Goal: Task Accomplishment & Management: Complete application form

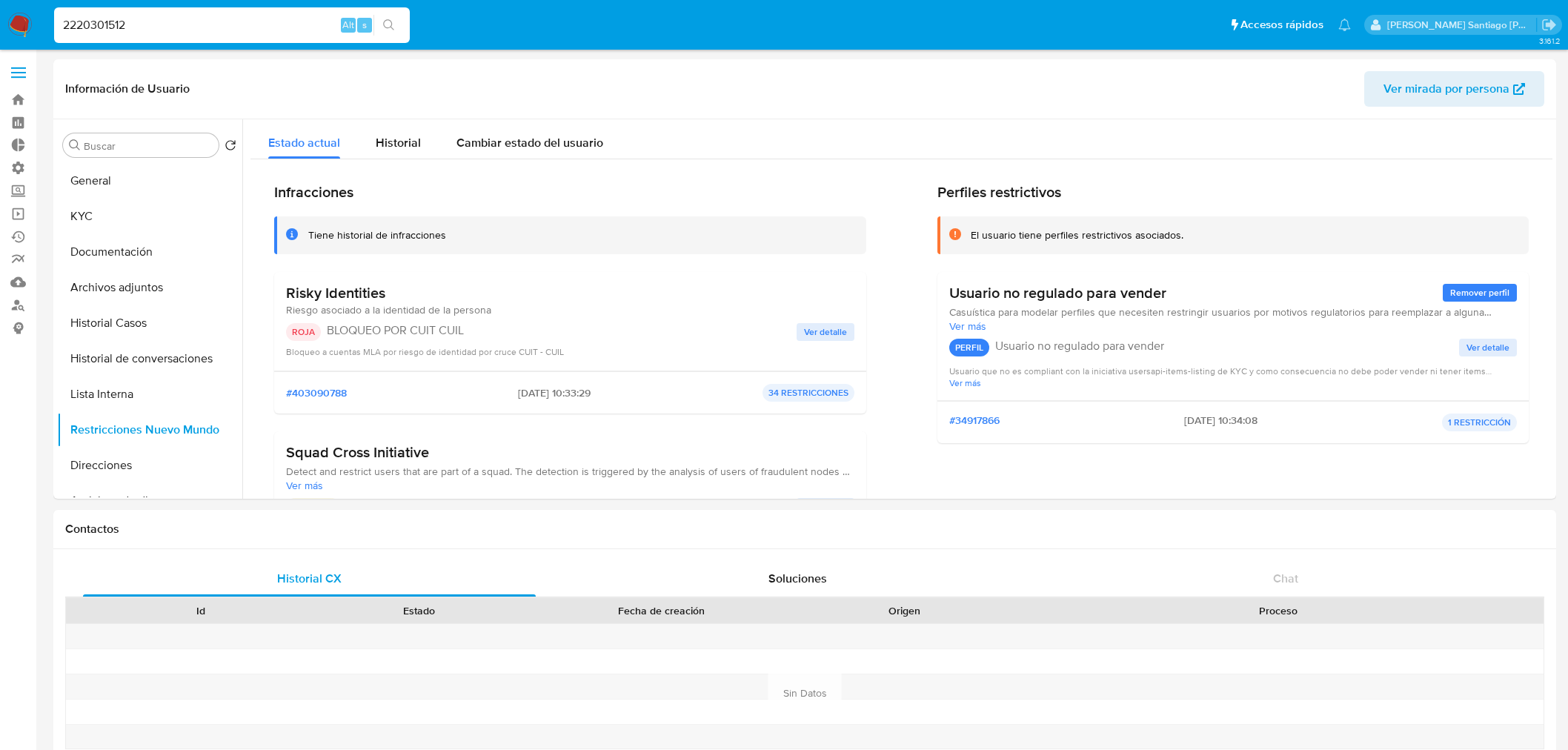
select select "10"
click at [99, 171] on button "General" at bounding box center [143, 180] width 173 height 35
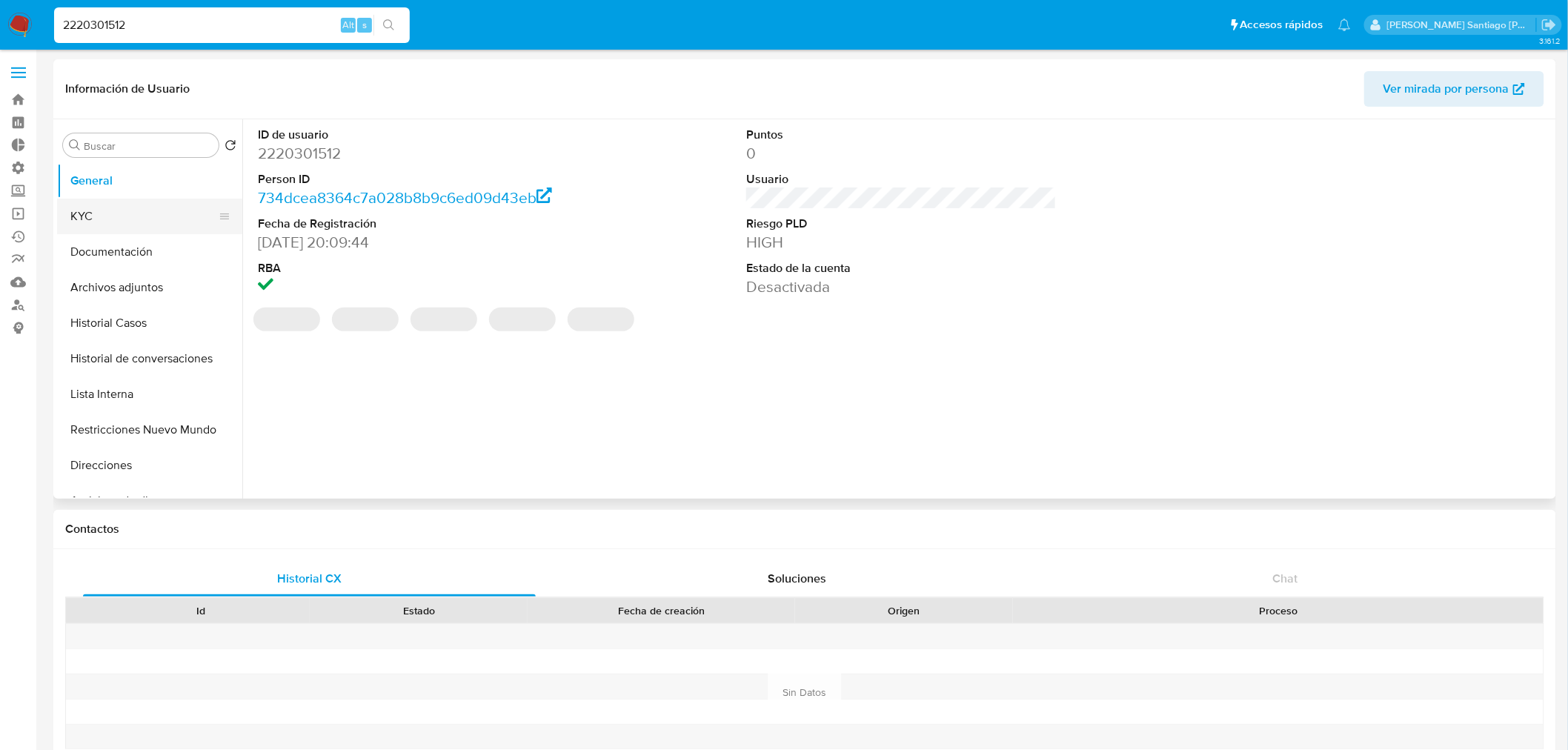
click at [107, 219] on button "KYC" at bounding box center [143, 216] width 173 height 35
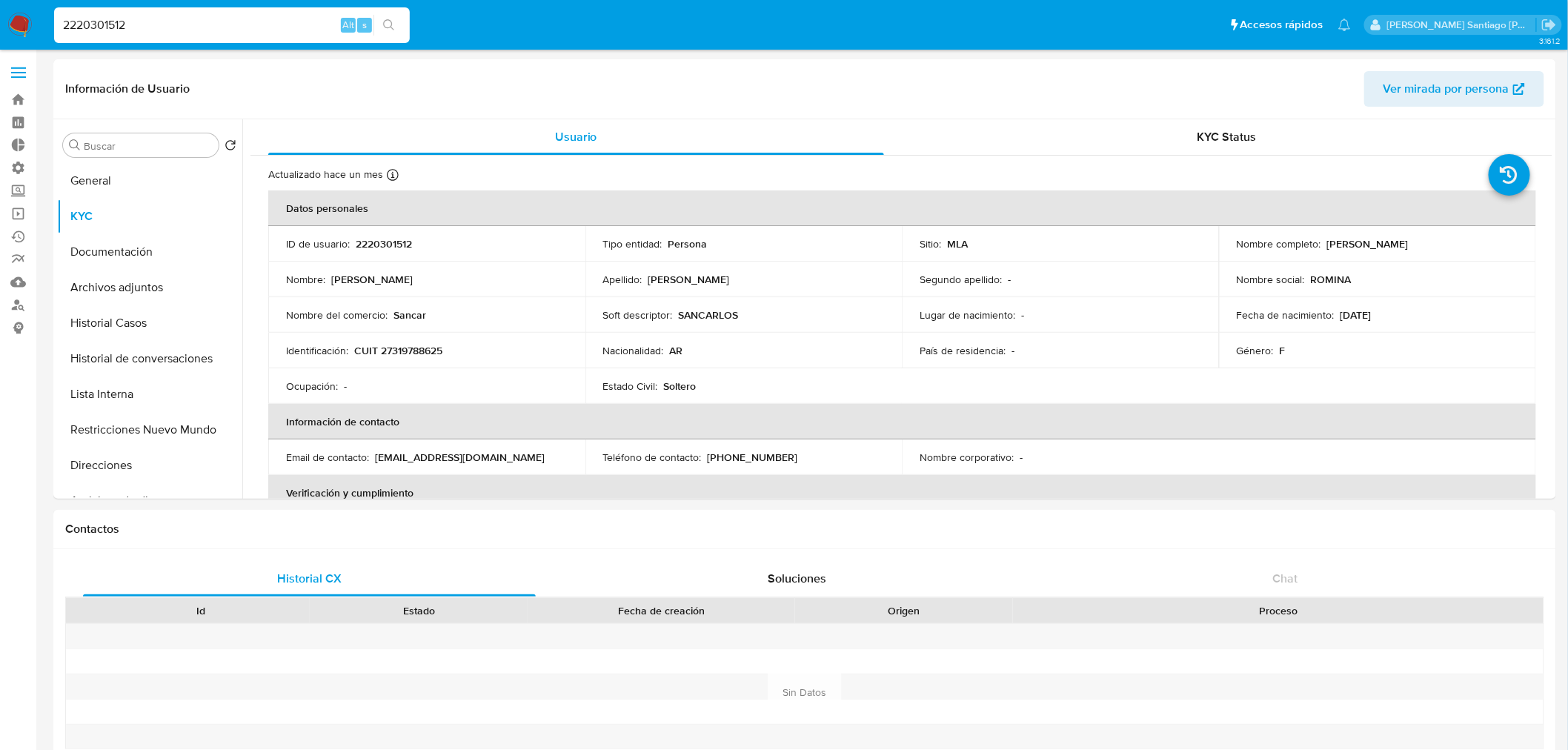
click at [227, 18] on input "2220301512" at bounding box center [232, 25] width 355 height 19
paste input "1456781459"
type input "1456781459"
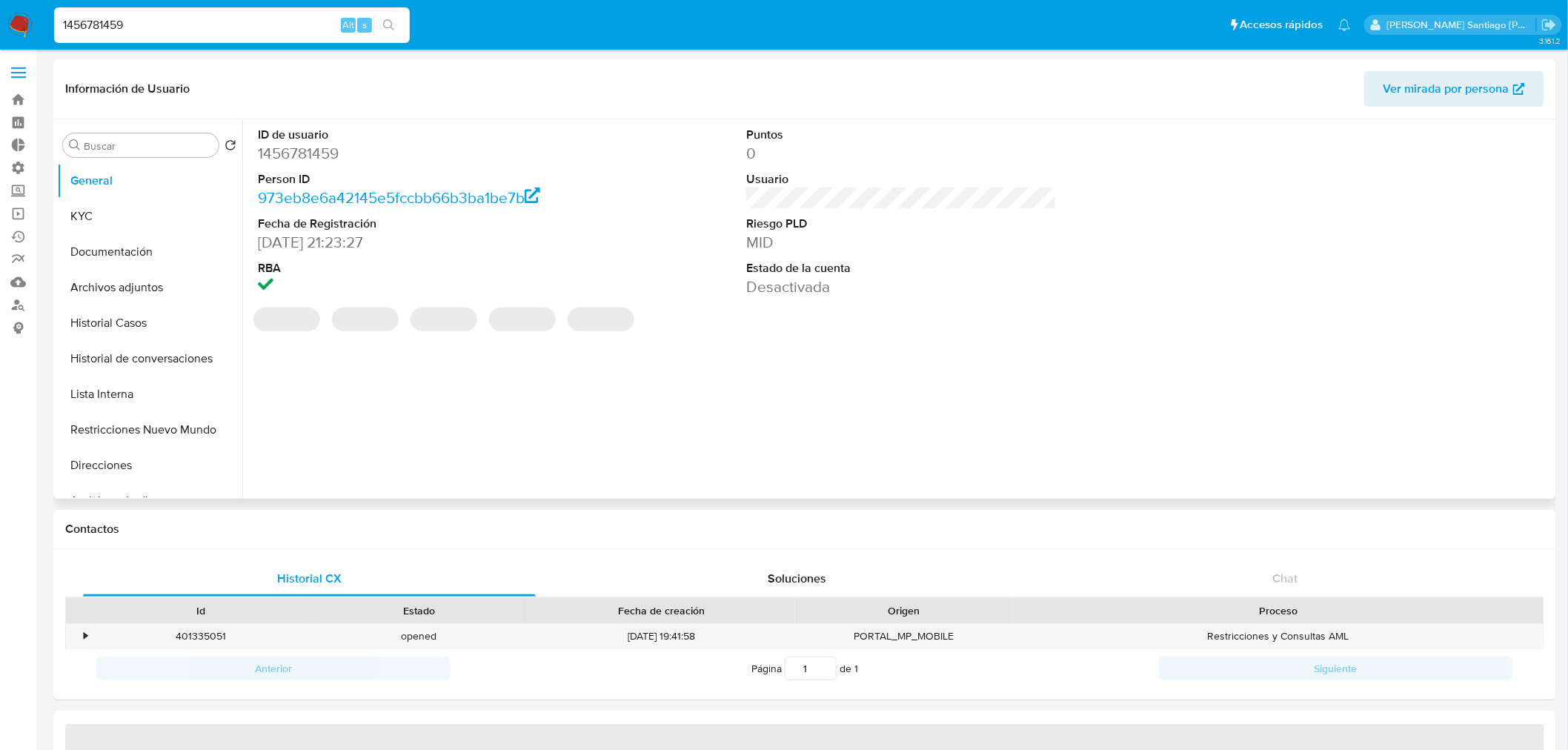
select select "10"
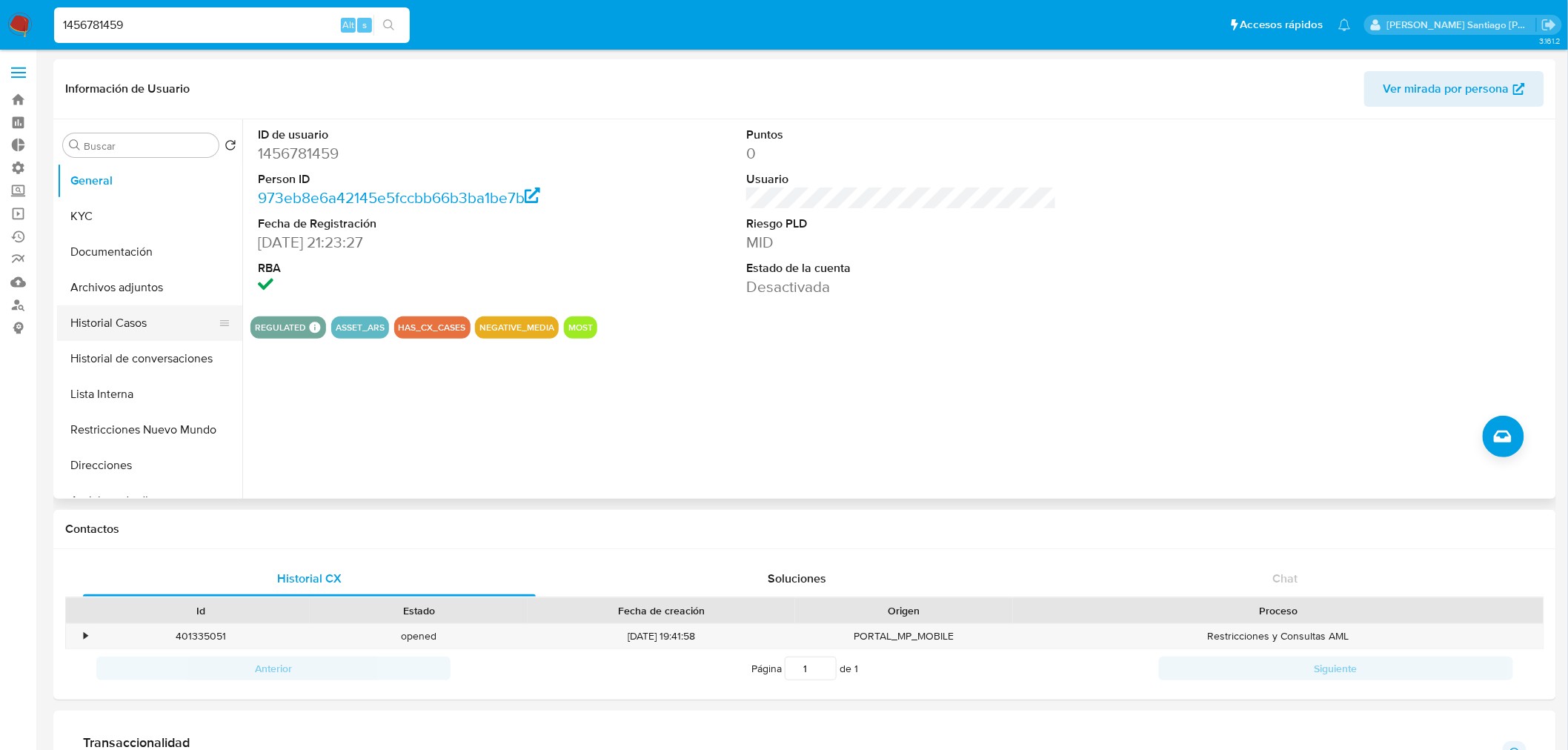
click at [113, 321] on button "Historial Casos" at bounding box center [143, 323] width 173 height 35
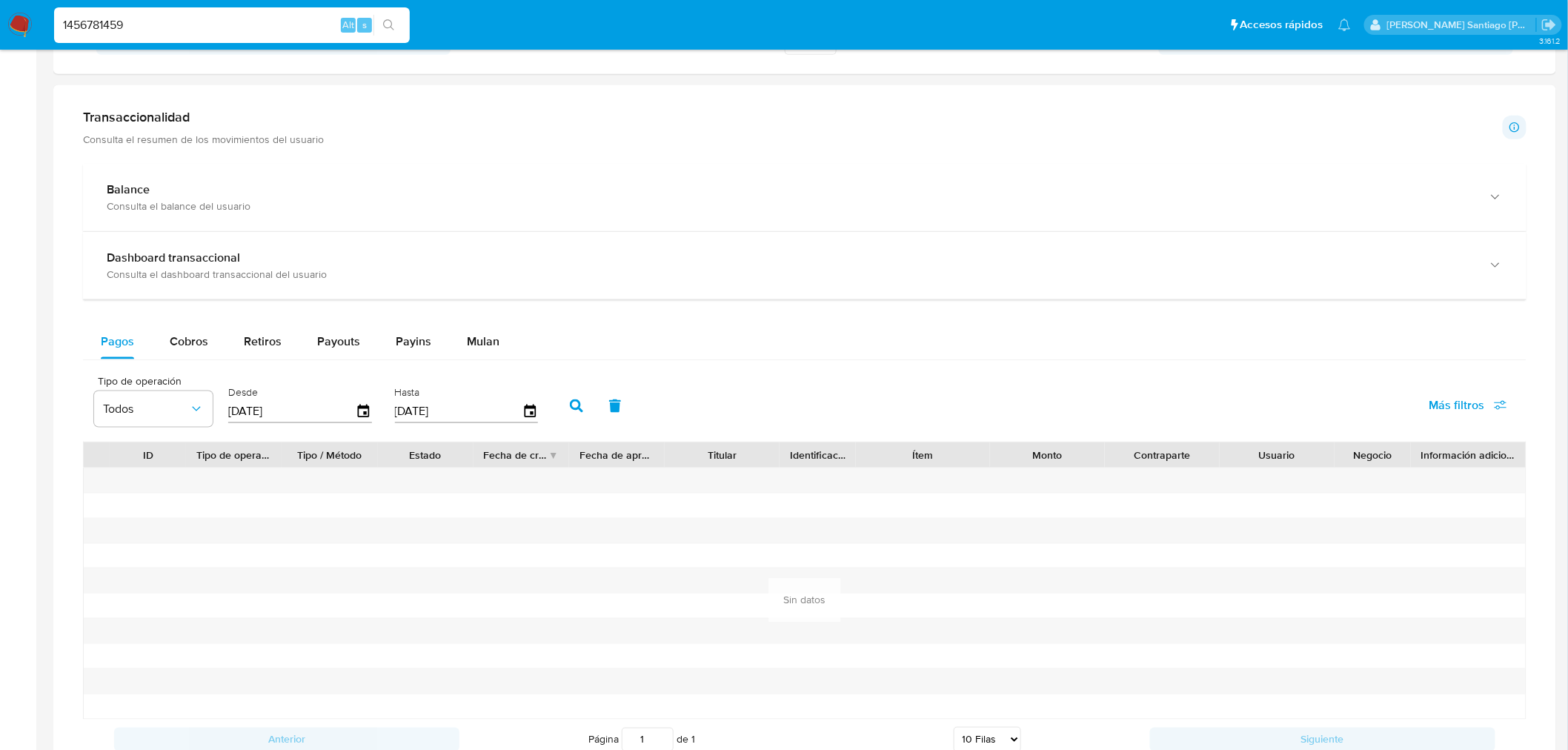
scroll to position [494, 0]
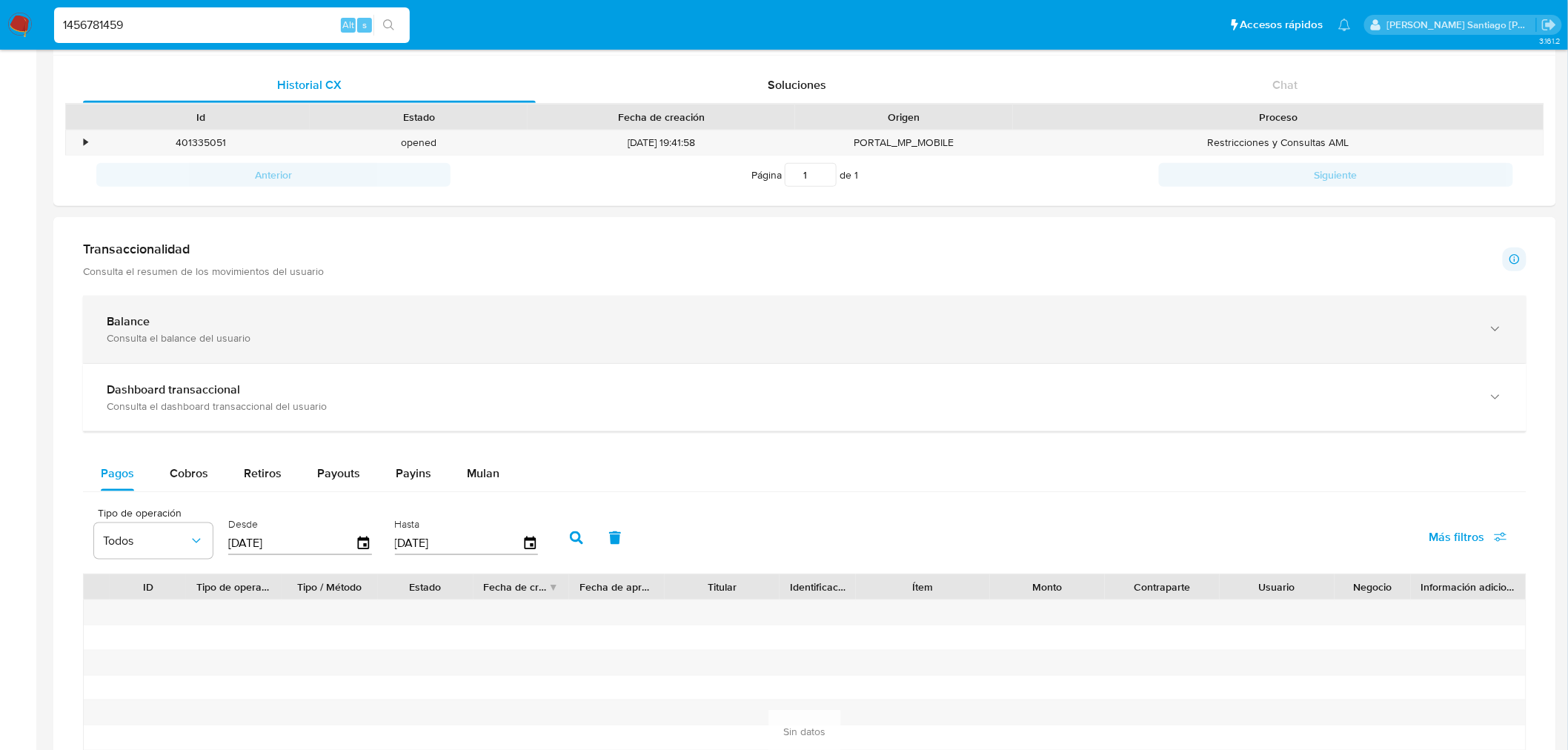
click at [534, 317] on div "Balance" at bounding box center [790, 321] width 1366 height 15
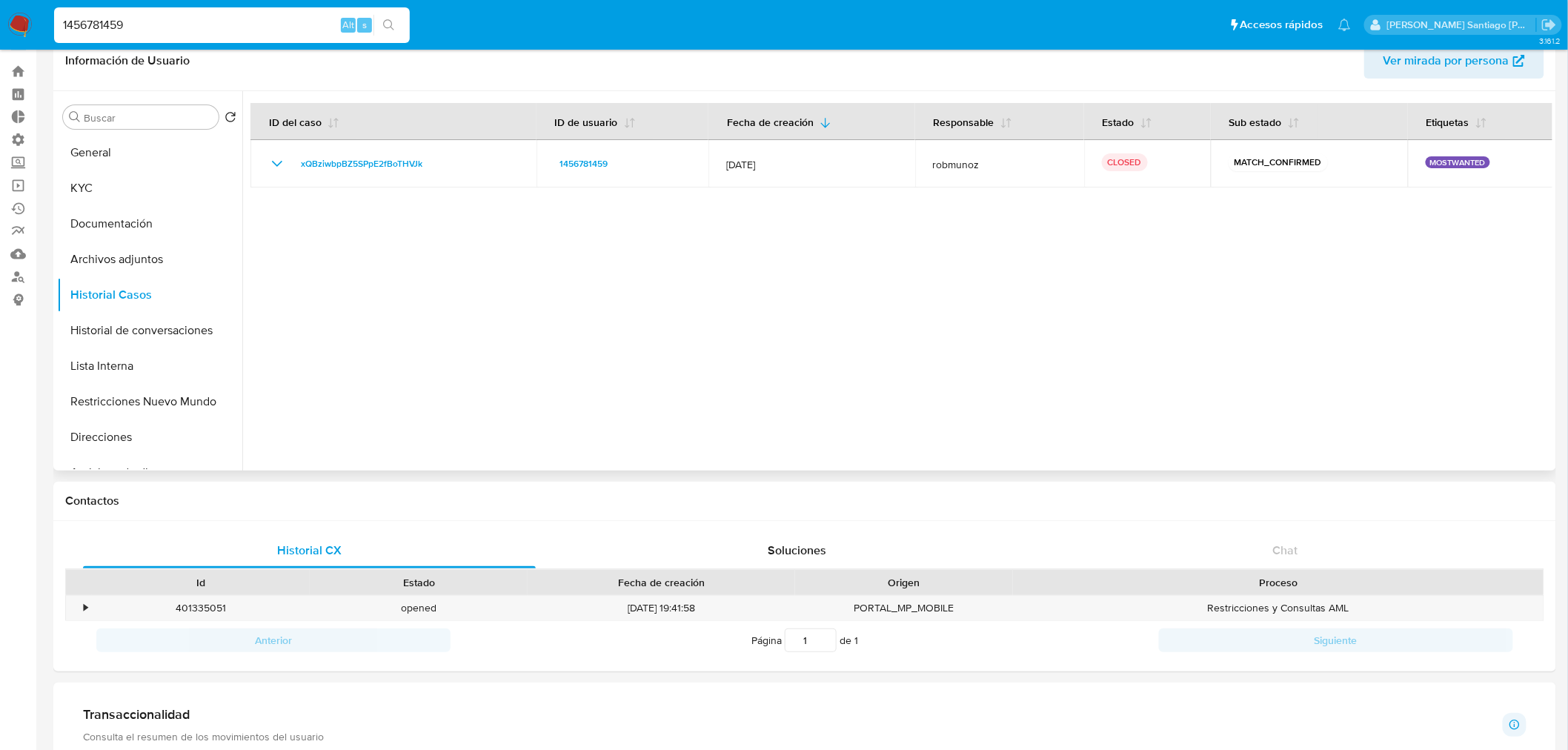
scroll to position [0, 0]
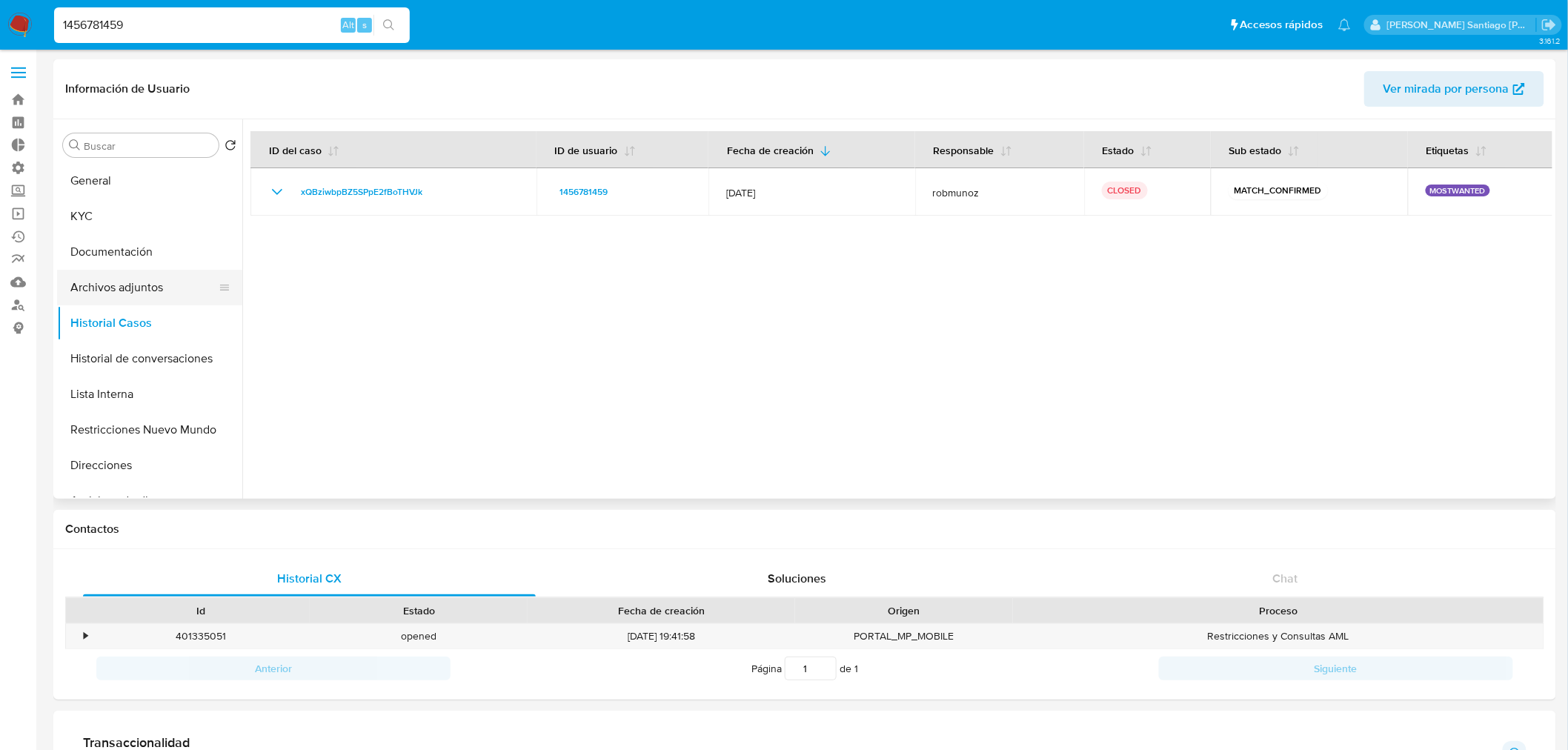
click at [144, 287] on button "Archivos adjuntos" at bounding box center [143, 287] width 173 height 35
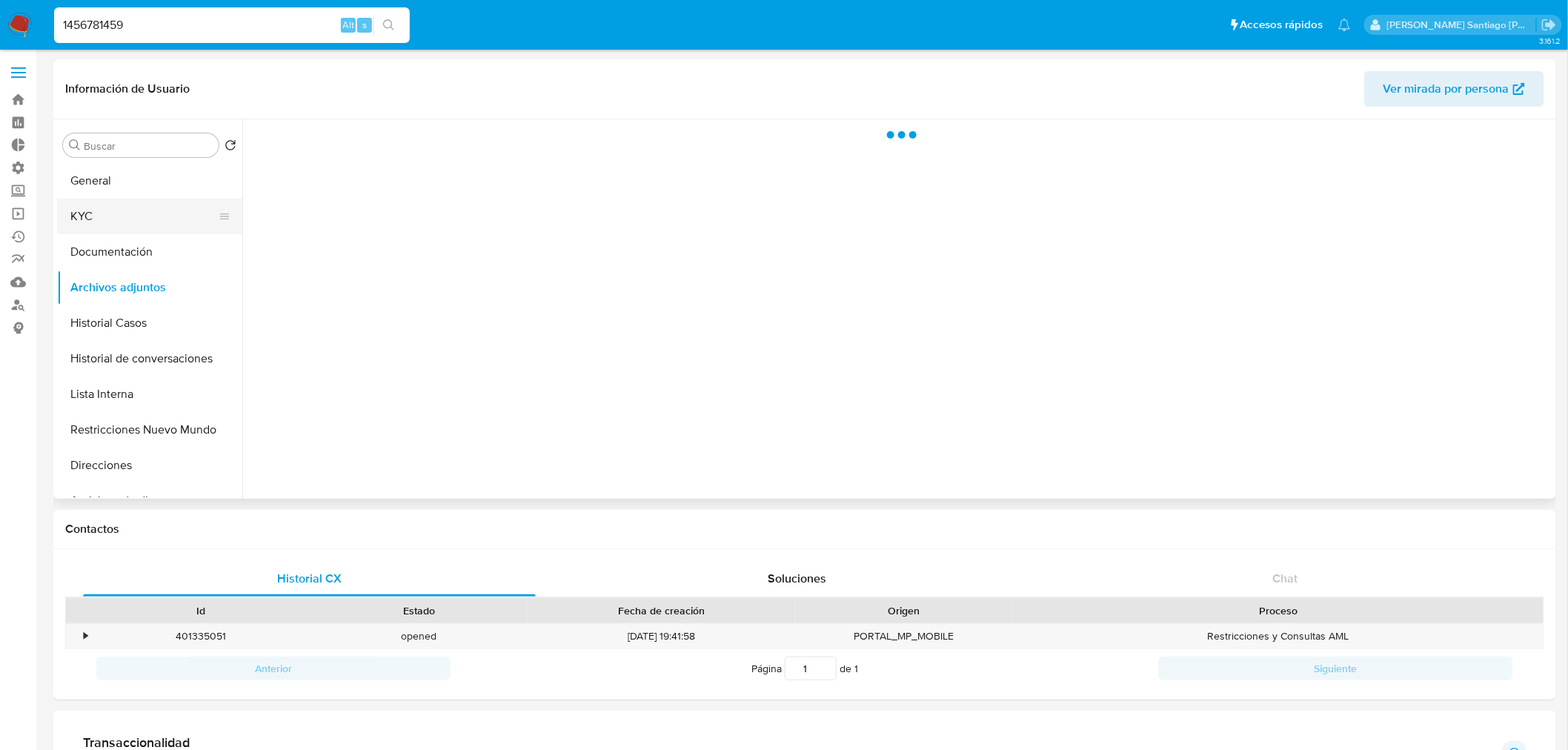
click at [108, 211] on button "KYC" at bounding box center [143, 216] width 173 height 35
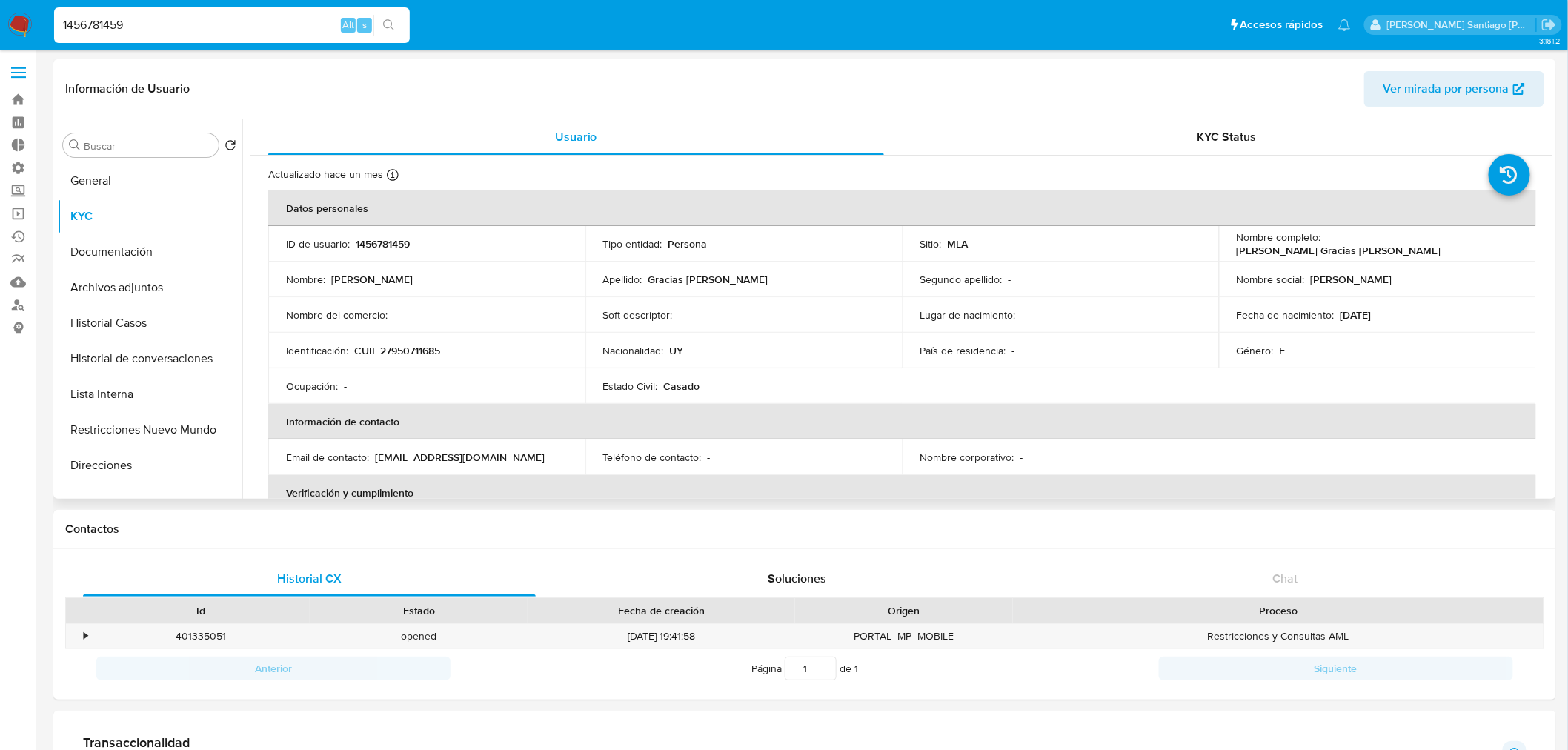
click at [408, 349] on p "CUIL 27950711685" at bounding box center [398, 350] width 86 height 13
click at [408, 347] on p "CUIL 27950711685" at bounding box center [398, 350] width 86 height 13
copy p "27950711685"
click at [128, 280] on button "Archivos adjuntos" at bounding box center [143, 287] width 173 height 35
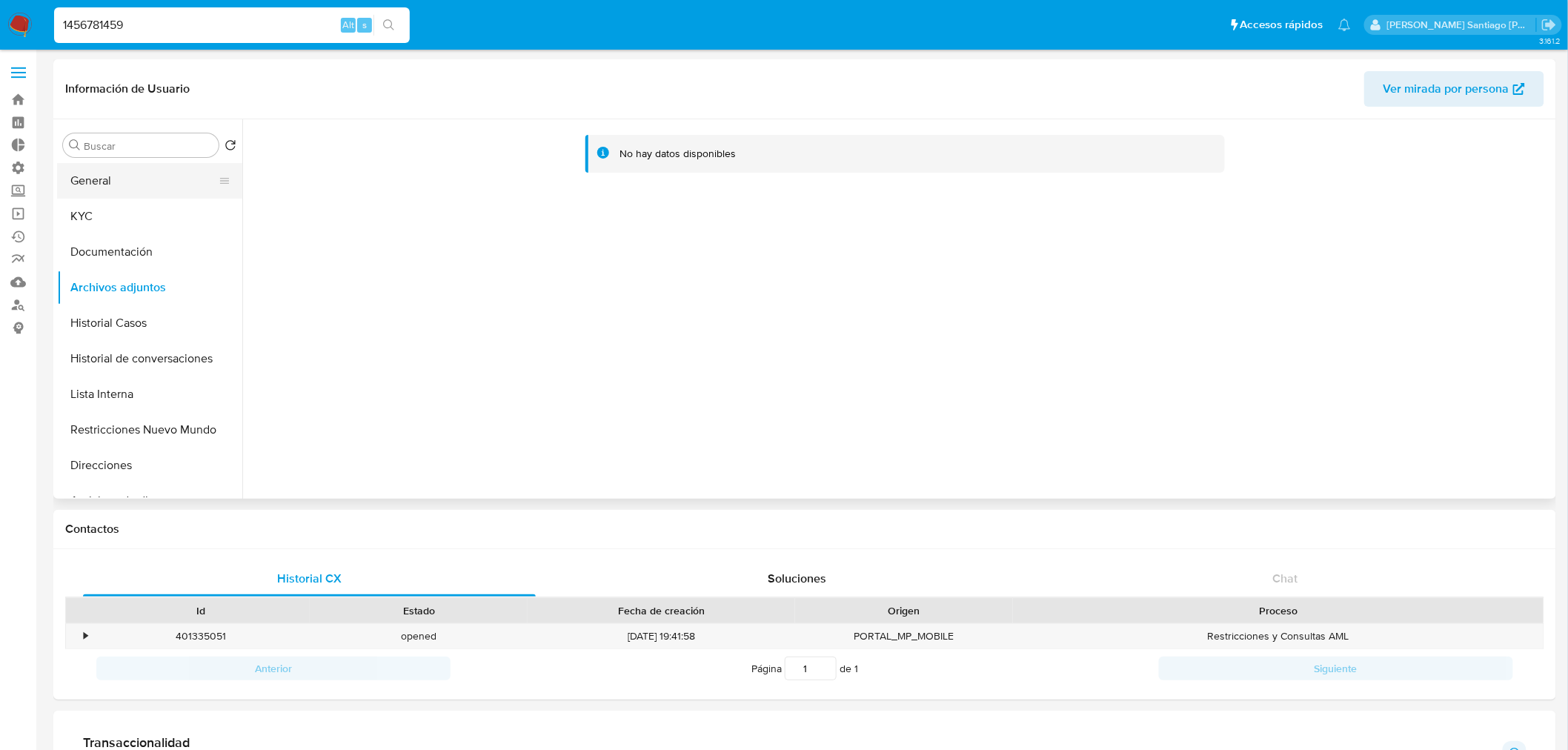
click at [102, 161] on div "Buscar Volver al orden por defecto General KYC Documentación Archivos adjuntos …" at bounding box center [149, 310] width 185 height 377
click at [92, 178] on button "General" at bounding box center [143, 180] width 173 height 35
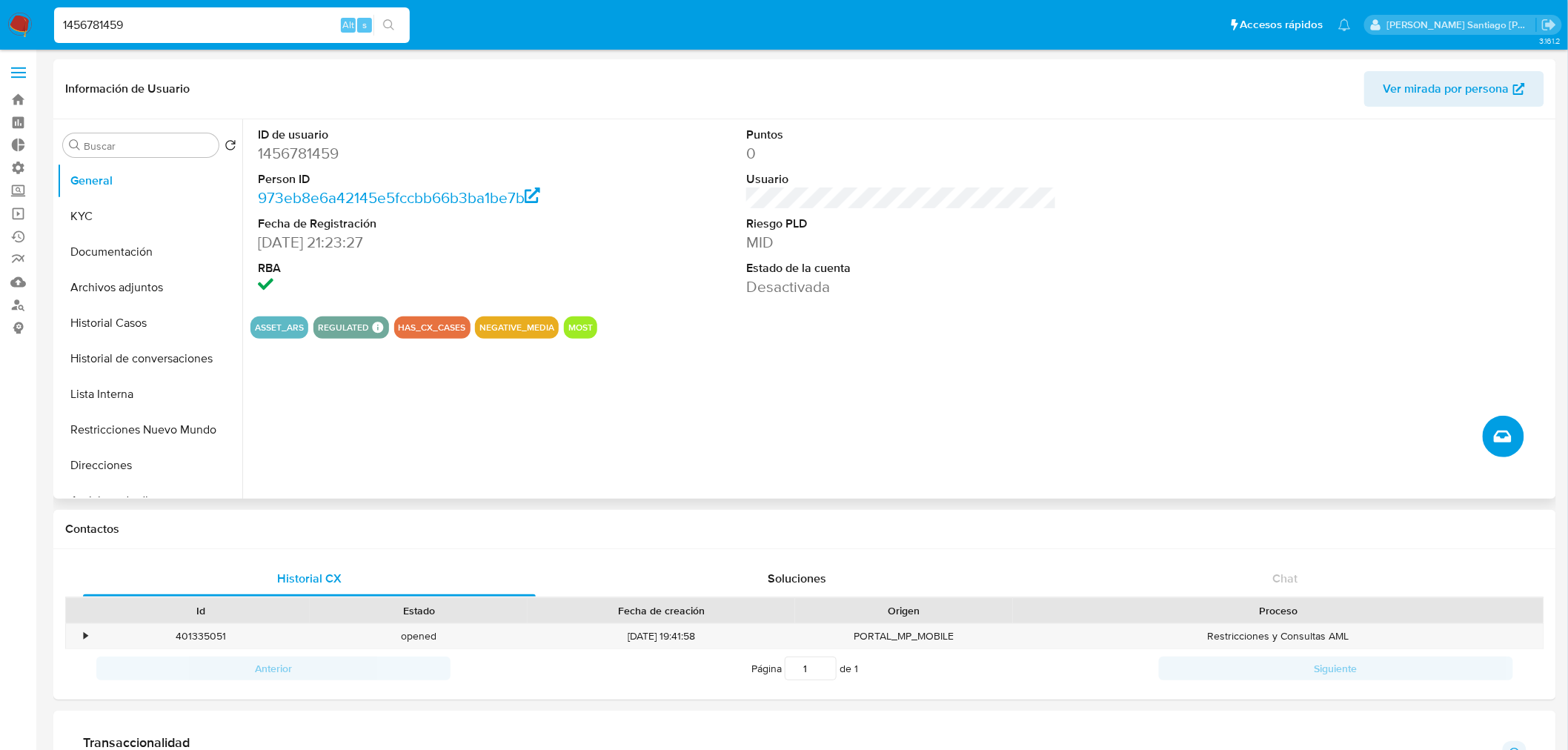
click at [1492, 439] on button "Crear caso manual" at bounding box center [1503, 437] width 41 height 41
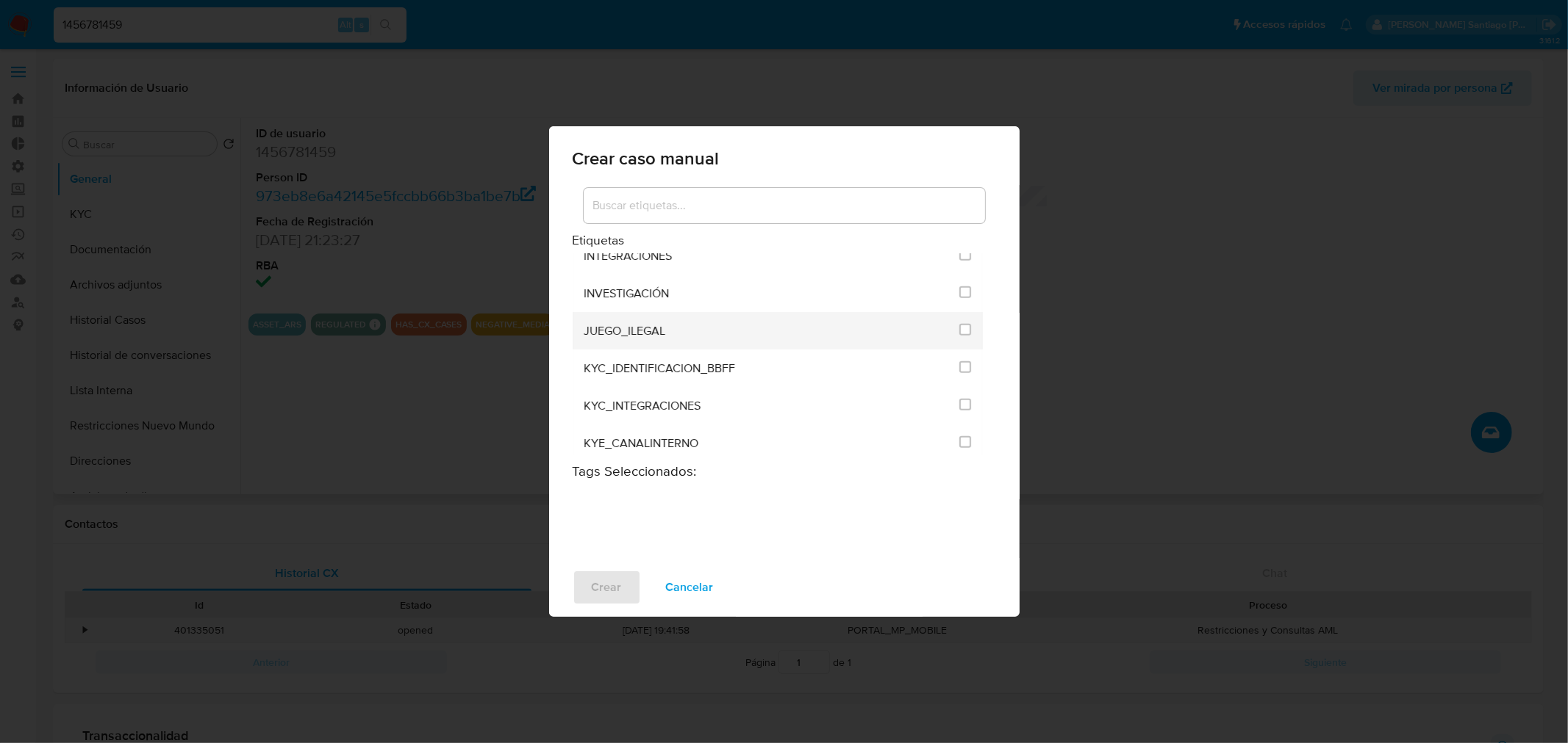
scroll to position [898, 0]
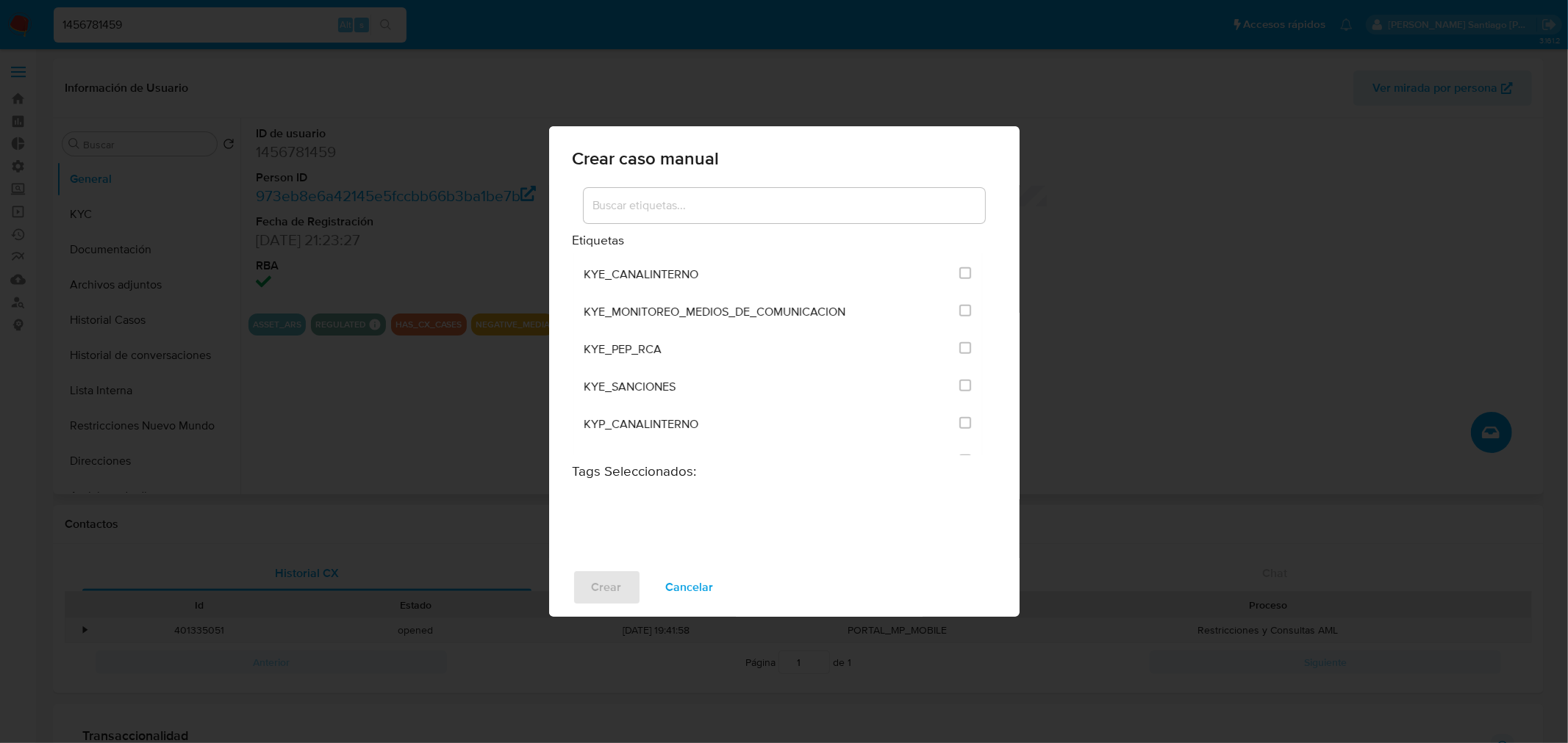
click at [833, 215] on input at bounding box center [784, 205] width 401 height 19
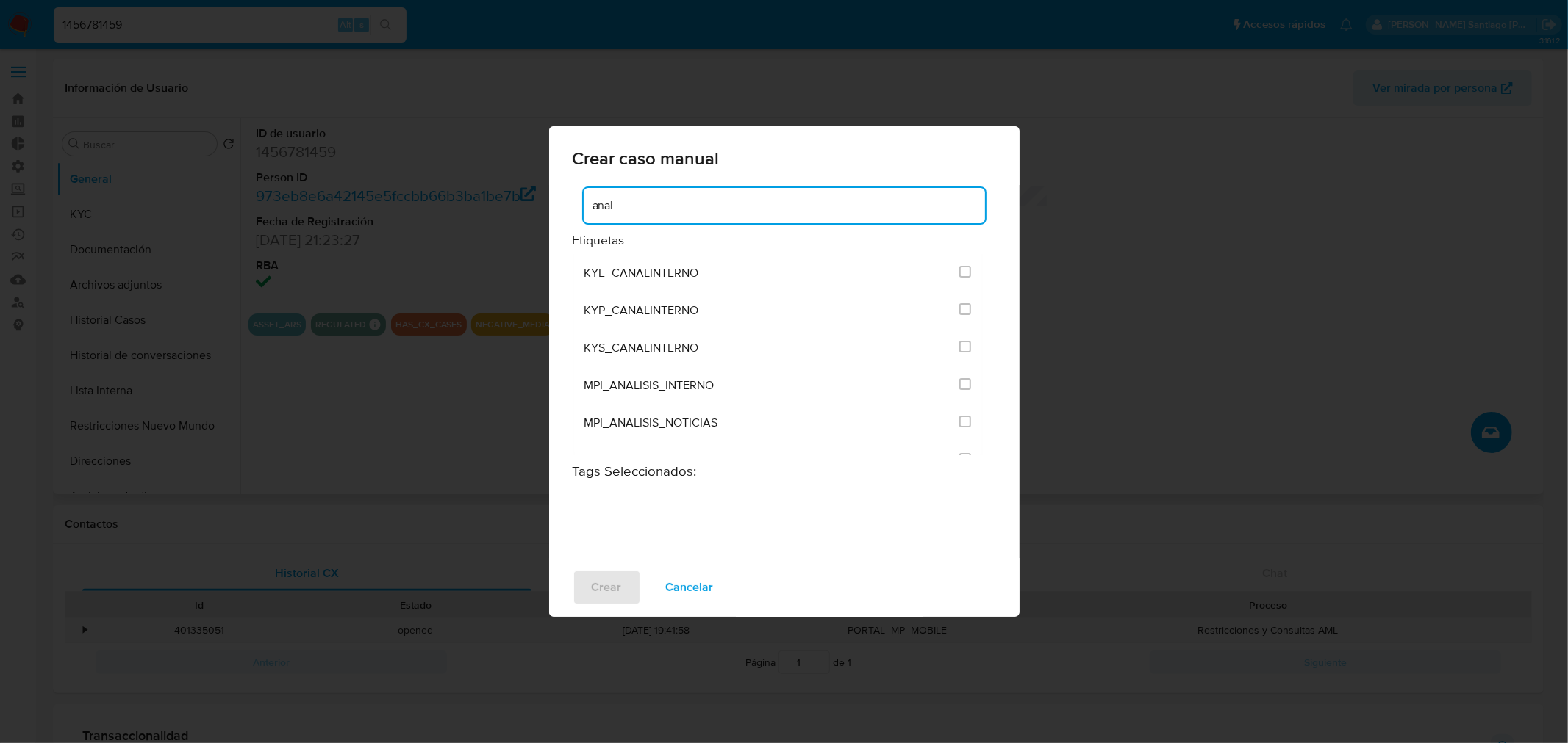
scroll to position [0, 0]
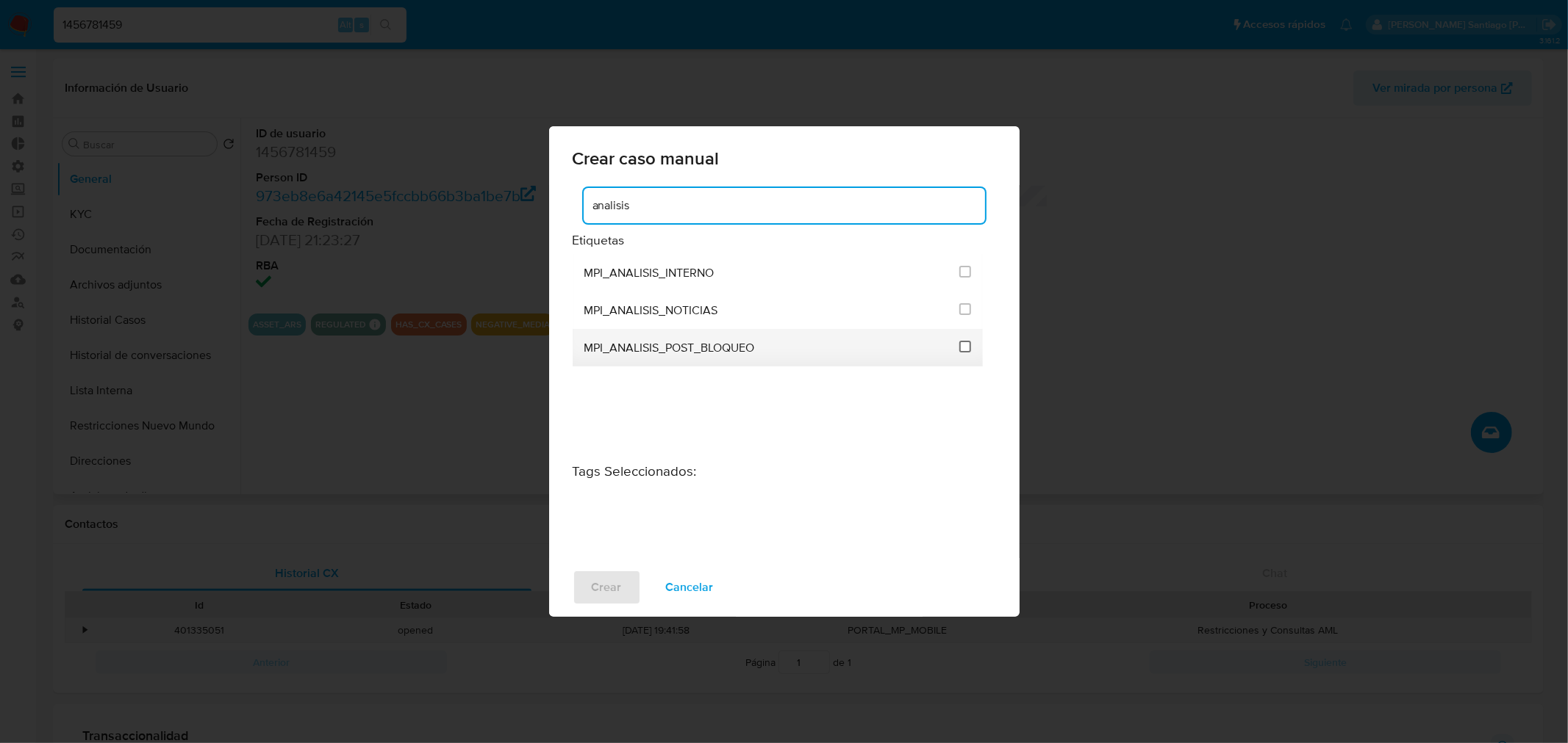
type input "analisis"
click at [960, 349] on input "3286" at bounding box center [965, 347] width 12 height 12
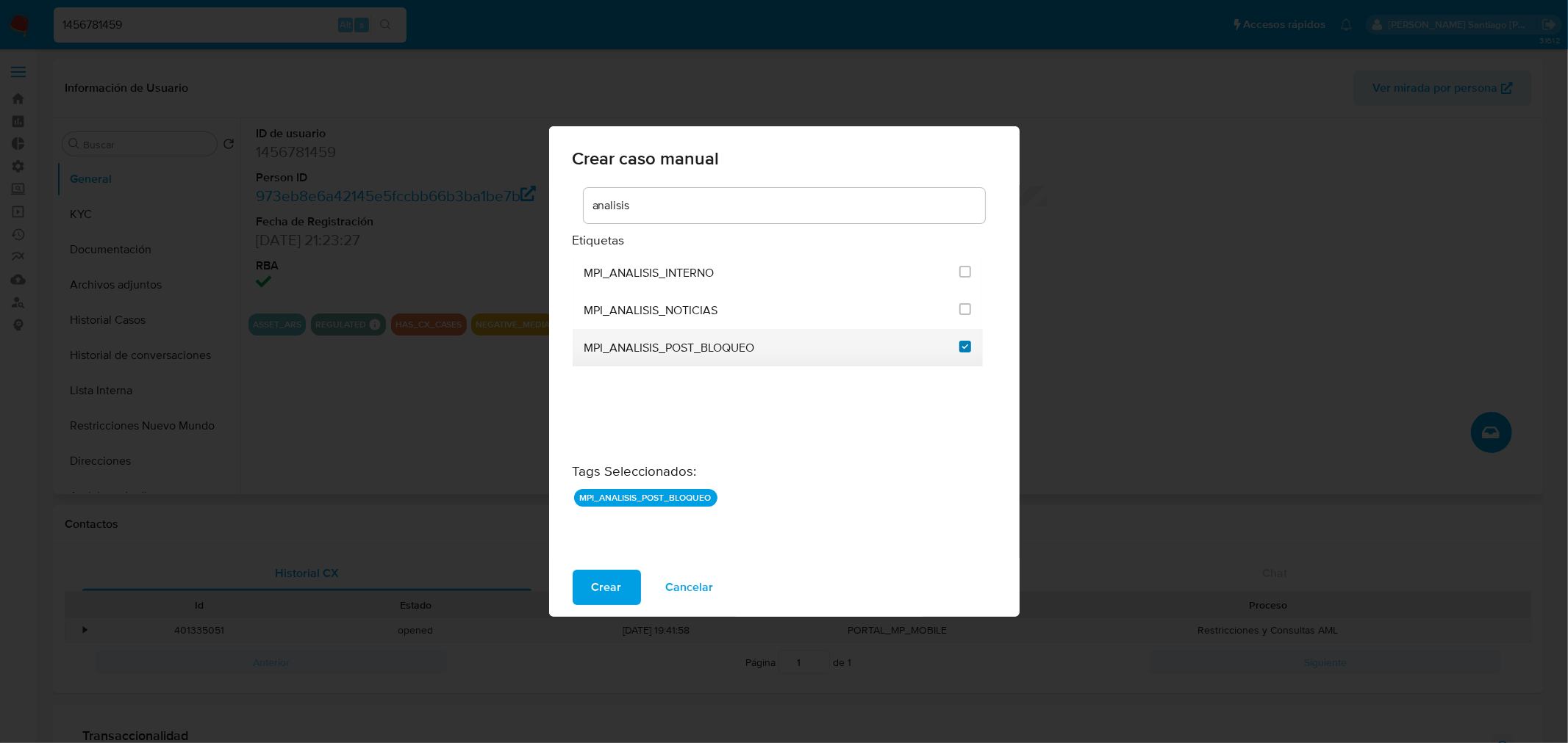
click at [966, 347] on input "3286" at bounding box center [965, 347] width 12 height 12
checkbox input "false"
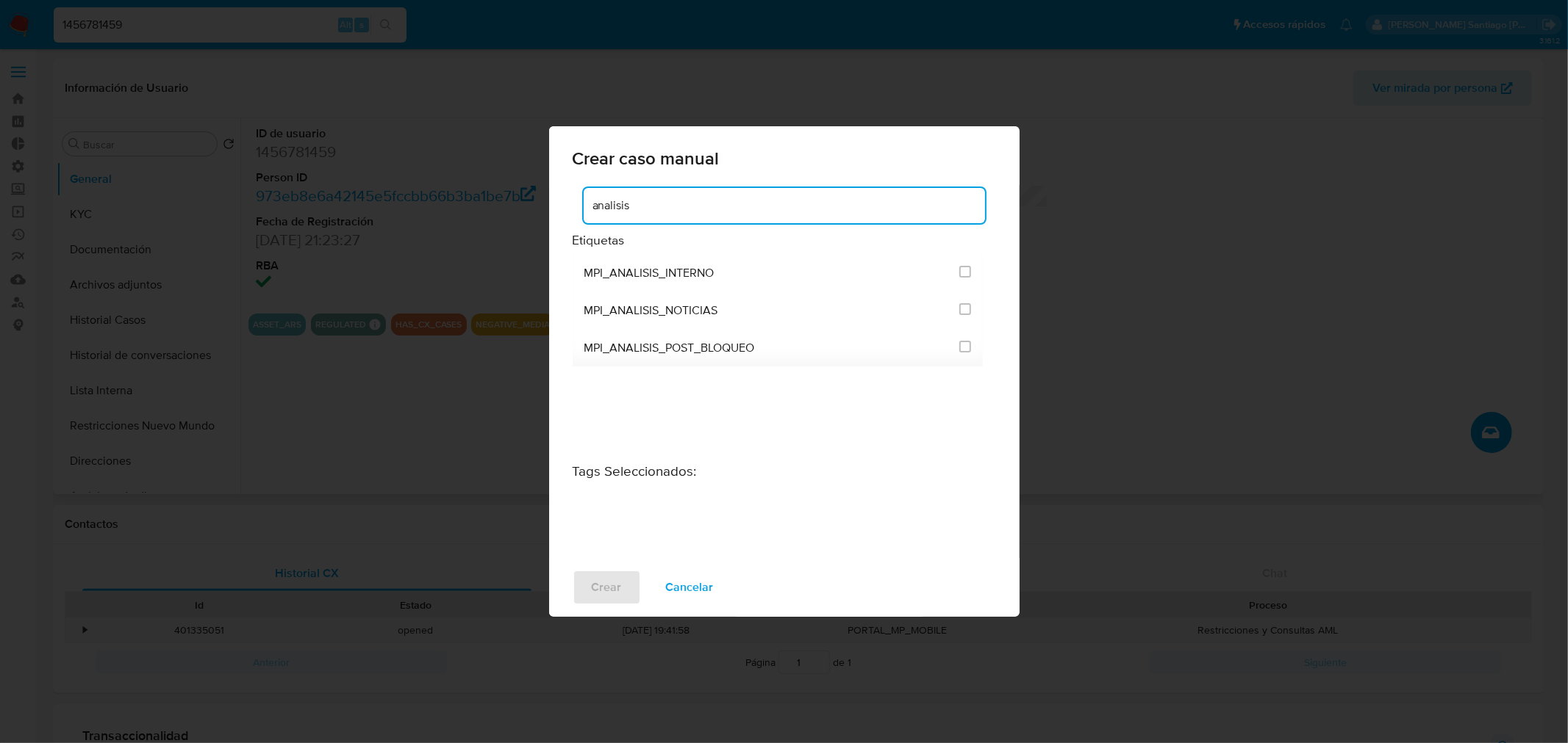
drag, startPoint x: 748, startPoint y: 215, endPoint x: 451, endPoint y: 211, distance: 297.0
click at [451, 211] on div "Crear caso manual analisis Etiquetas MPI_ANALISIS_INTERNO MPI_ANALISIS_NOTICIAS…" at bounding box center [784, 371] width 1568 height 743
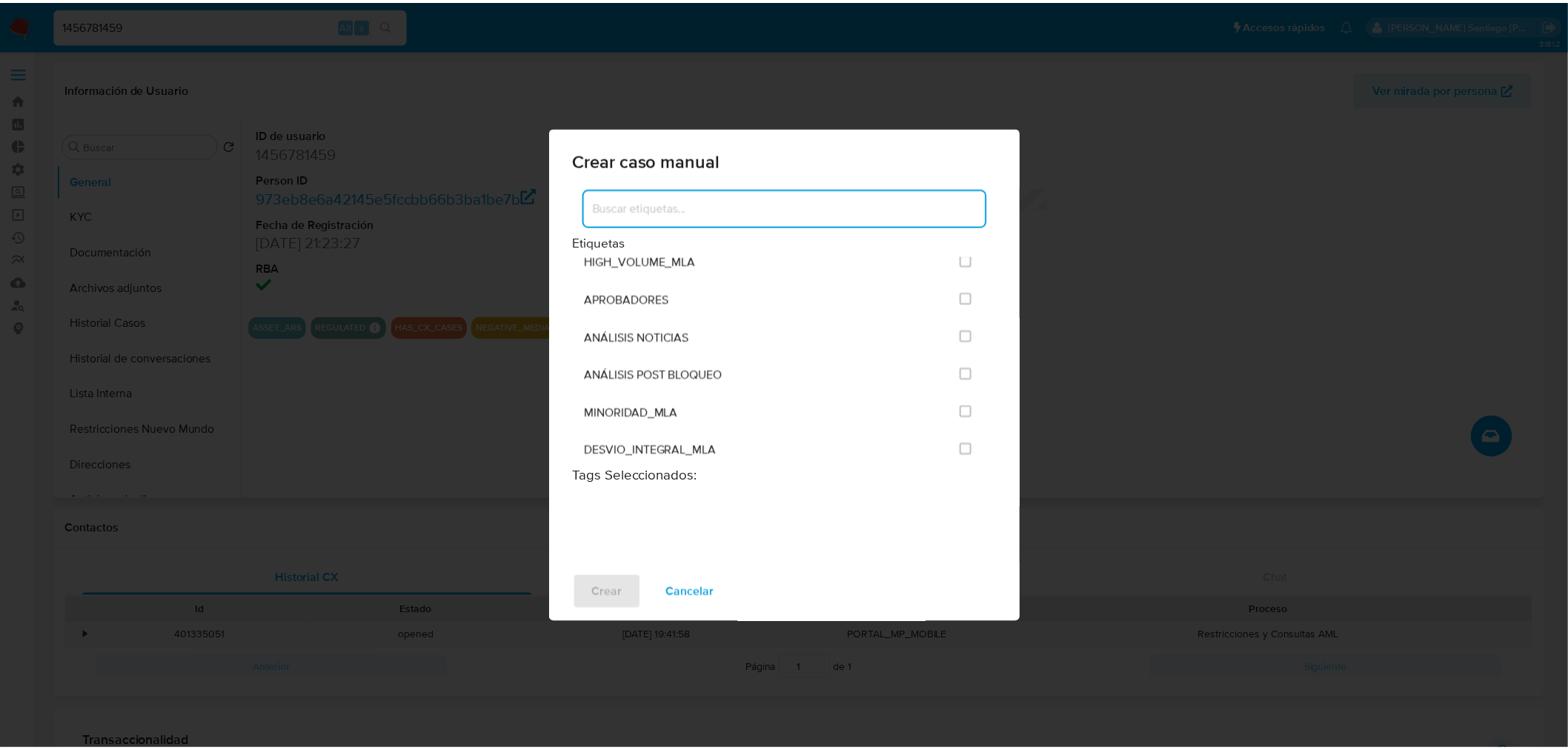
scroll to position [2966, 0]
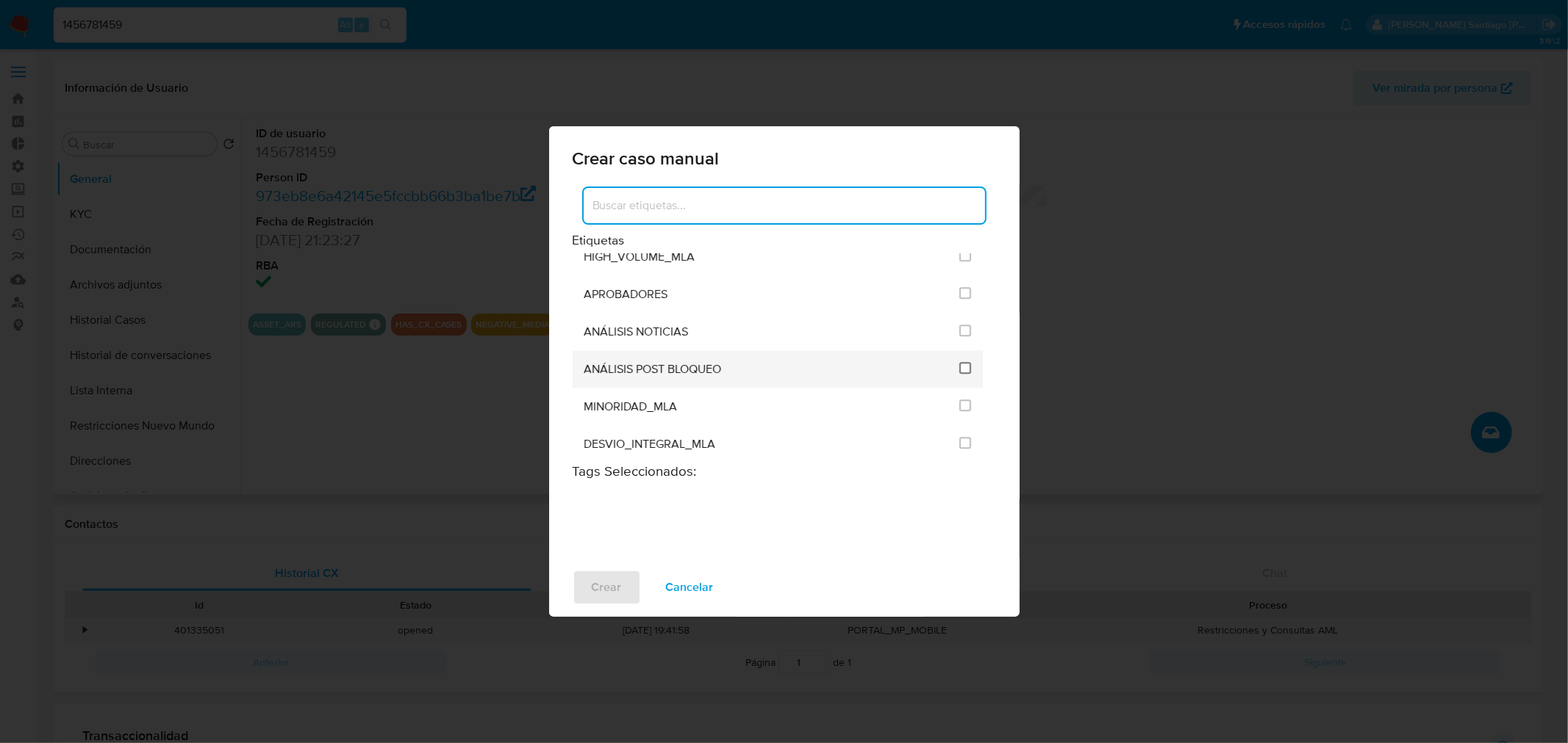
click at [959, 363] on input "3249" at bounding box center [965, 369] width 12 height 12
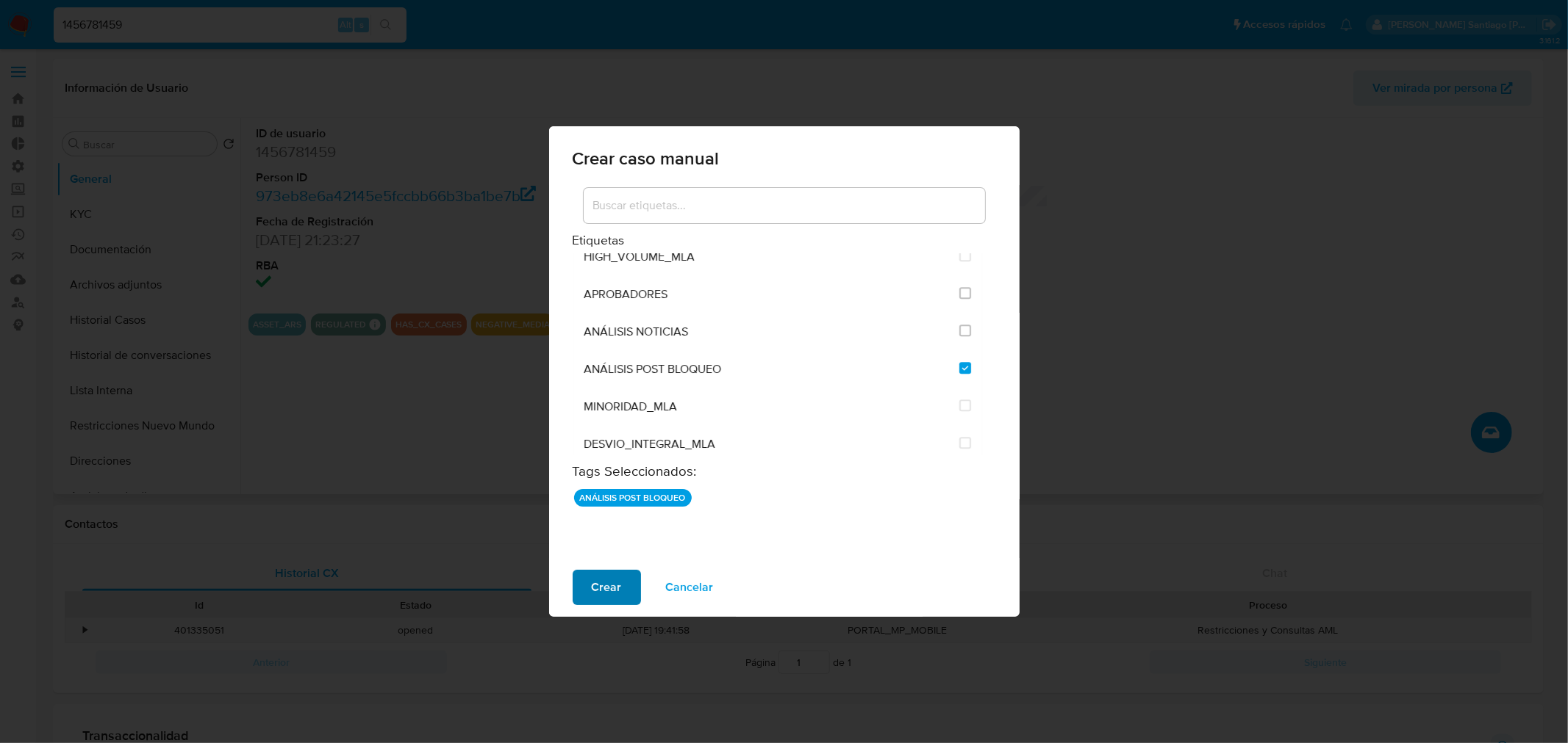
click at [600, 584] on span "Crear" at bounding box center [606, 587] width 30 height 32
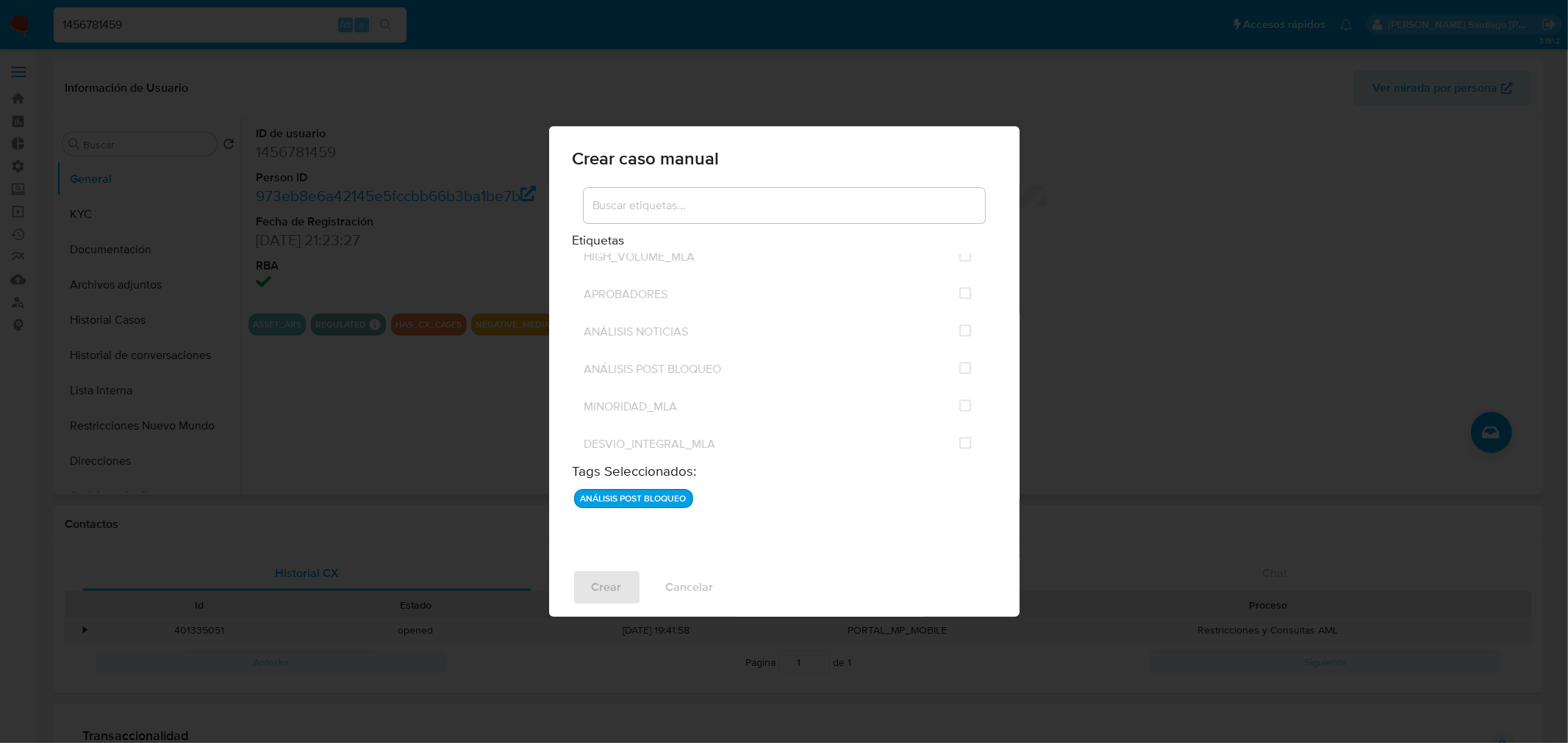
checkbox input "false"
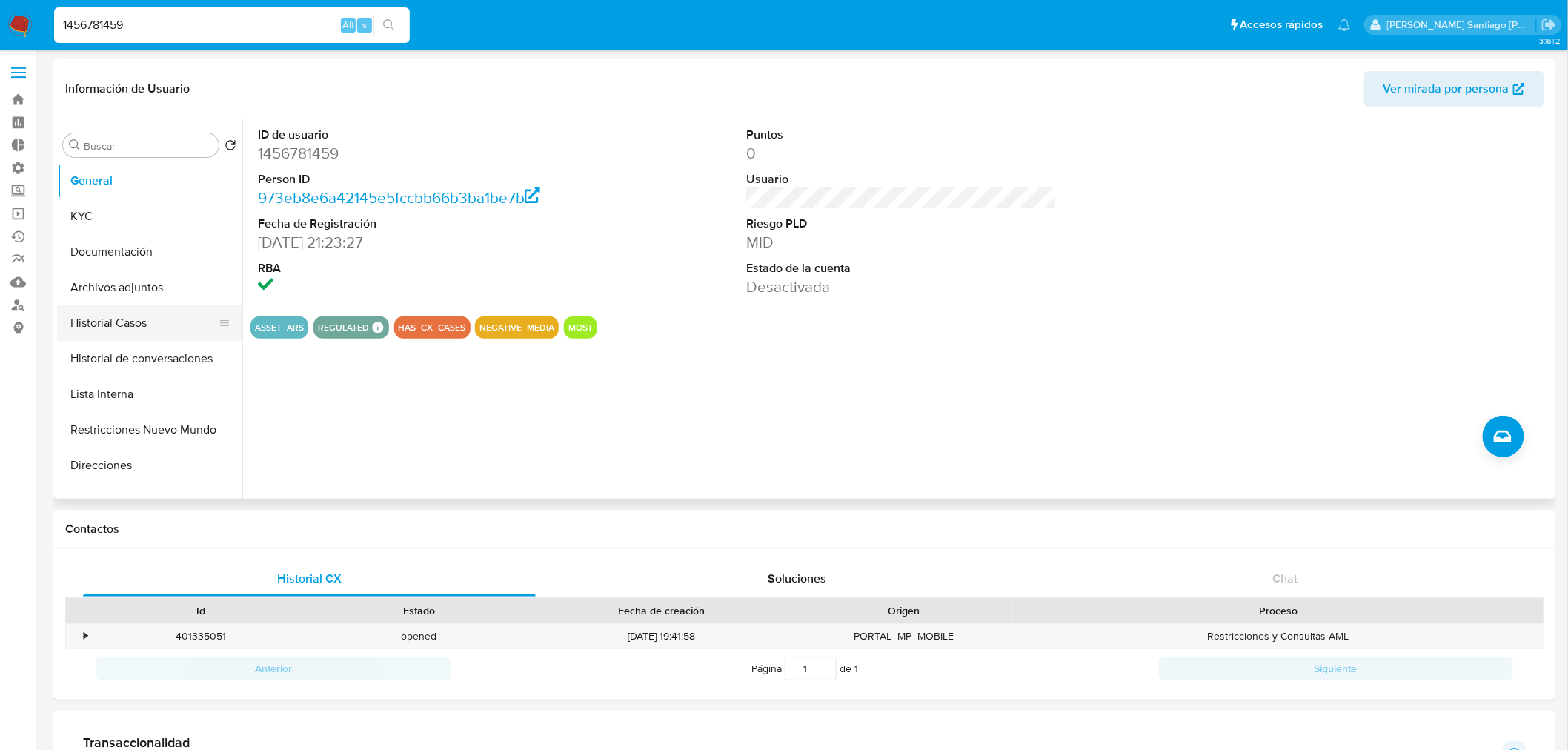
click at [129, 330] on button "Historial Casos" at bounding box center [143, 323] width 173 height 35
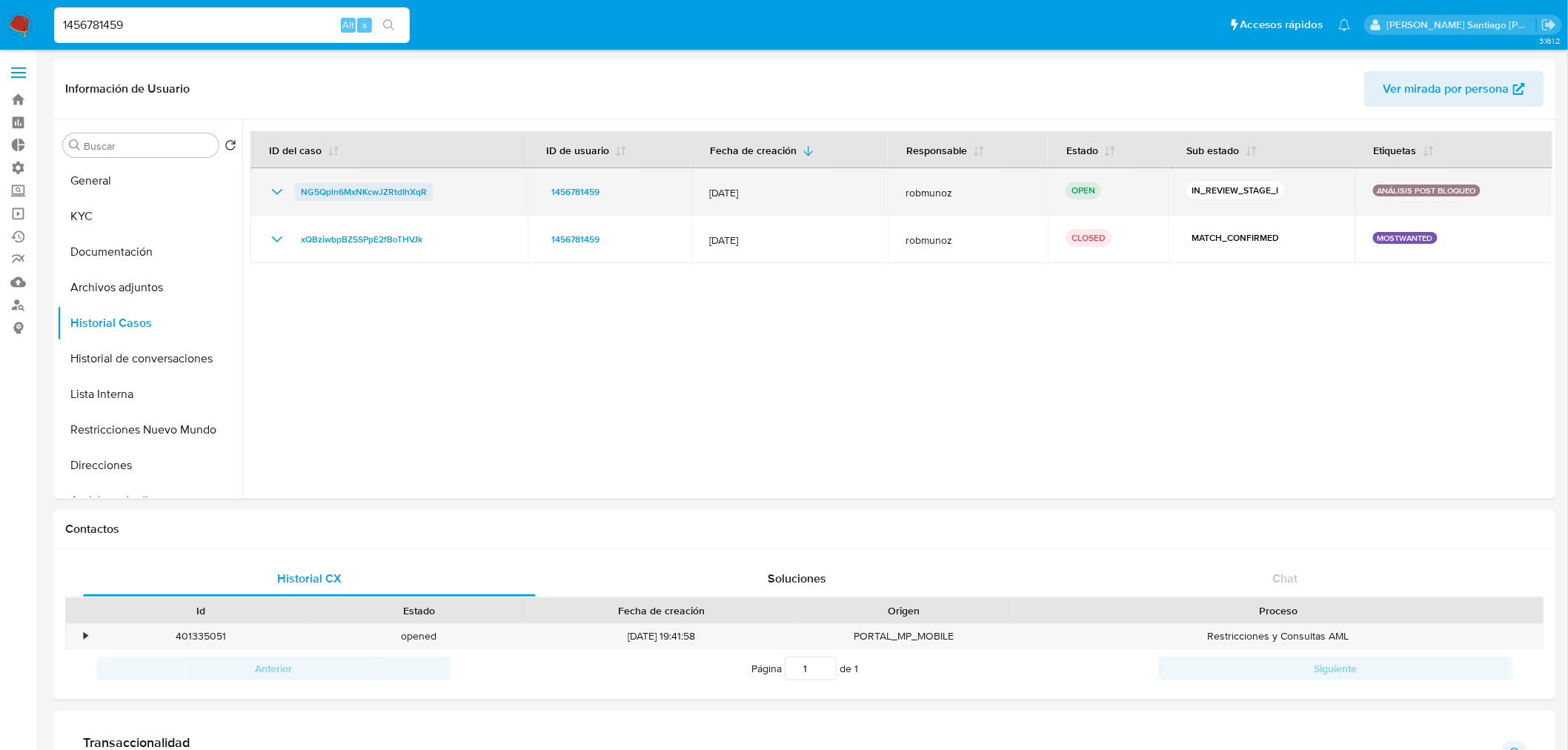
click at [392, 186] on span "NG5Qpln6MxNKcwJZRtdIhXqR" at bounding box center [364, 192] width 126 height 18
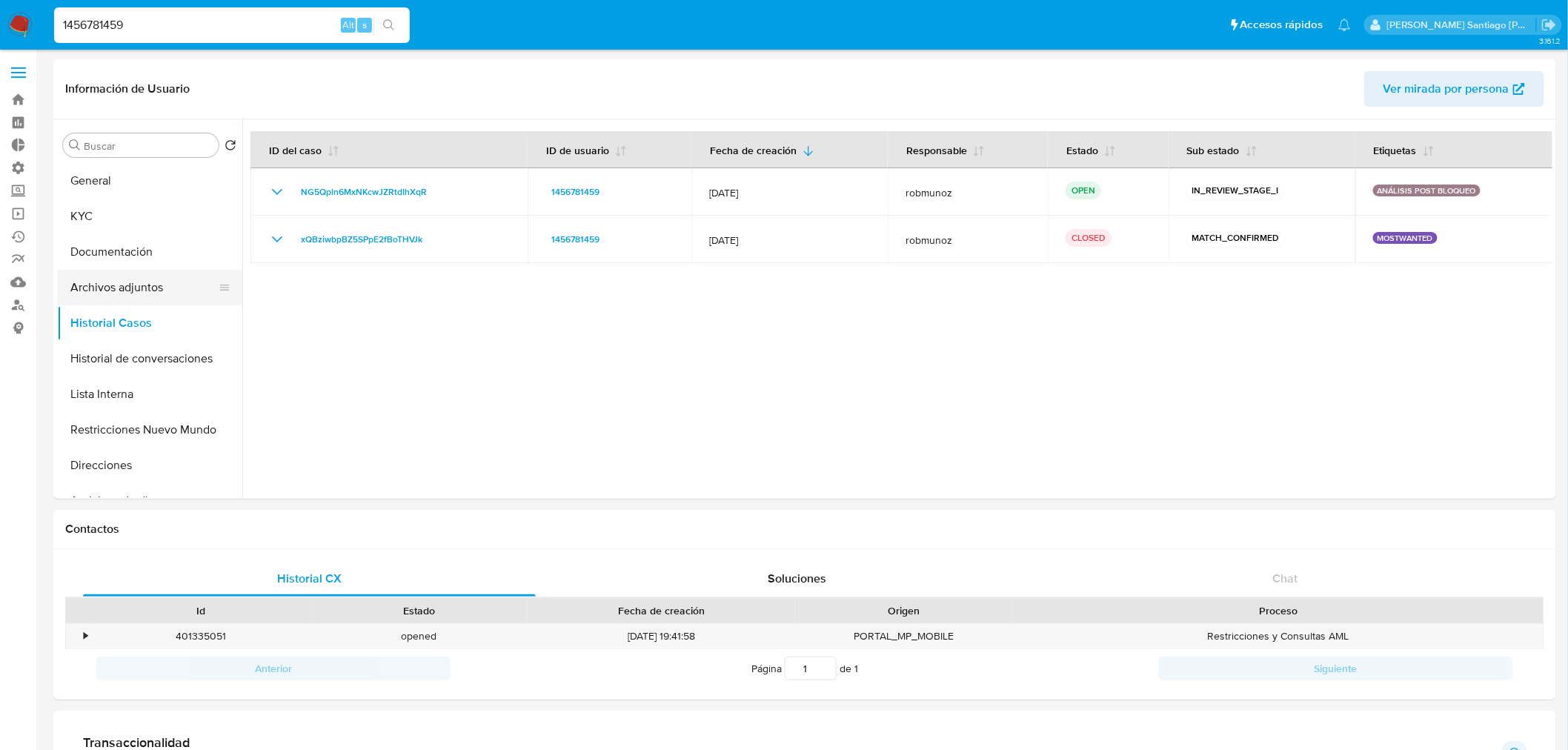
click at [124, 295] on button "Archivos adjuntos" at bounding box center [143, 287] width 173 height 35
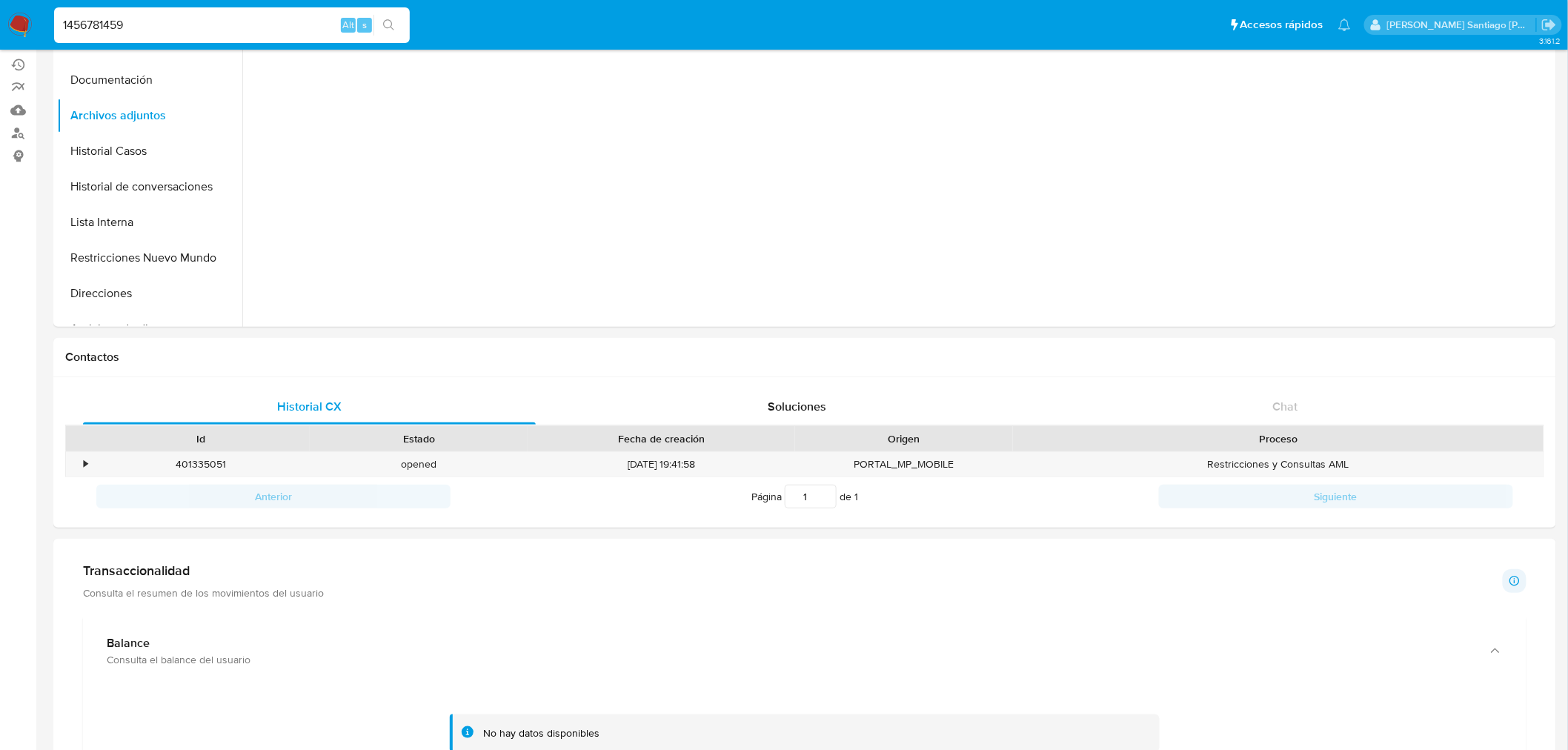
scroll to position [68, 0]
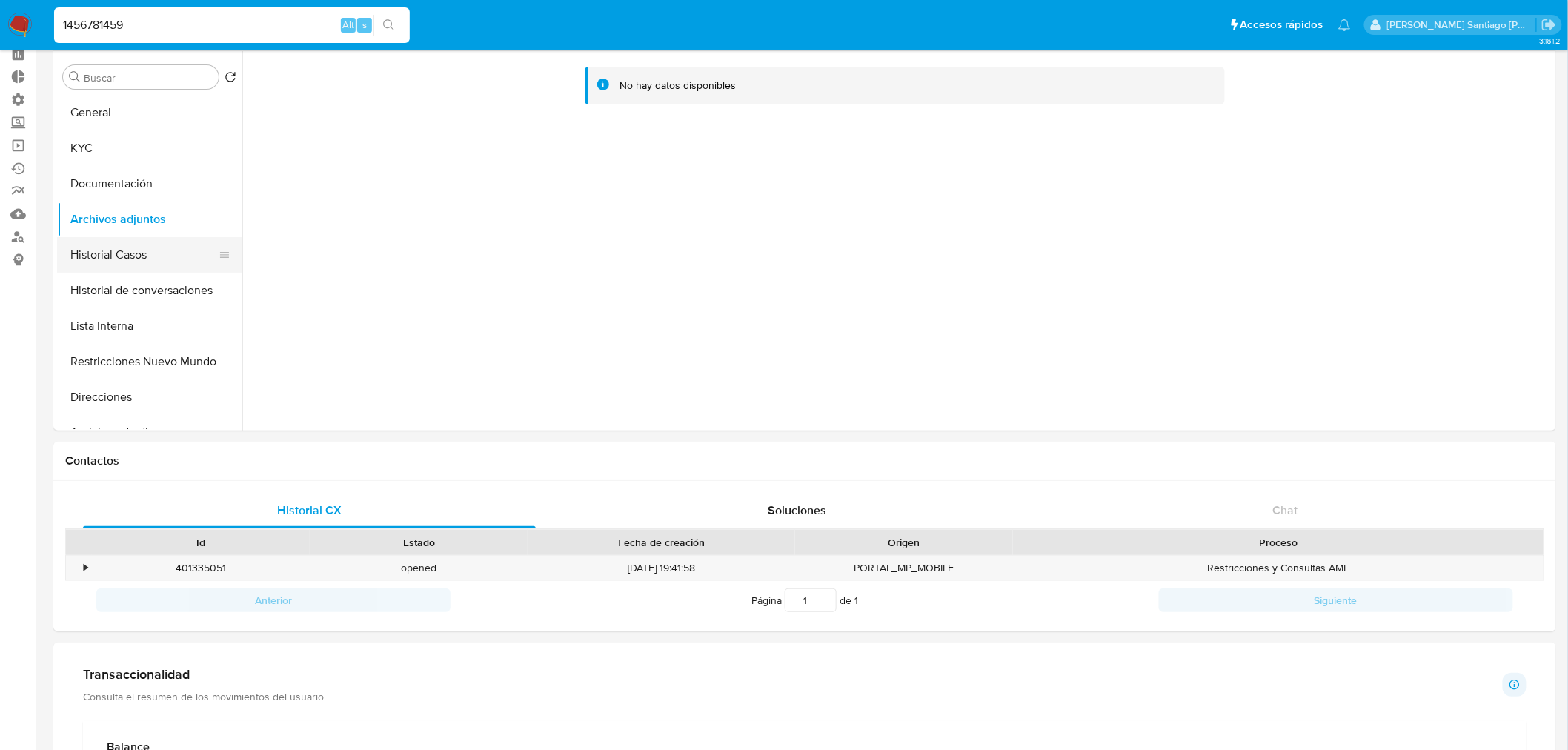
click at [156, 262] on button "Historial Casos" at bounding box center [143, 255] width 173 height 35
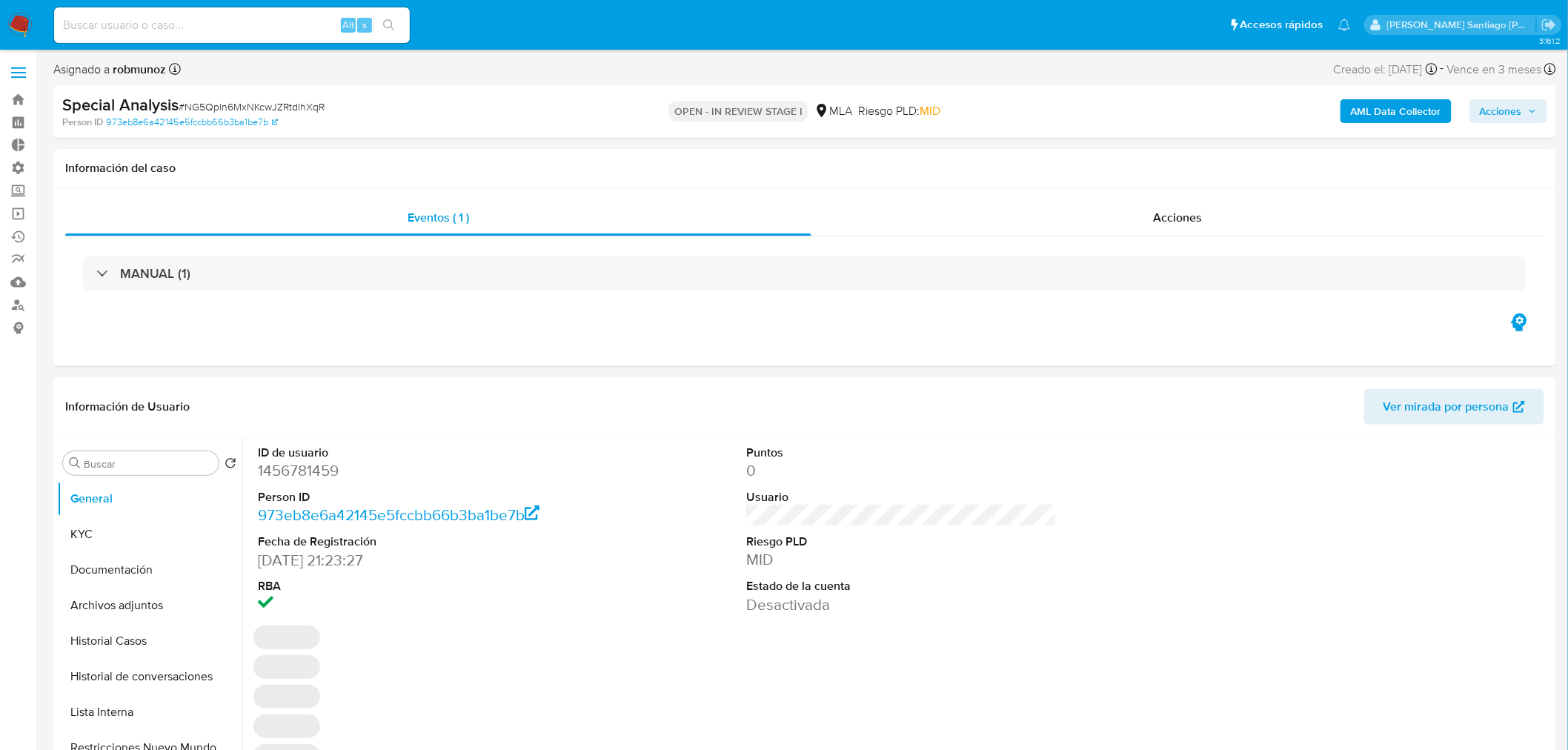
select select "10"
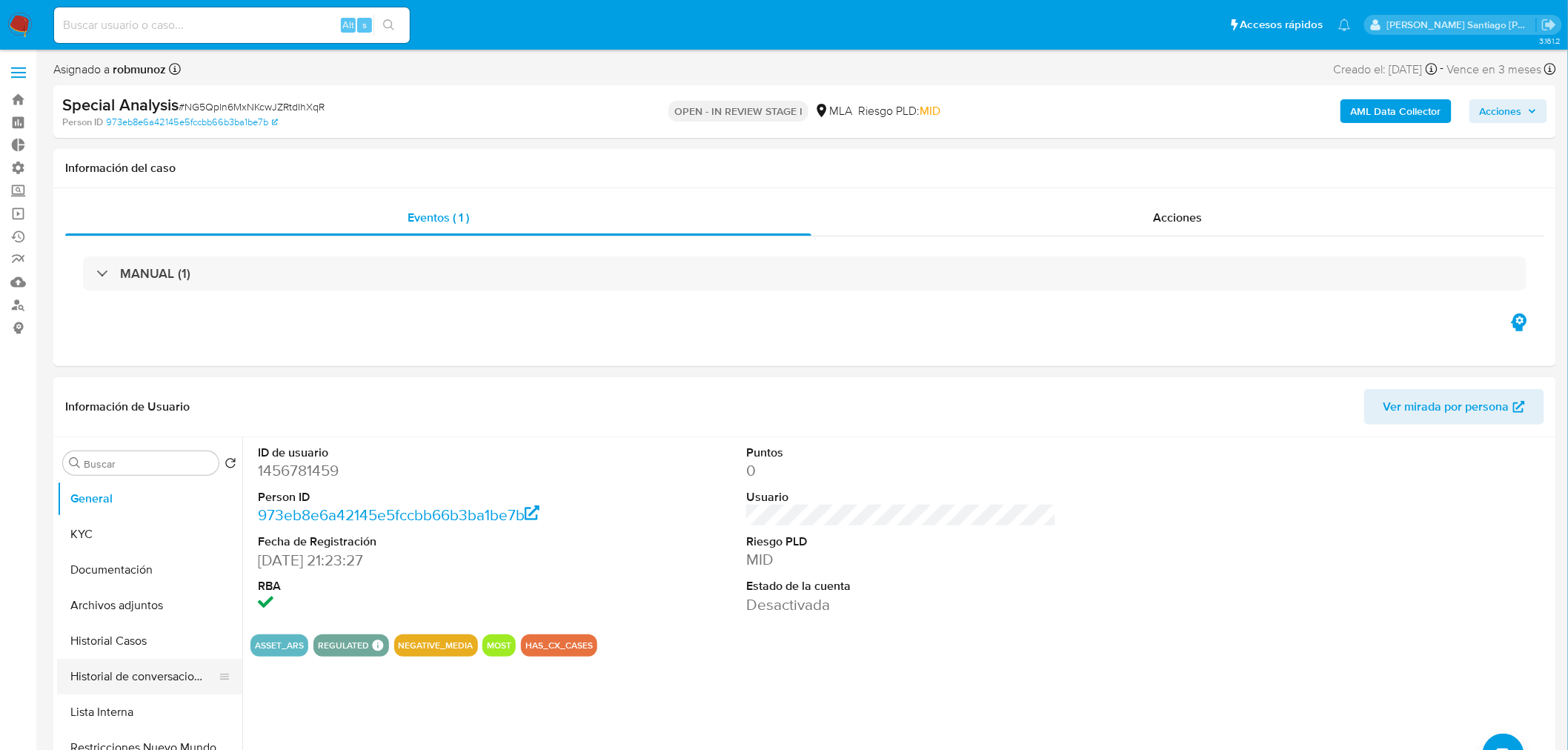
click at [161, 670] on button "Historial de conversaciones" at bounding box center [143, 677] width 173 height 35
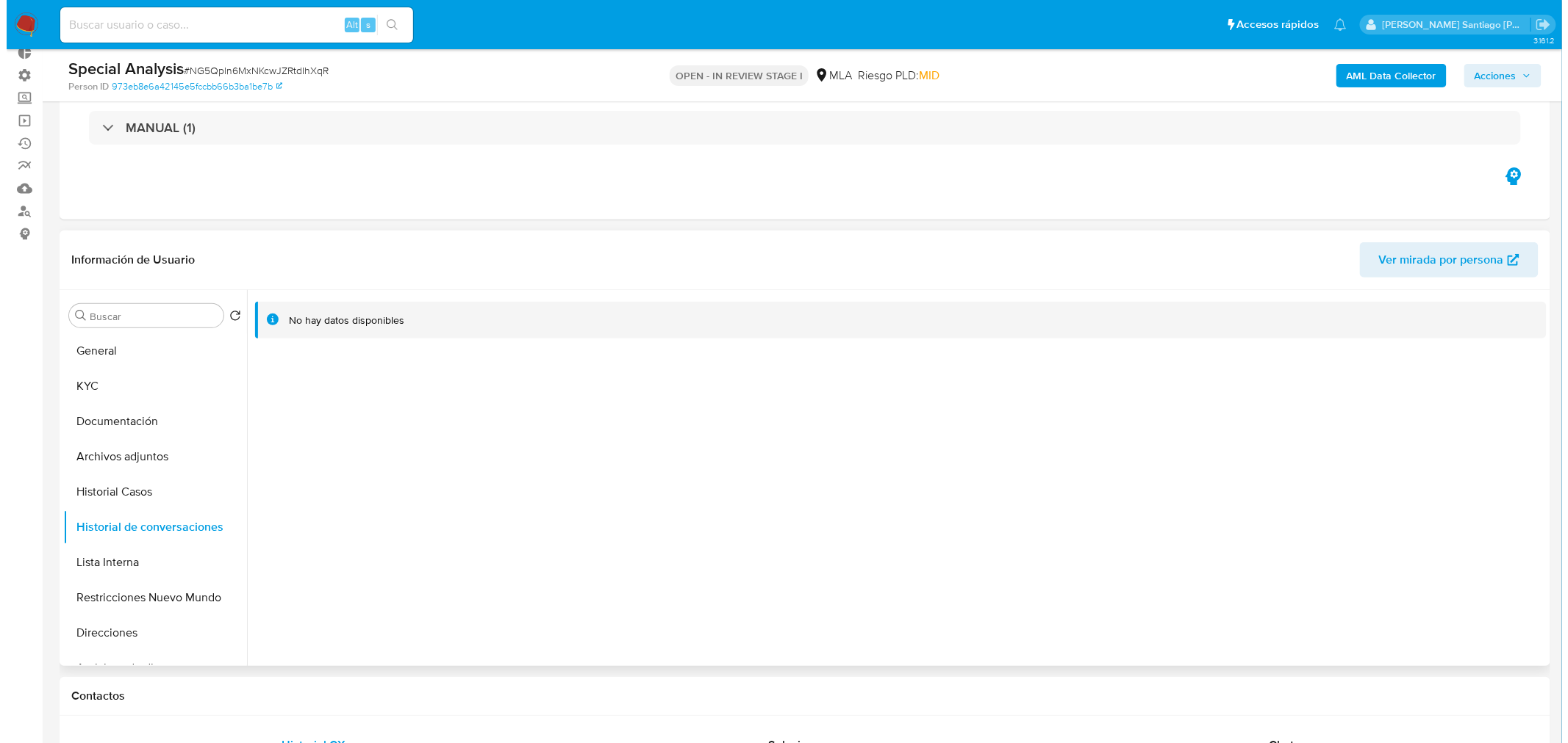
scroll to position [245, 0]
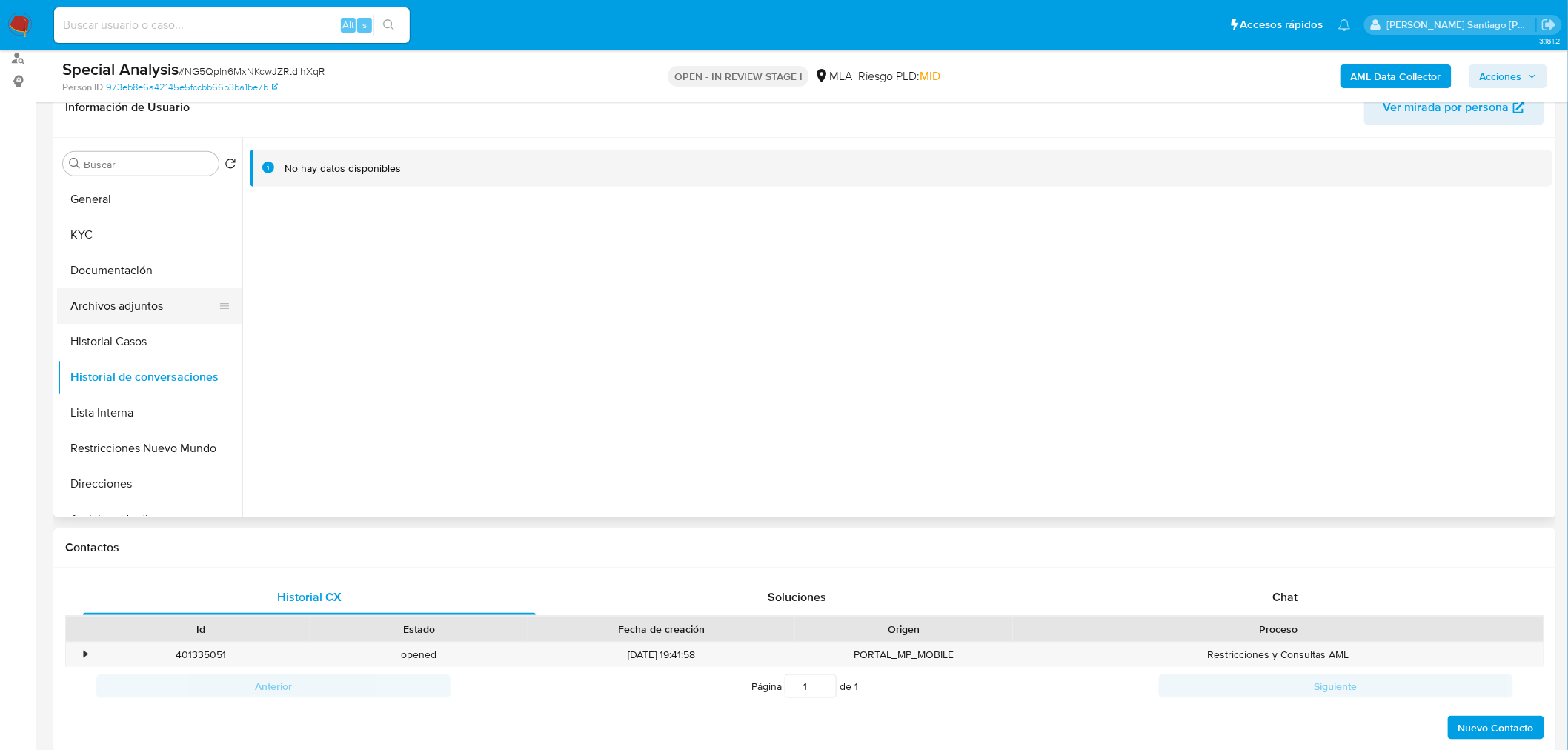
click at [135, 309] on button "Archivos adjuntos" at bounding box center [143, 306] width 173 height 35
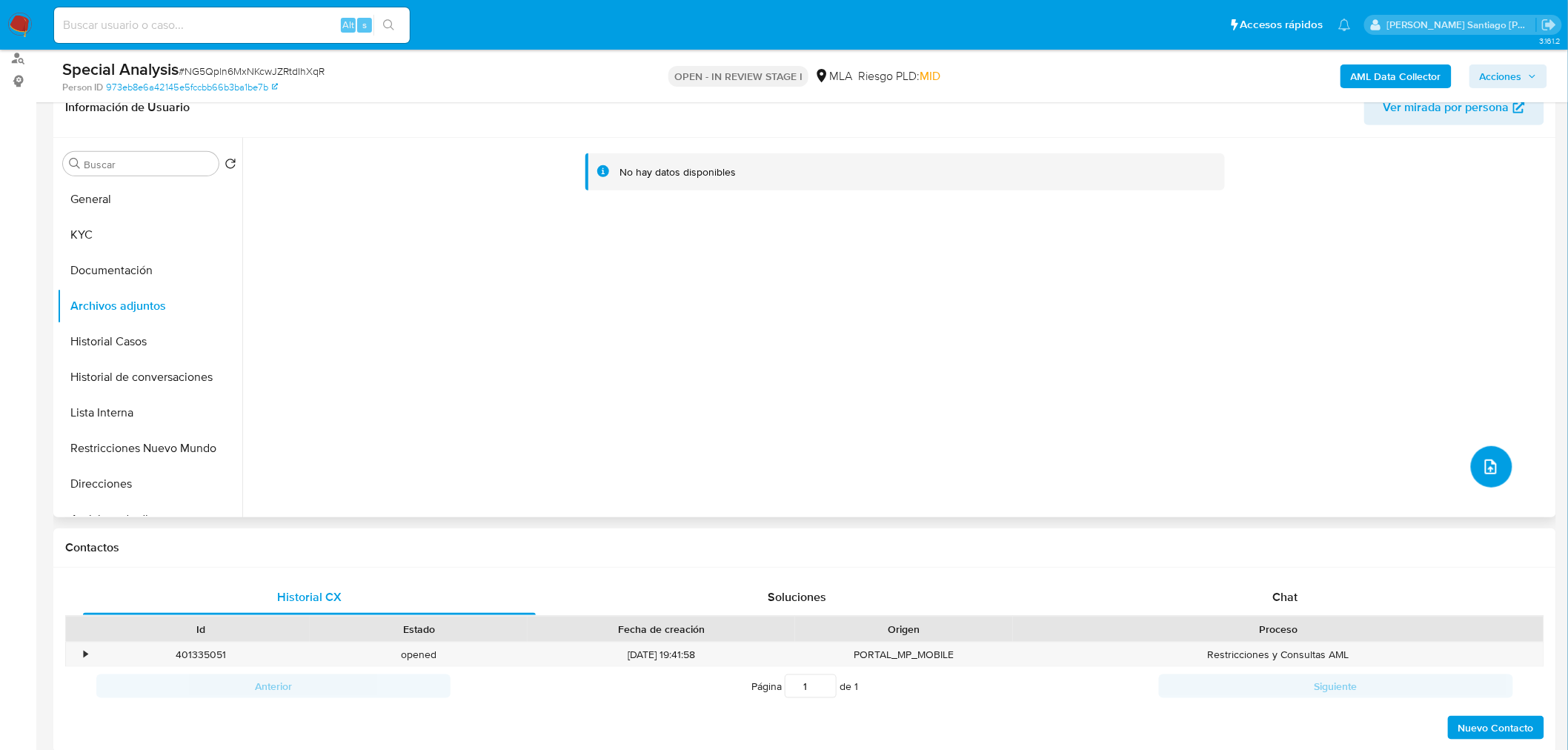
click at [1485, 463] on icon "upload-file" at bounding box center [1491, 467] width 12 height 15
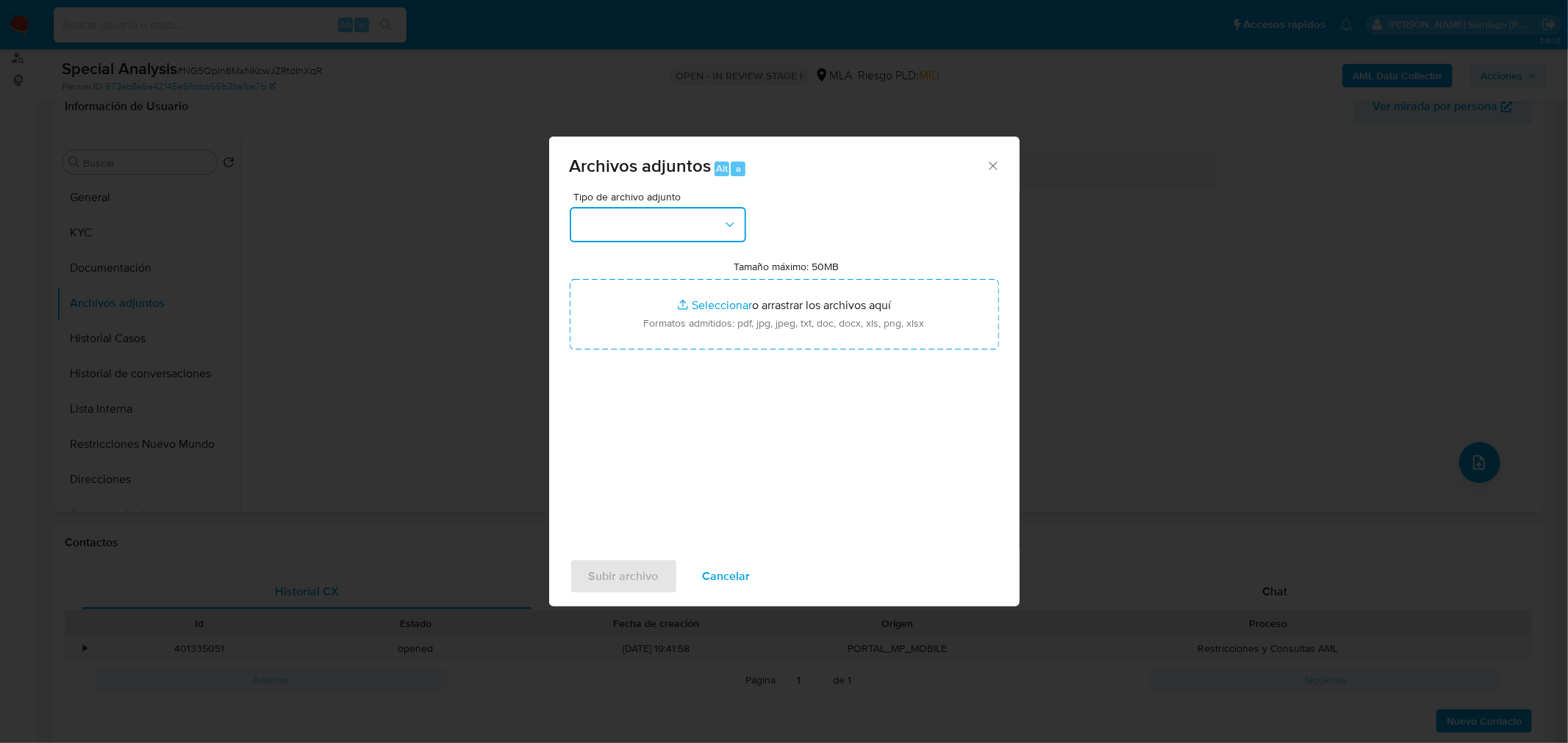
click at [721, 232] on button "button" at bounding box center [658, 224] width 176 height 35
click at [719, 262] on li "IDENTIFICACIÓN" at bounding box center [657, 263] width 182 height 35
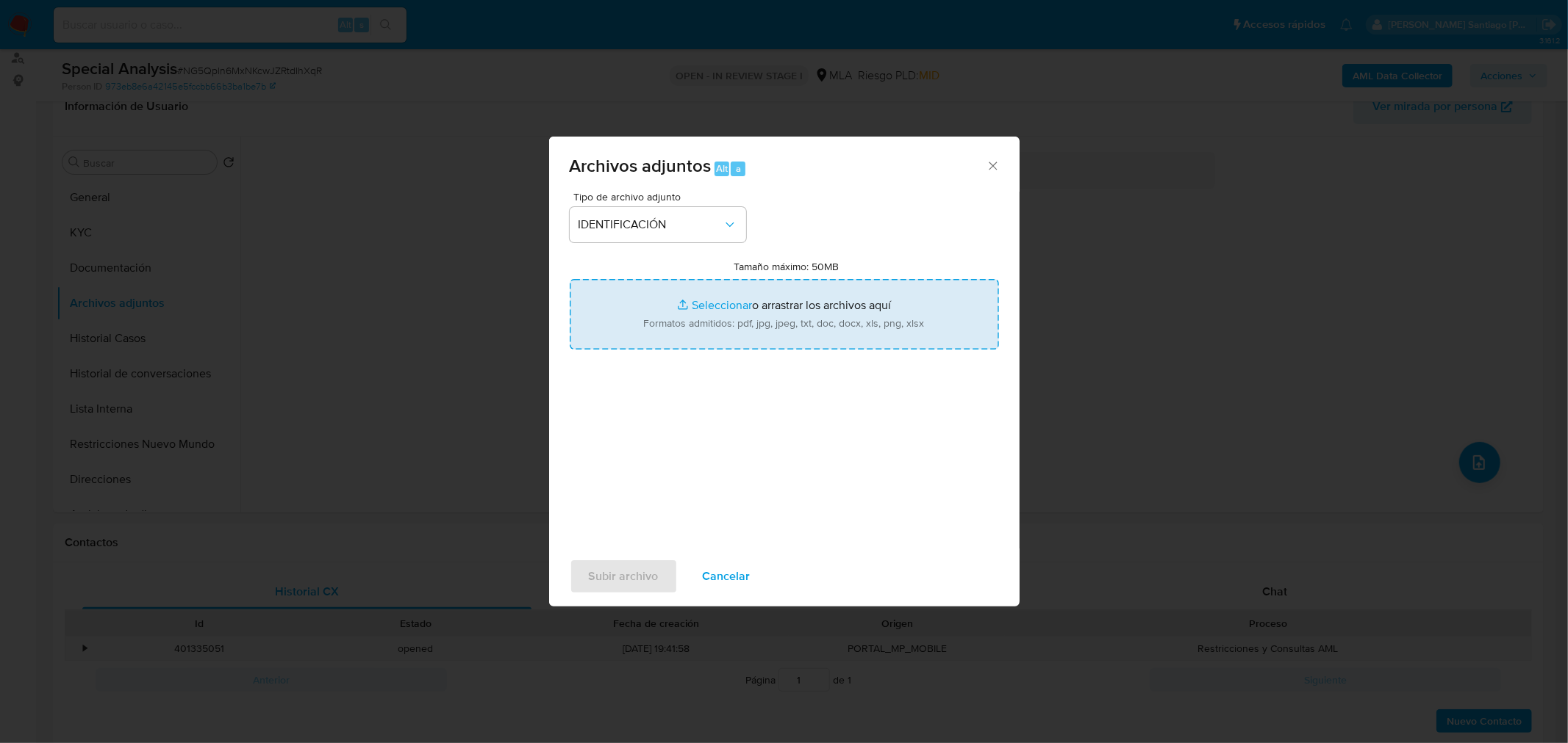
click at [738, 314] on input "Tamaño máximo: 50MB Seleccionar archivos" at bounding box center [784, 314] width 429 height 70
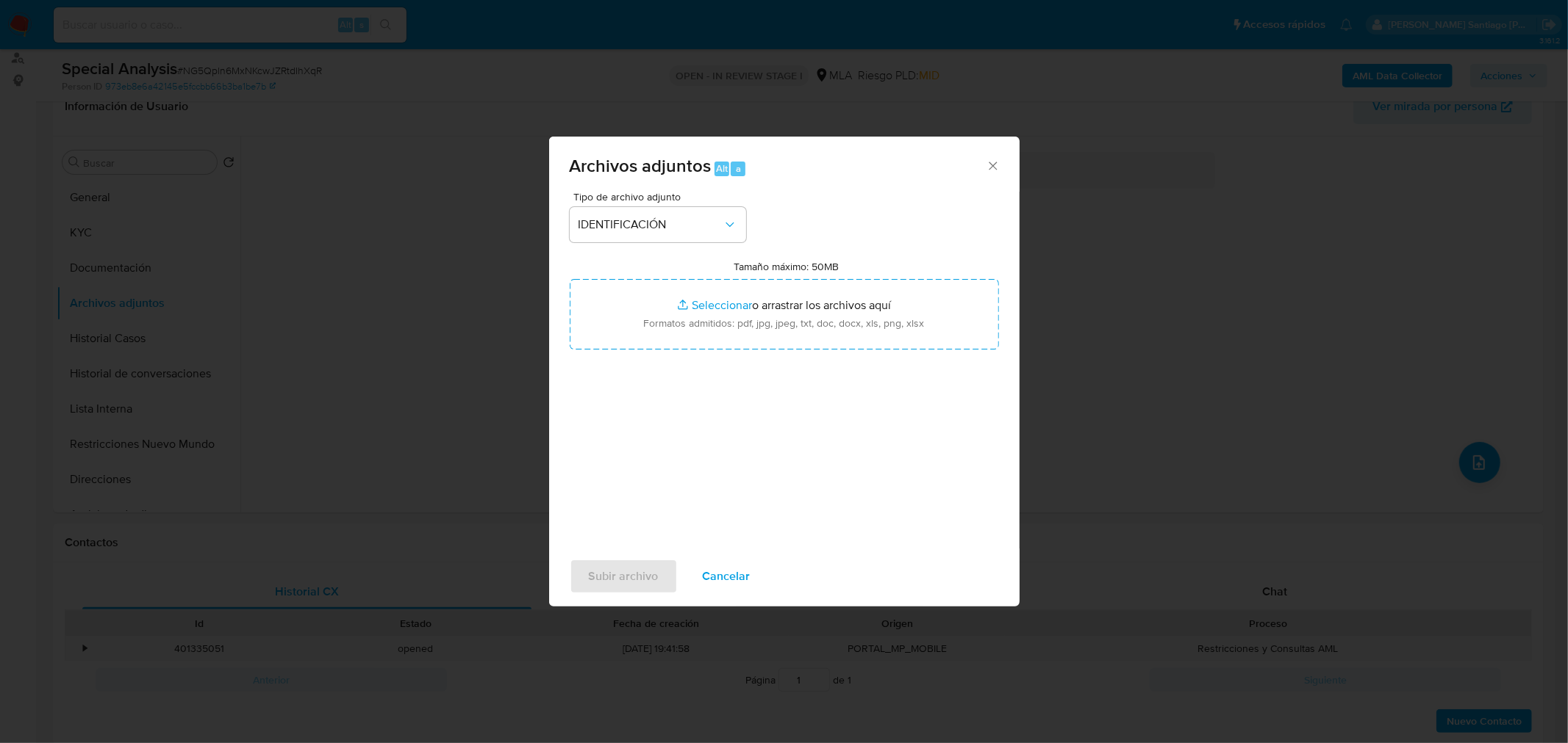
type input "C:\fakepath\Recibo de sueldo mayo 25.jpg"
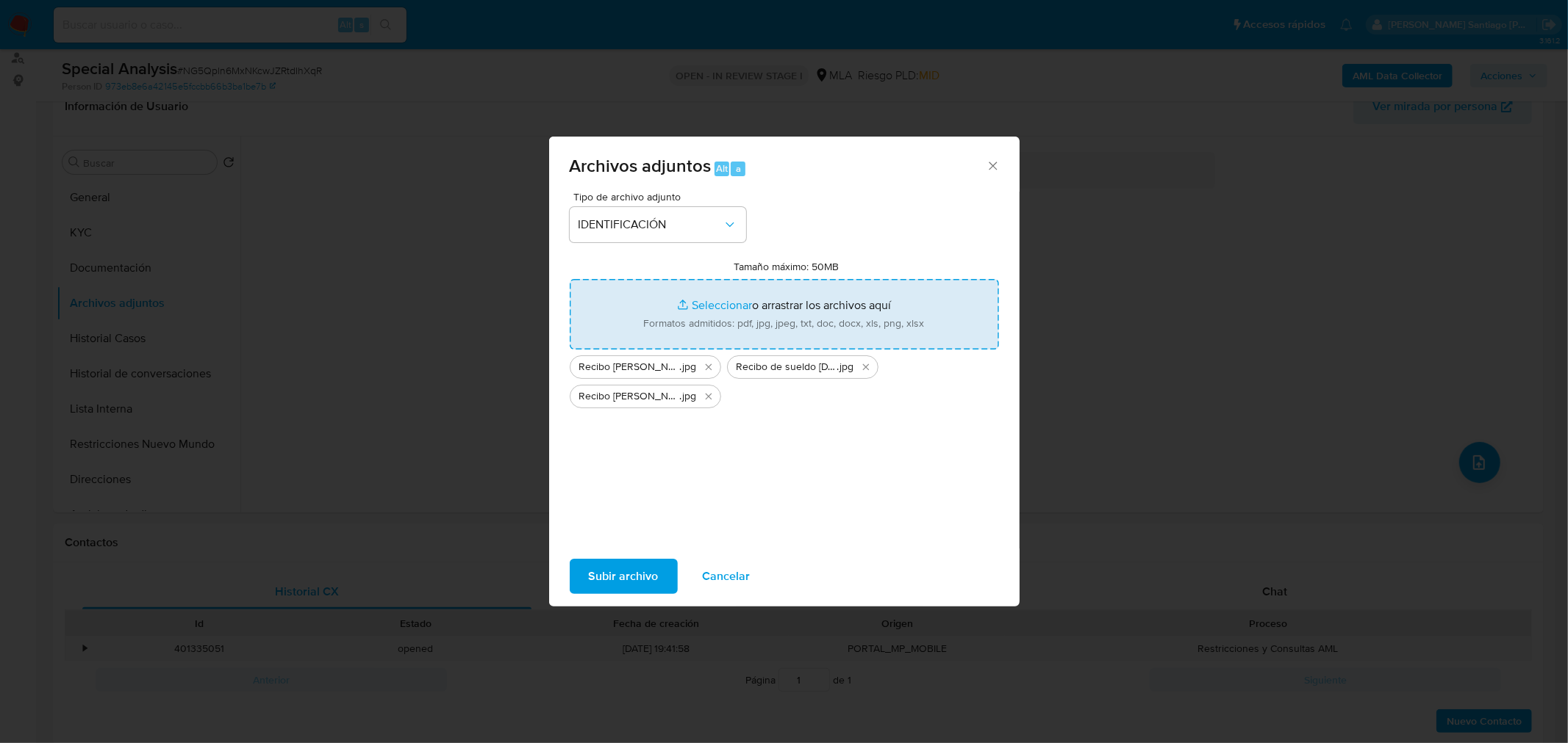
click at [770, 316] on input "Tamaño máximo: 50MB Seleccionar archivos" at bounding box center [784, 314] width 429 height 70
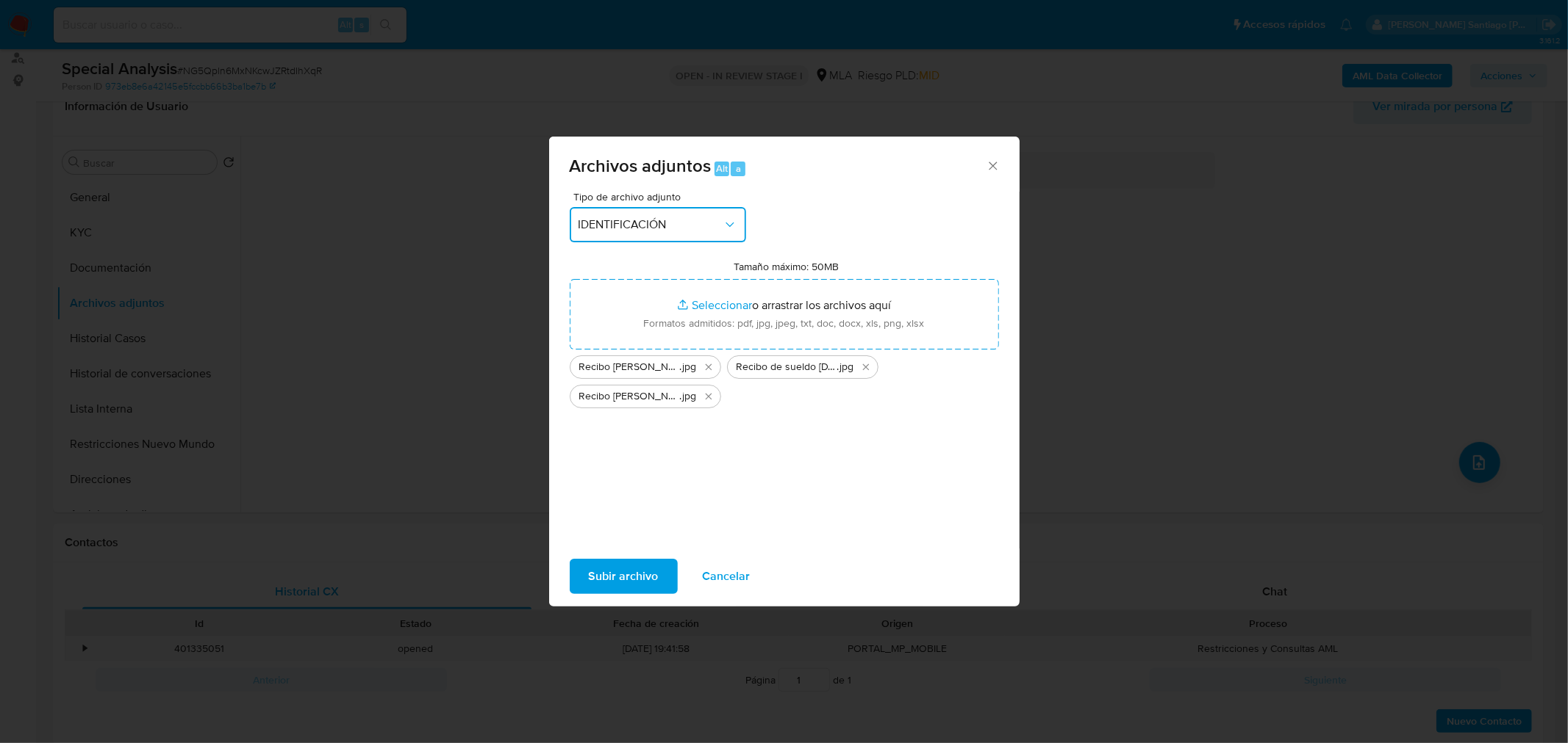
click at [709, 239] on button "IDENTIFICACIÓN" at bounding box center [658, 224] width 176 height 35
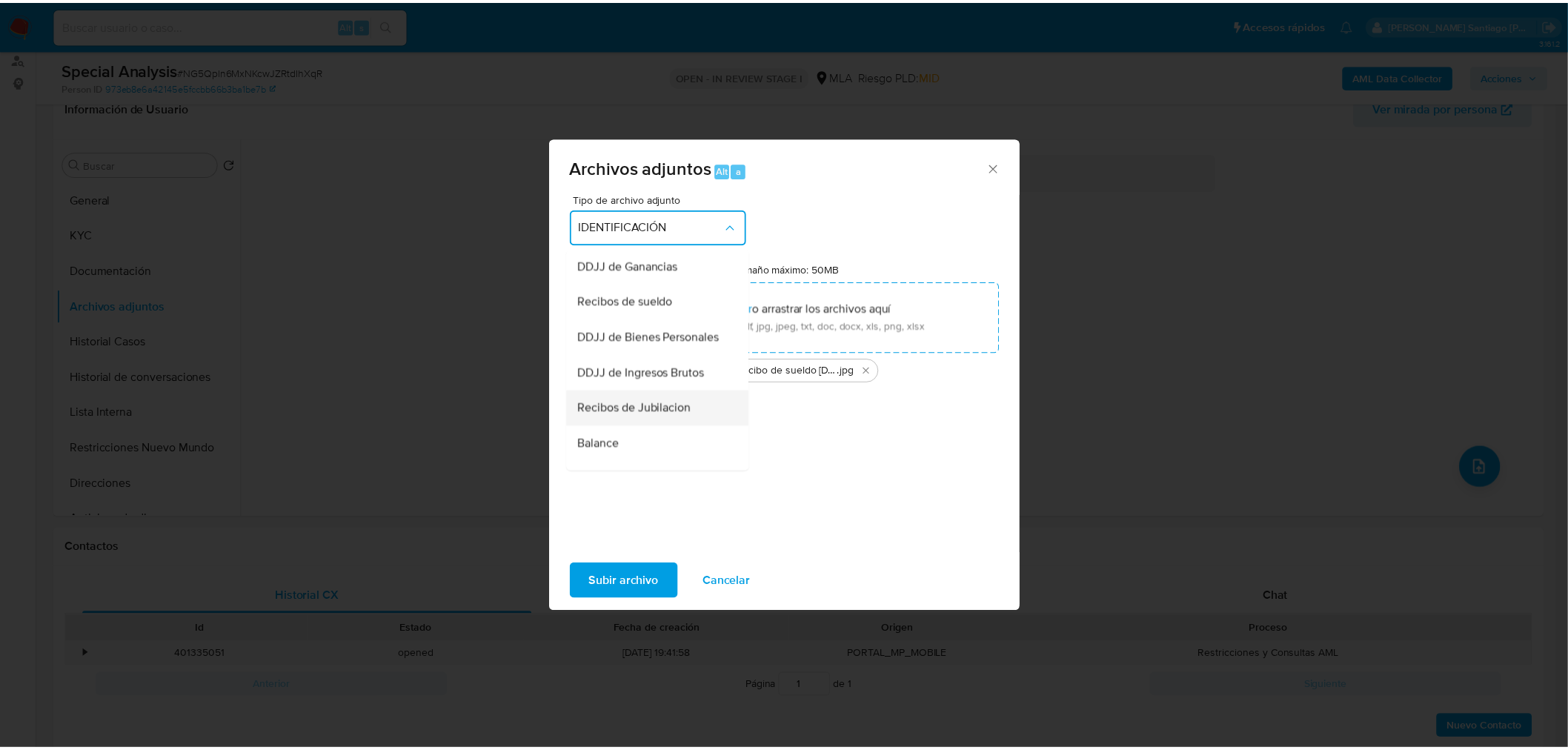
scroll to position [257, 0]
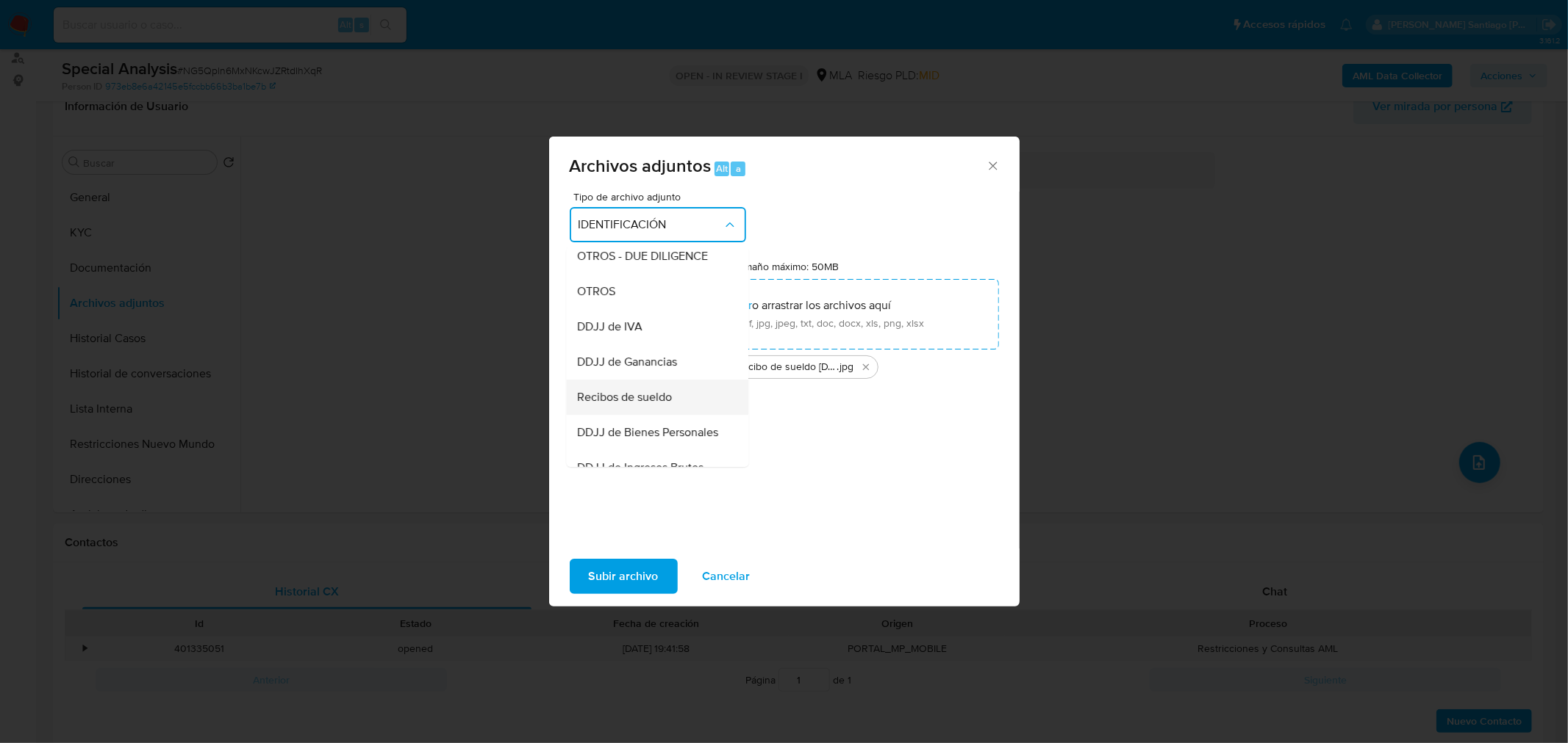
click at [683, 411] on div "Recibos de sueldo" at bounding box center [652, 396] width 150 height 35
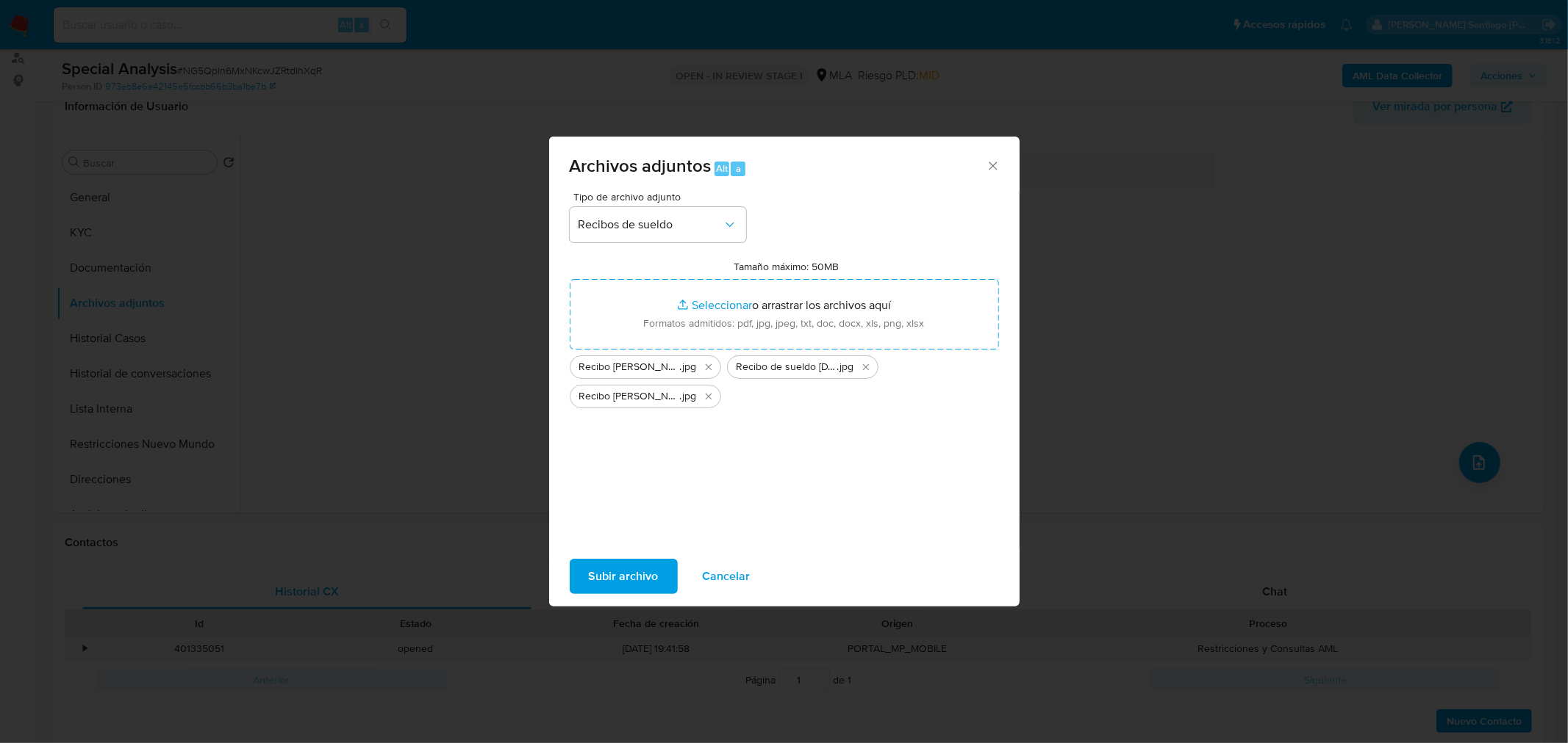
click at [653, 577] on span "Subir archivo" at bounding box center [624, 577] width 70 height 32
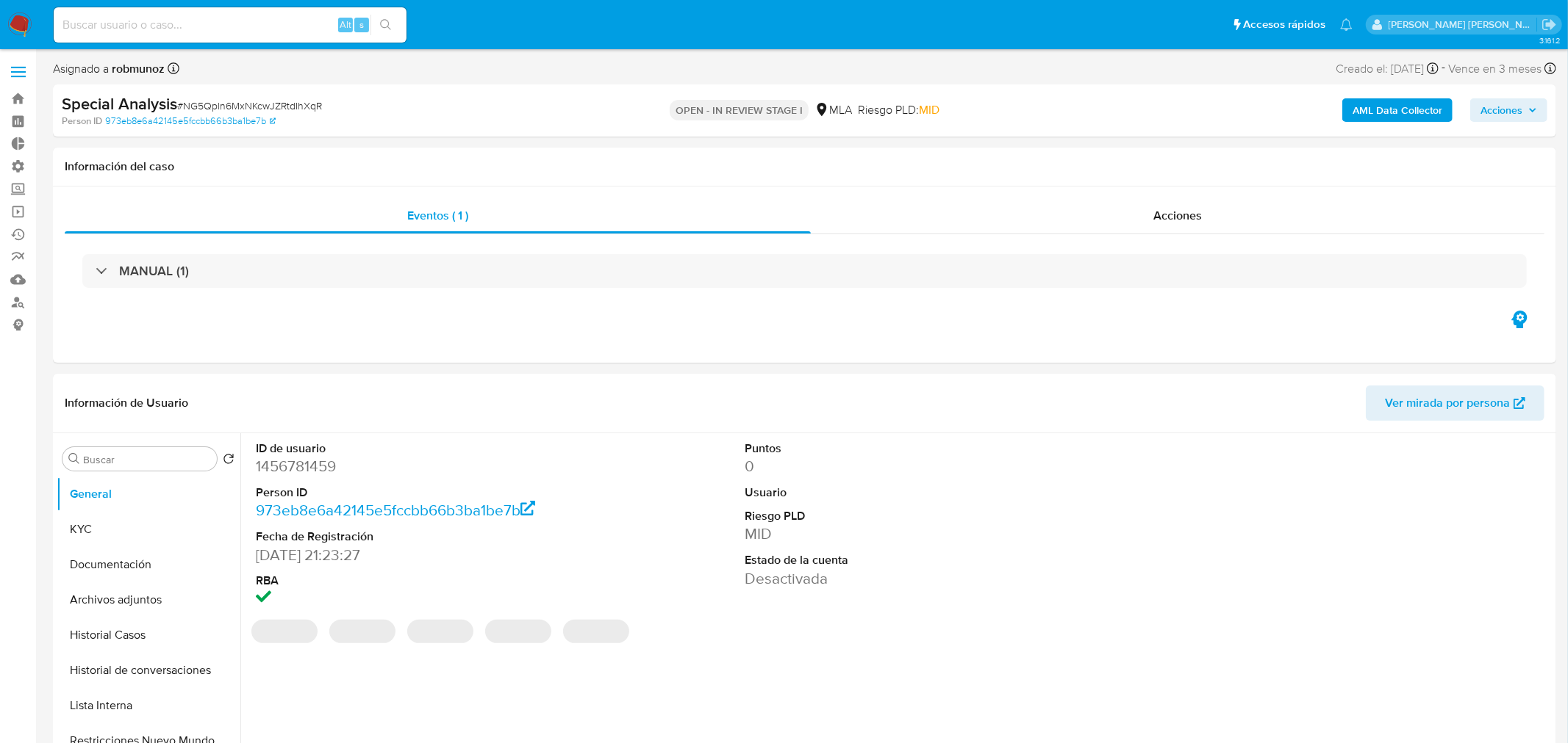
select select "10"
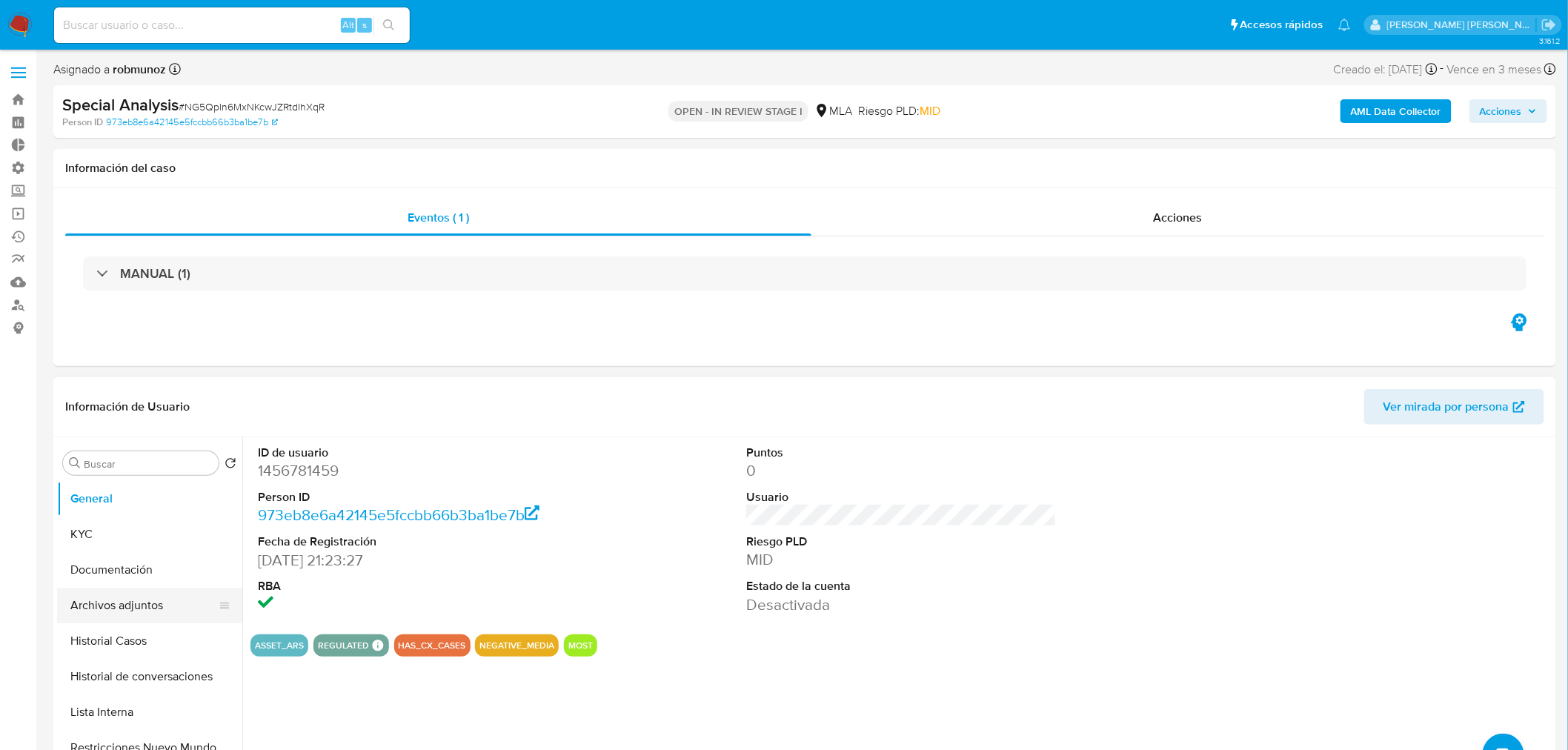
click at [123, 608] on button "Archivos adjuntos" at bounding box center [143, 605] width 173 height 35
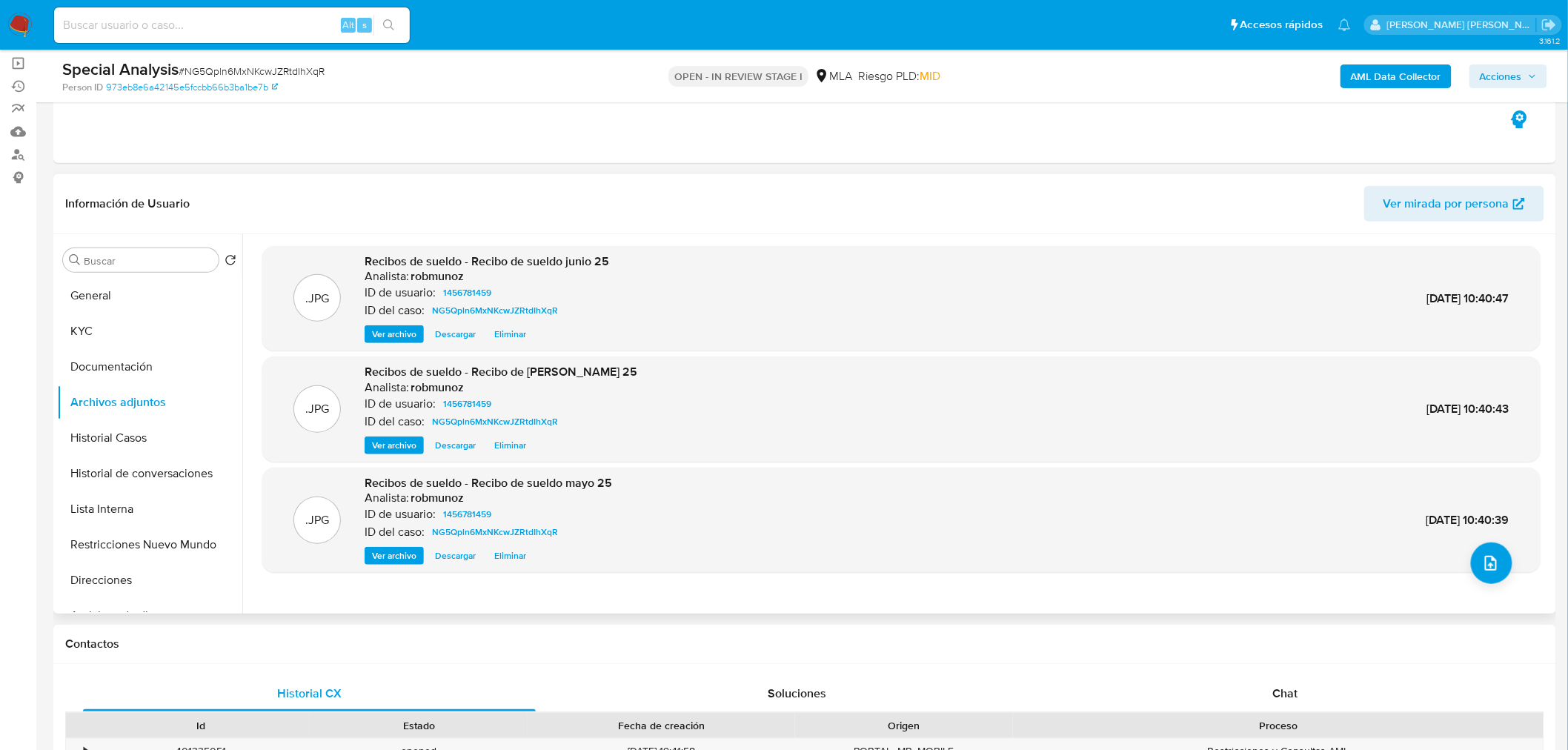
scroll to position [165, 0]
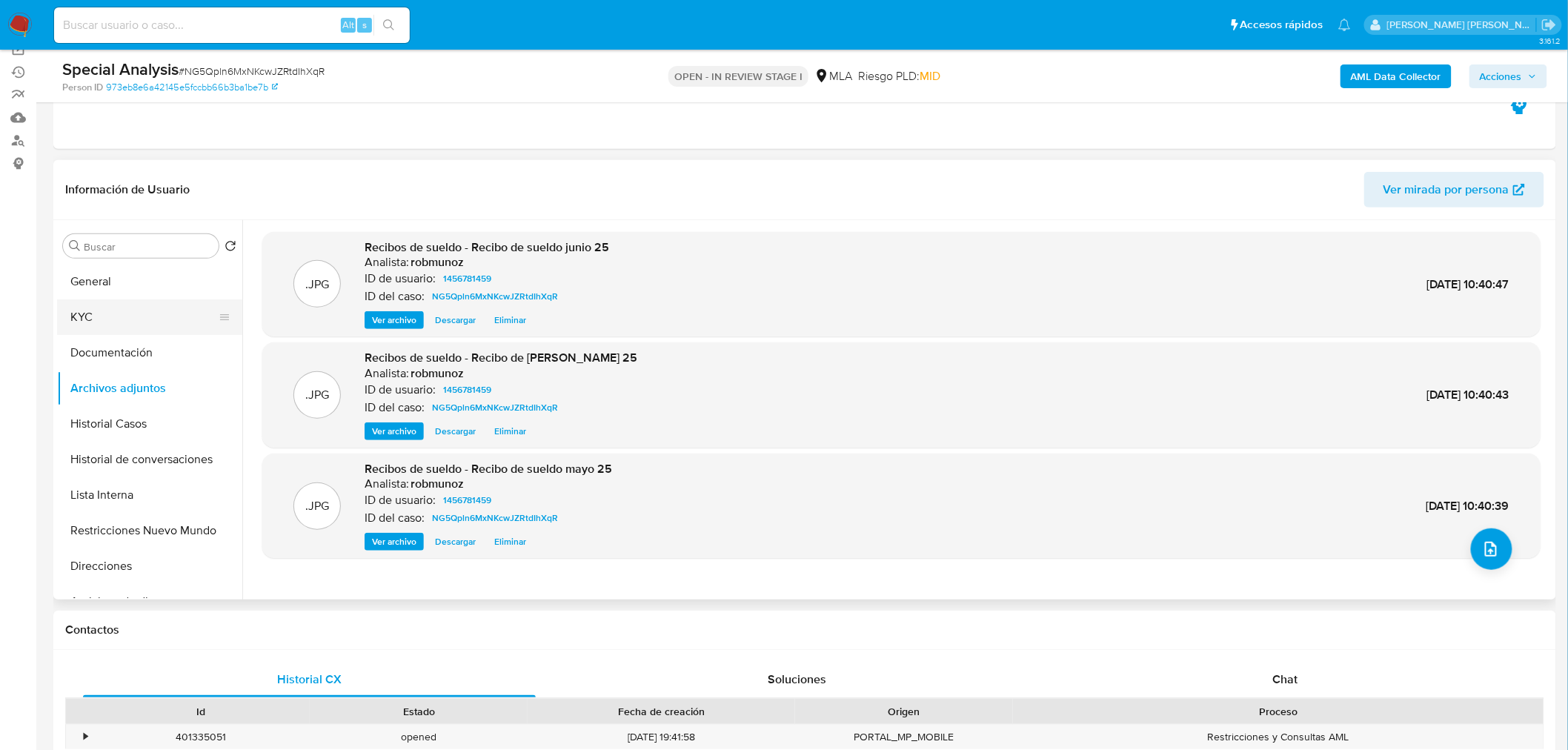
click at [148, 315] on button "KYC" at bounding box center [143, 317] width 173 height 35
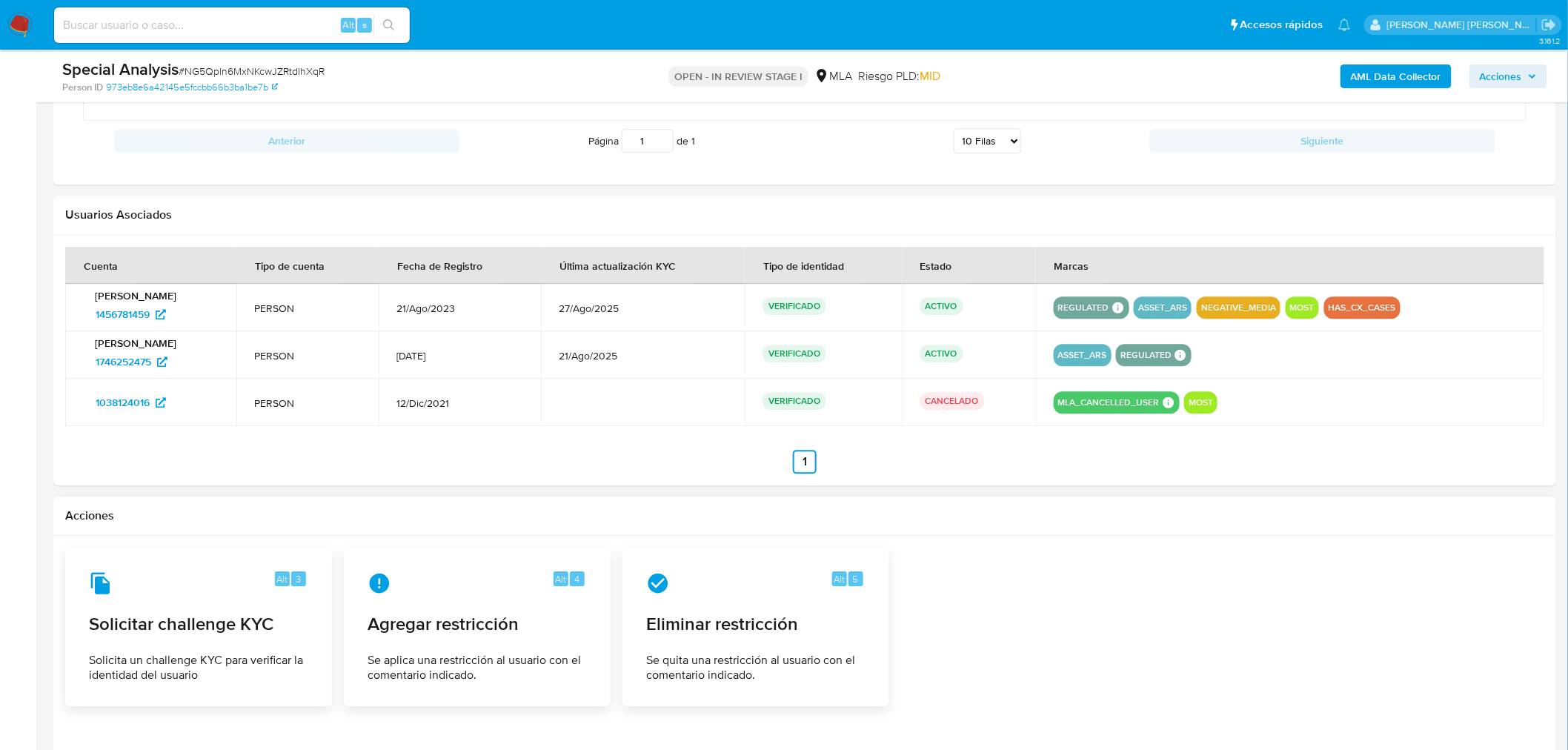
scroll to position [1632, 0]
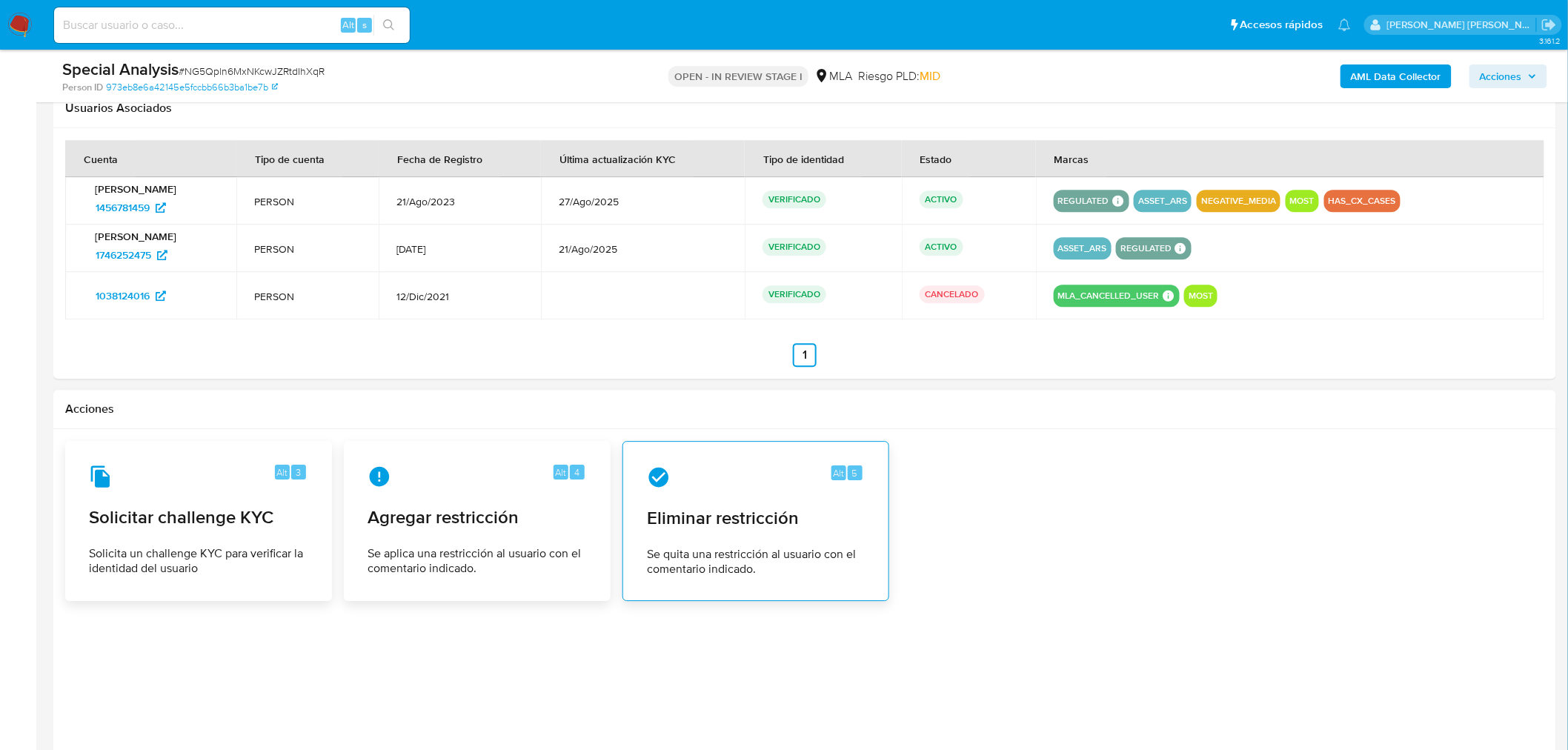
click at [706, 541] on div "Alt 5 Eliminar restricción Se quita una restricción al usuario con el comentari…" at bounding box center [756, 521] width 241 height 135
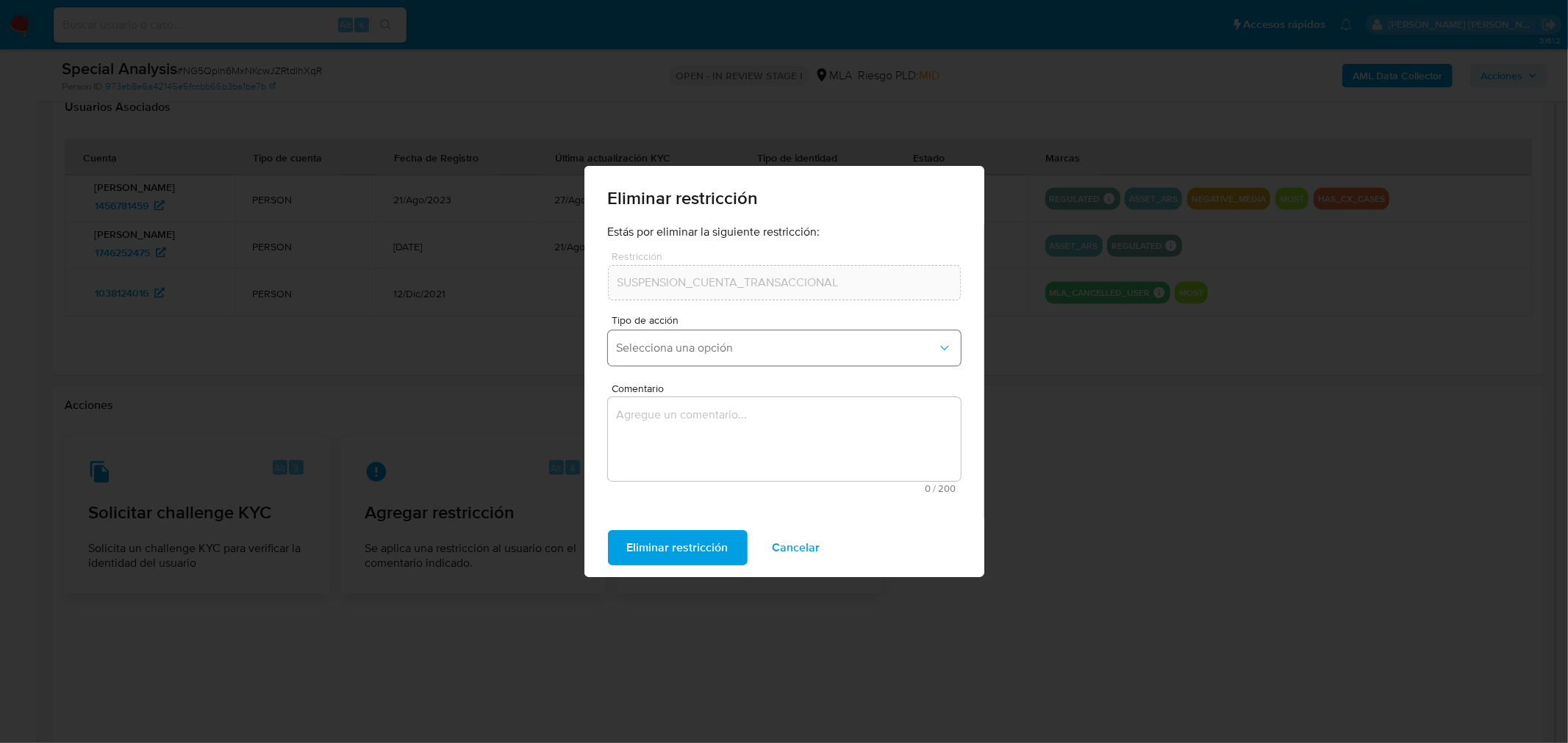
drag, startPoint x: 710, startPoint y: 341, endPoint x: 710, endPoint y: 351, distance: 10.0
click at [710, 341] on span "Selecciona una opción" at bounding box center [777, 348] width 321 height 15
click at [764, 392] on div "Rehabilitación" at bounding box center [778, 387] width 326 height 35
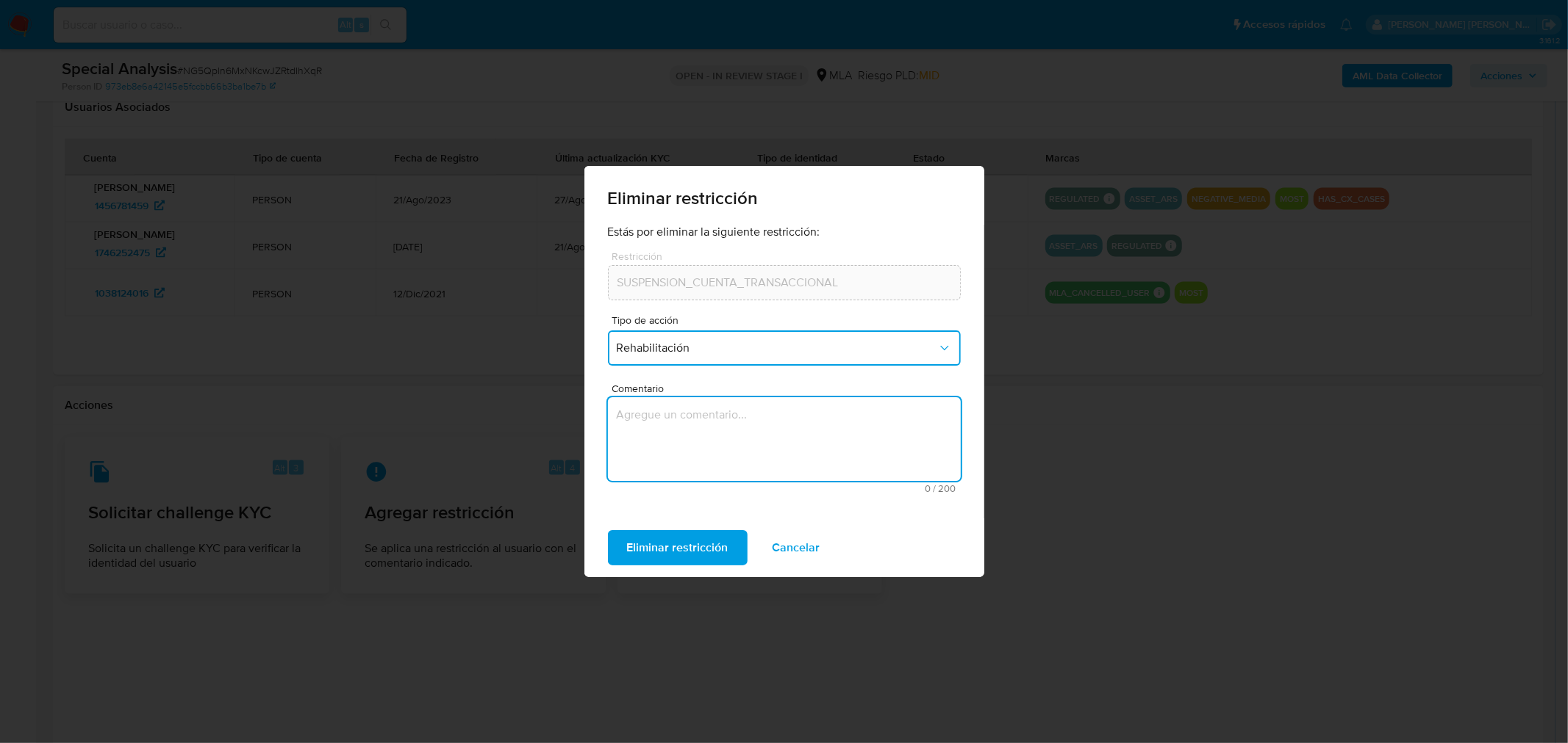
click at [781, 456] on textarea "Comentario" at bounding box center [784, 439] width 352 height 84
click at [781, 420] on textarea "Comentario" at bounding box center [784, 439] width 352 height 84
type textarea "AML"
click at [720, 539] on span "Eliminar restricción" at bounding box center [677, 548] width 102 height 32
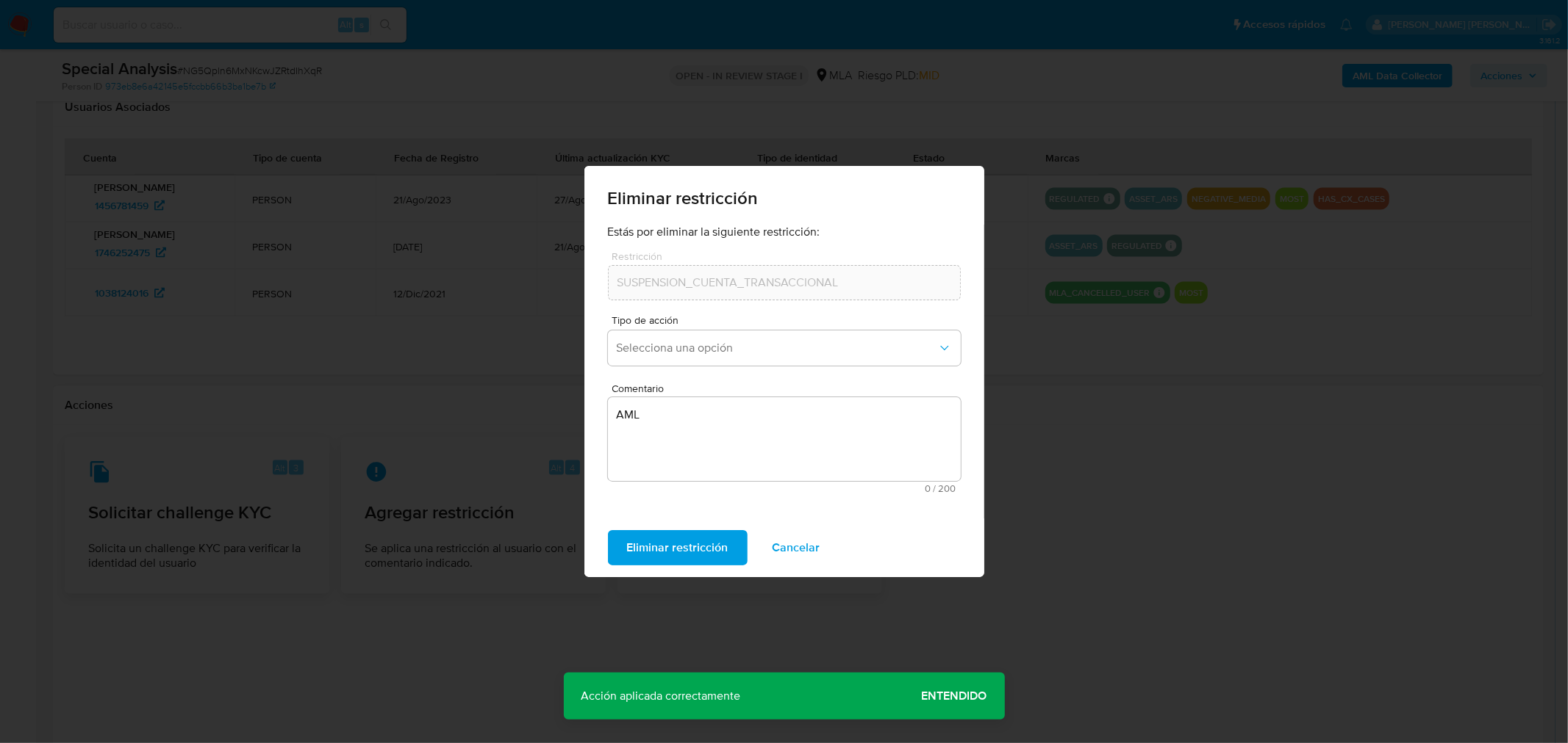
click at [973, 696] on span "Entendido" at bounding box center [954, 696] width 65 height 0
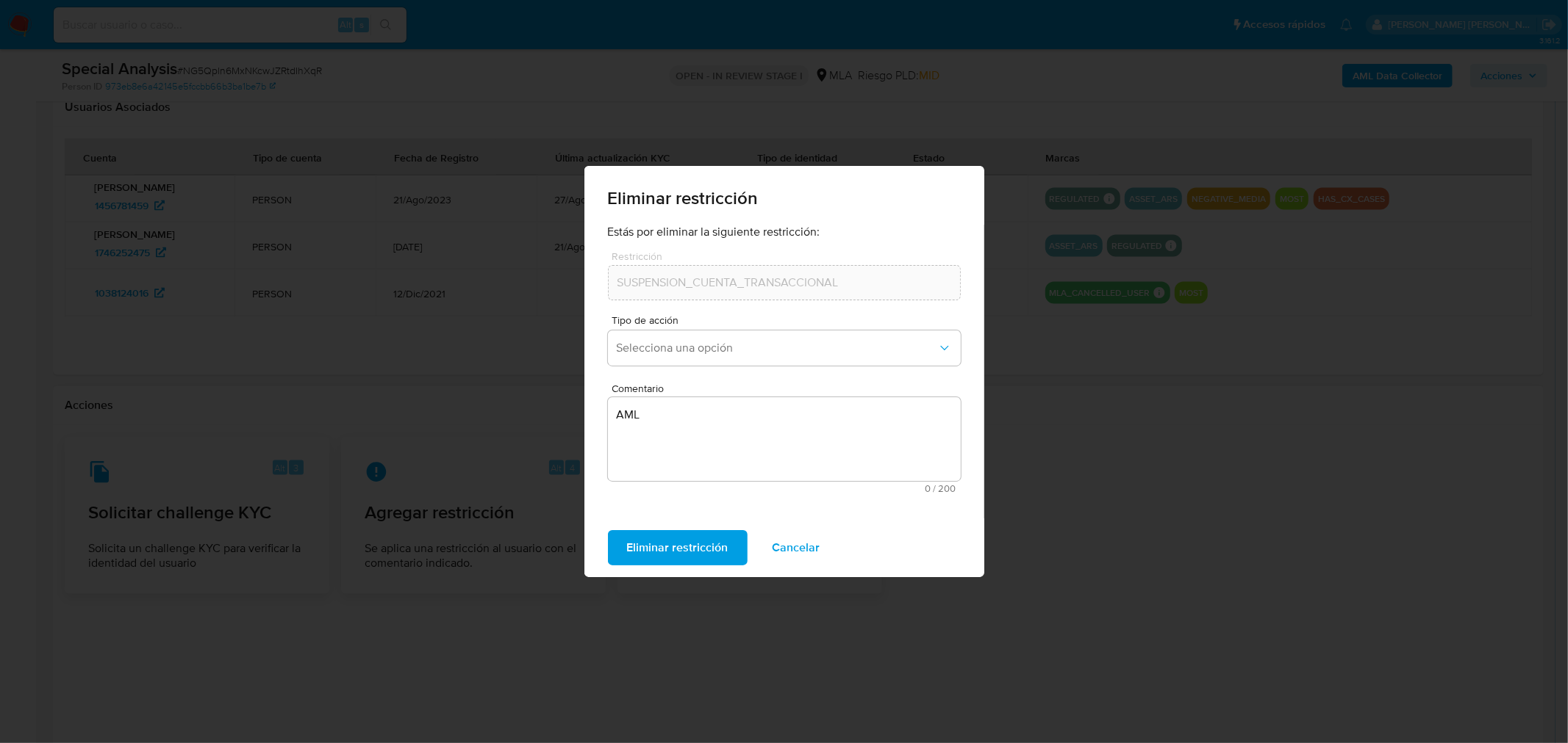
click at [1015, 530] on div "Eliminar restricción Estás por eliminar la siguiente restricción: Restricción S…" at bounding box center [784, 371] width 1568 height 743
click at [787, 542] on span "Cancelar" at bounding box center [796, 548] width 48 height 32
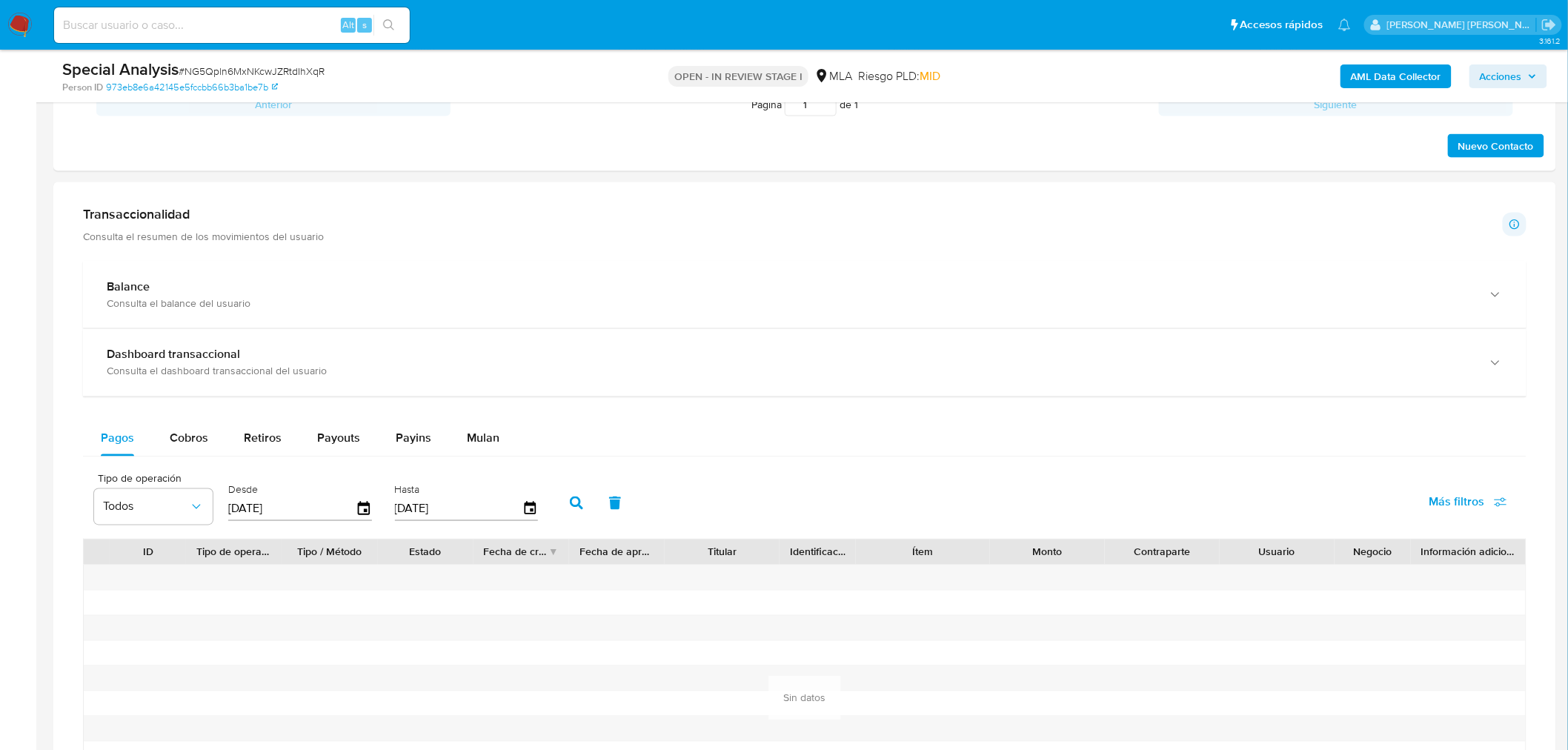
scroll to position [725, 0]
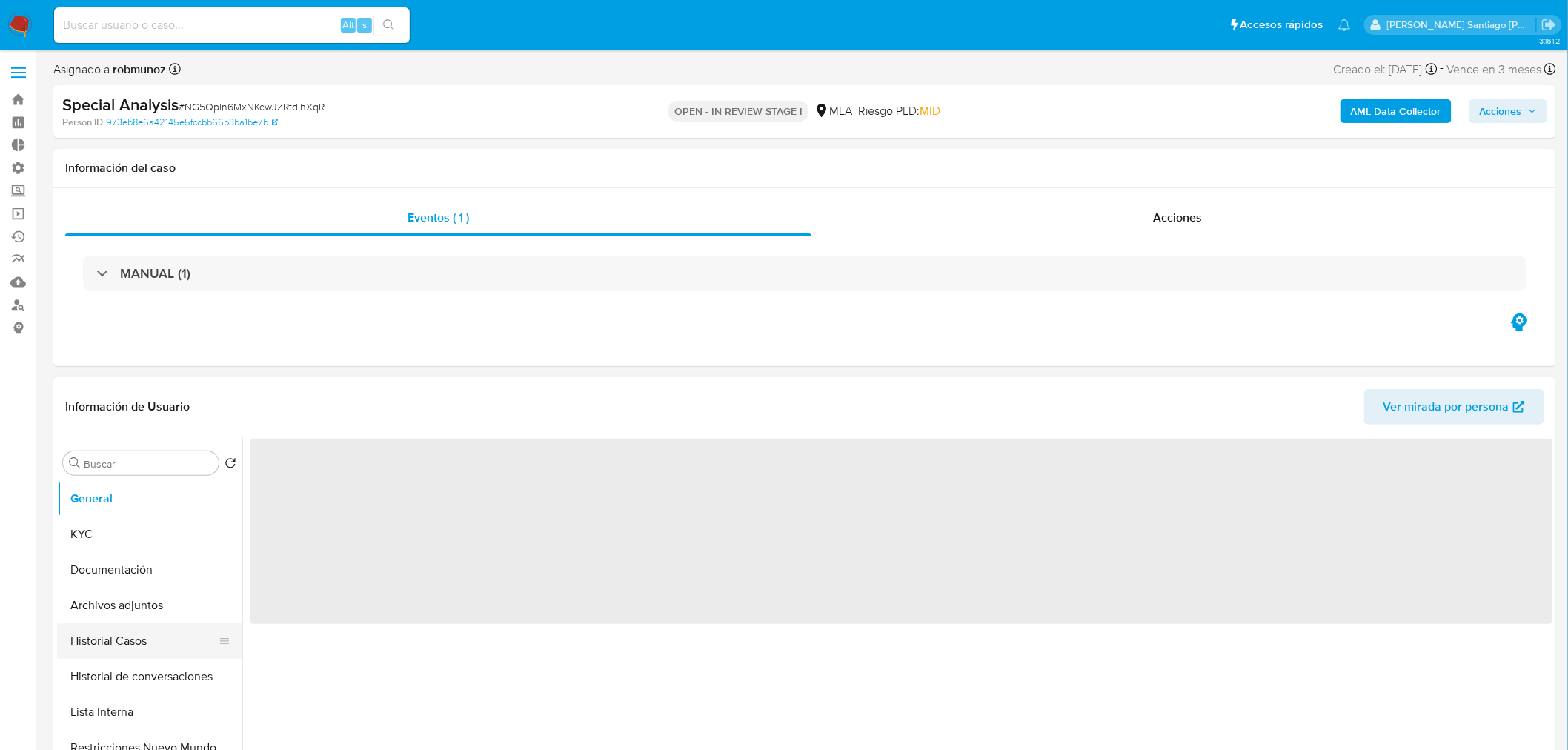
select select "10"
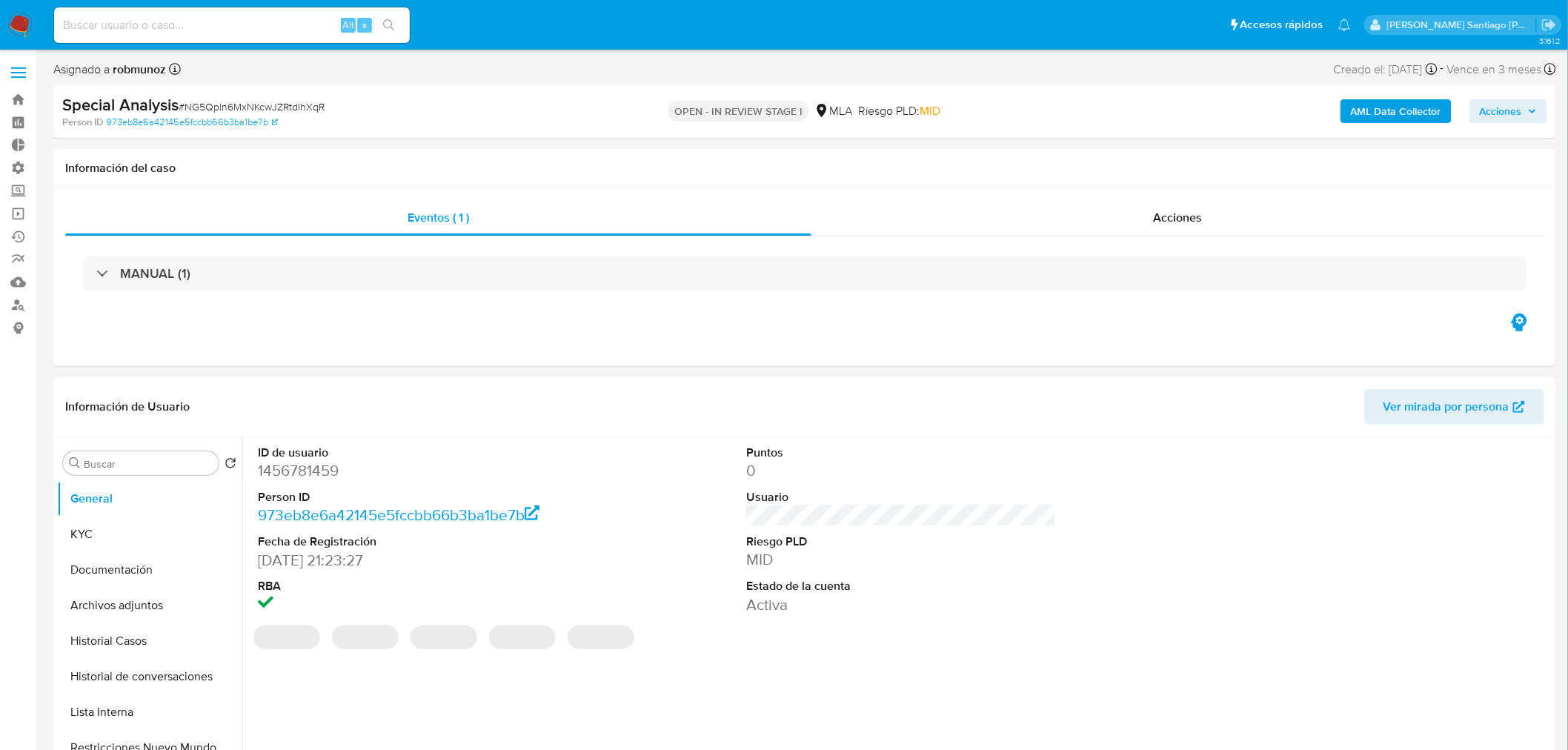
scroll to position [165, 0]
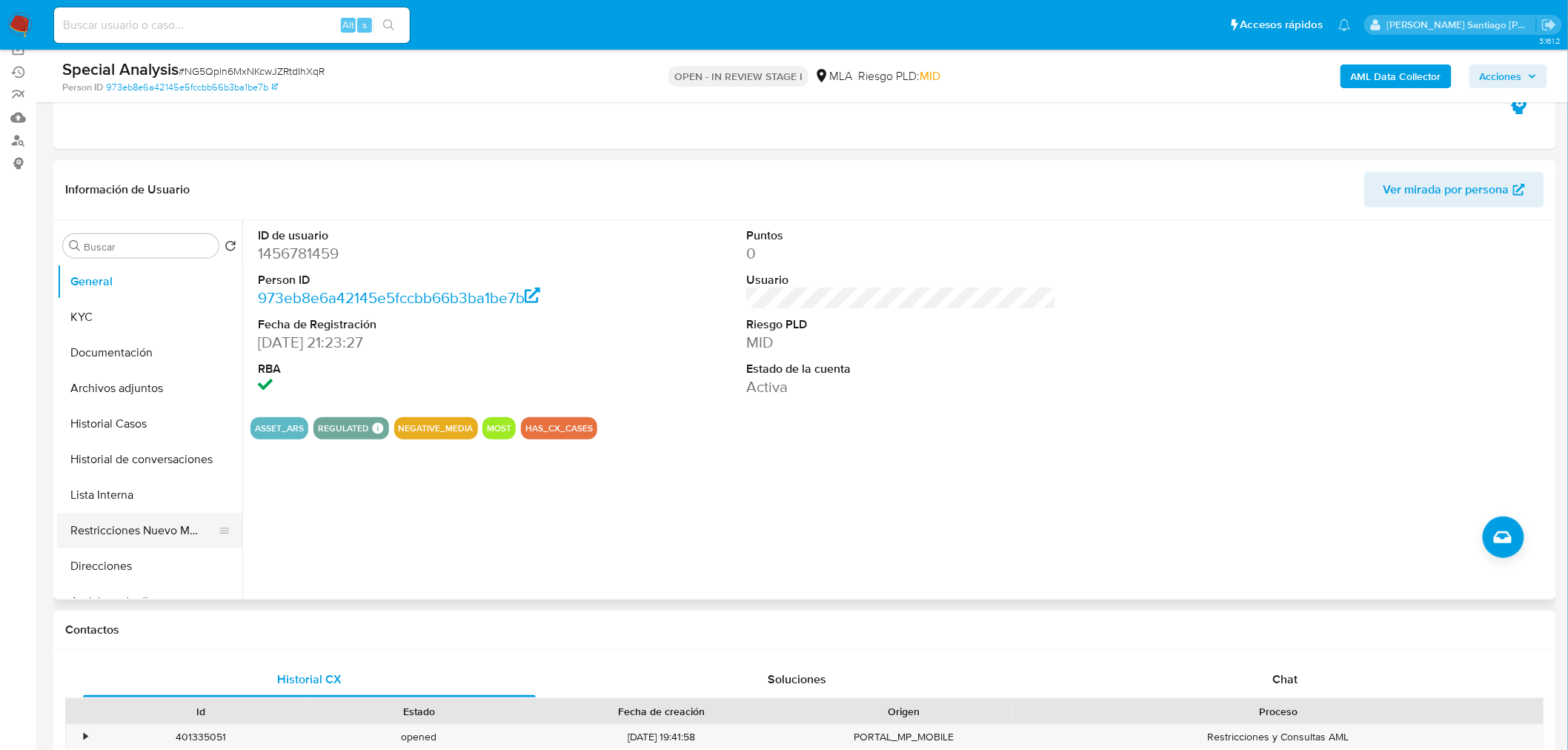
click at [166, 539] on button "Restricciones Nuevo Mundo" at bounding box center [143, 531] width 173 height 35
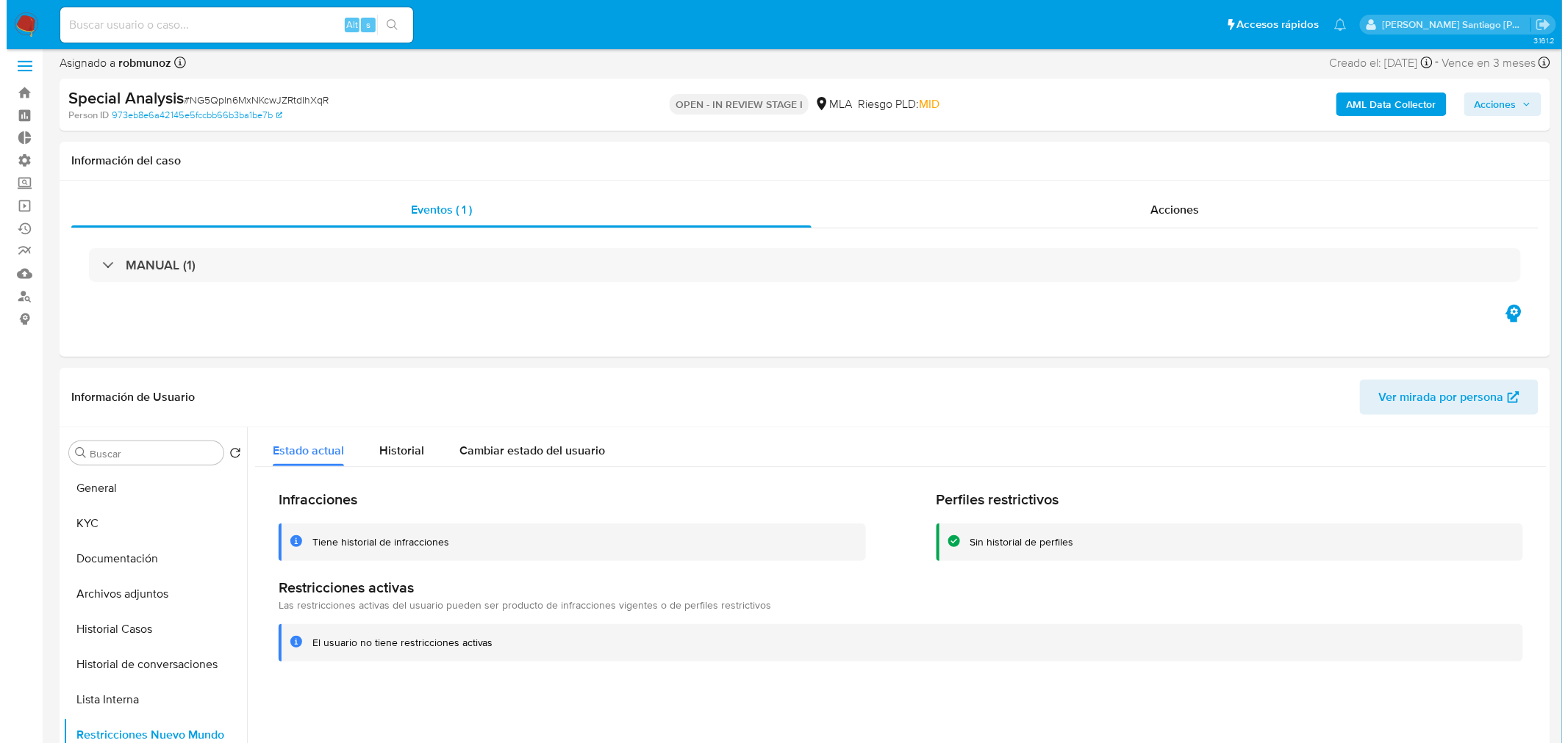
scroll to position [0, 0]
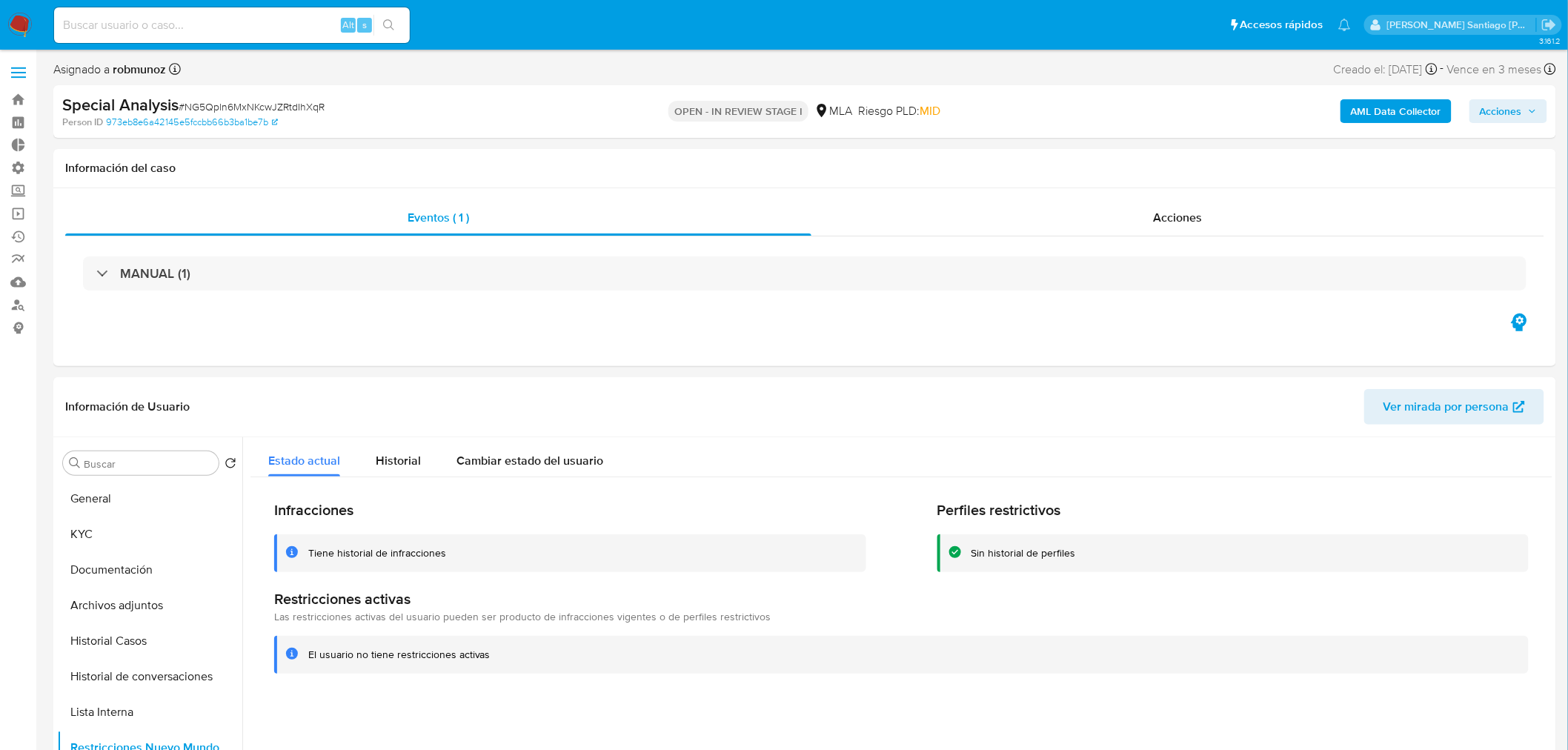
click at [1517, 104] on span "Acciones" at bounding box center [1501, 110] width 42 height 23
click at [1025, 180] on div "Enviar" at bounding box center [1192, 275] width 685 height 194
click at [1054, 164] on span "Resolución del caso" at bounding box center [1087, 159] width 106 height 17
click at [1040, 272] on textarea at bounding box center [1191, 252] width 648 height 118
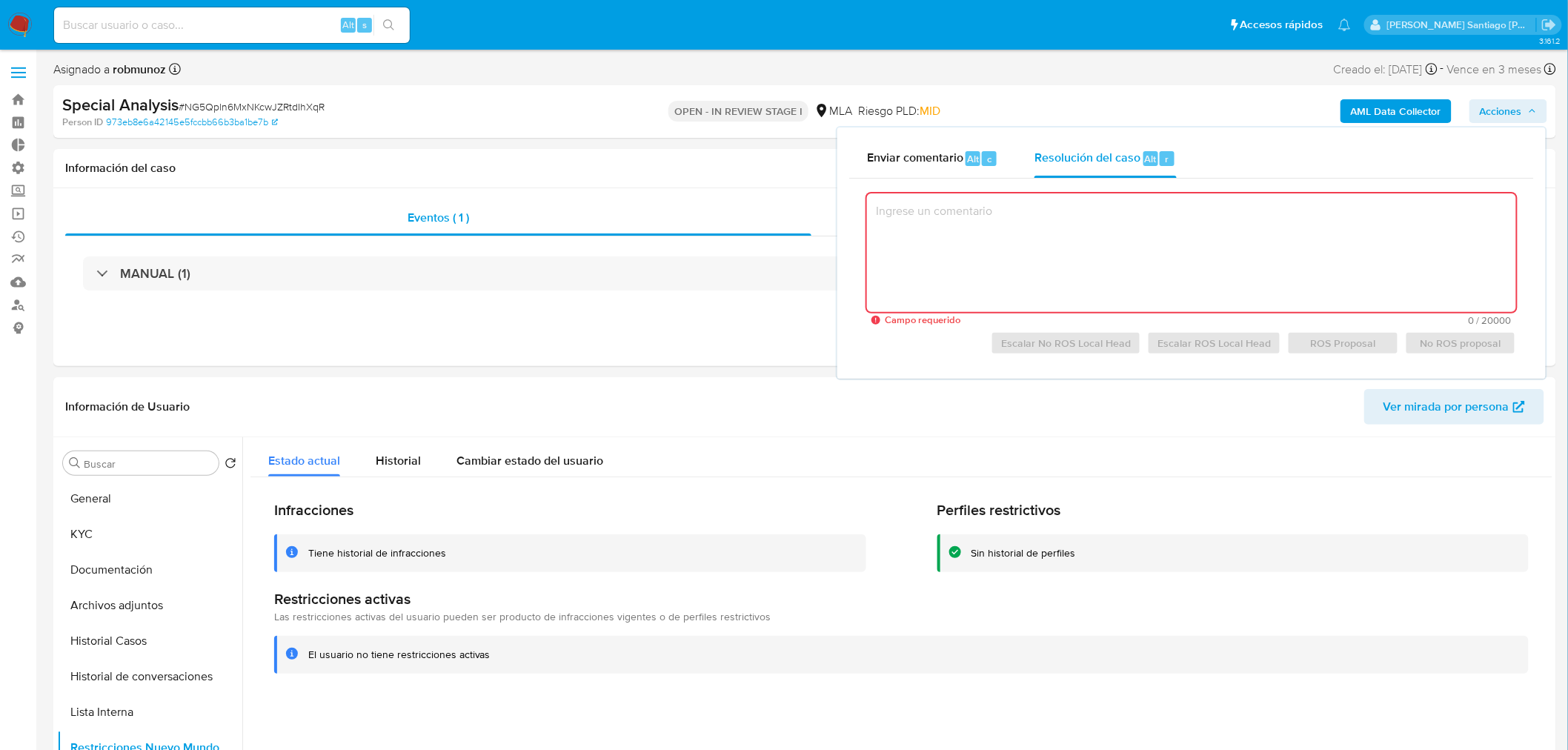
click at [989, 245] on textarea at bounding box center [1191, 252] width 649 height 118
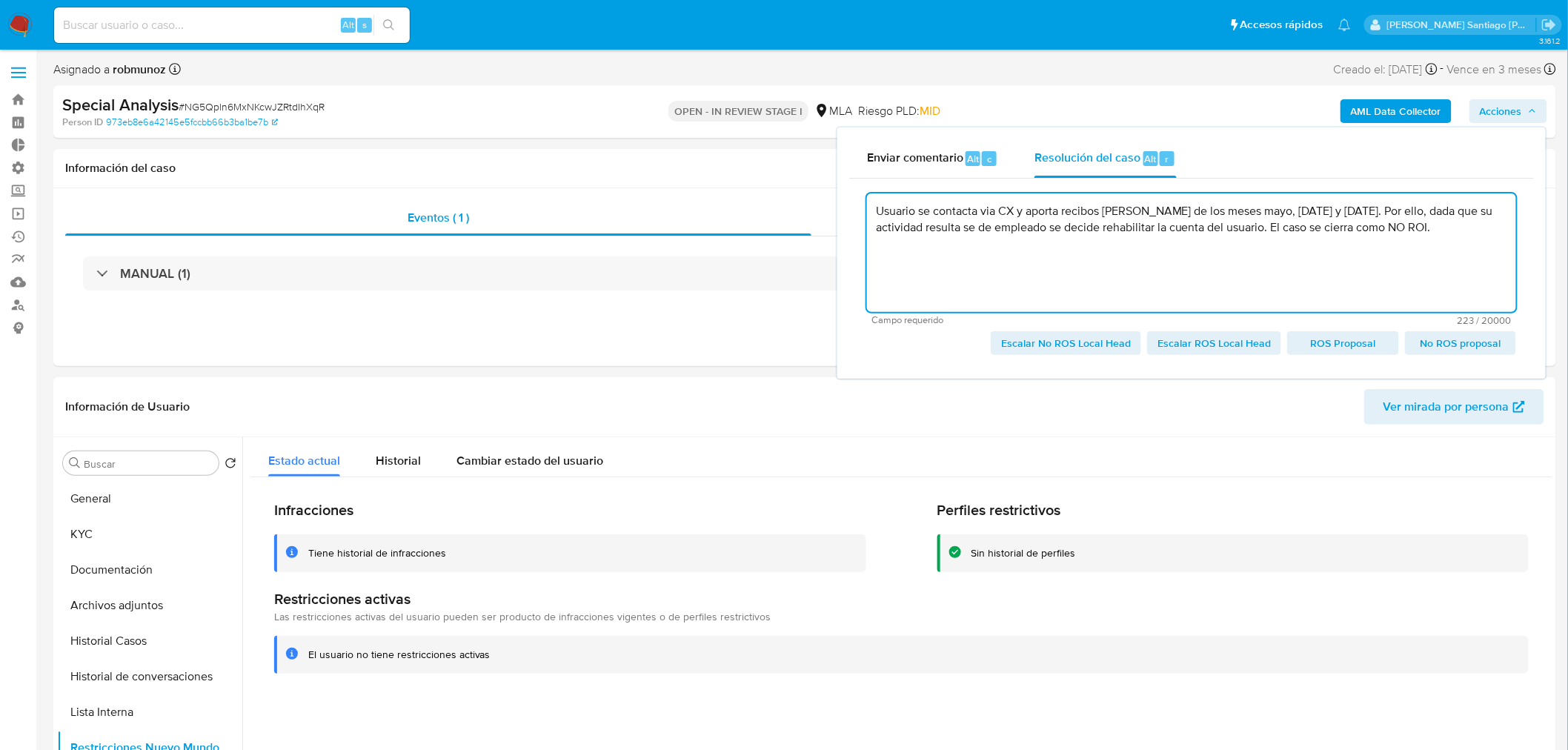
click at [1000, 221] on textarea "Usuario se contacta via CX y aporta recibos de sueldo de los meses mayo, junio …" at bounding box center [1191, 252] width 649 height 118
click at [975, 226] on textarea "Usuario se contacta via CX y aporta recibos de sueldo de los meses mayo, junio …" at bounding box center [1191, 252] width 649 height 118
click at [1018, 231] on textarea "Usuario se contacta via CX y aporta recibos de sueldo de los meses mayo, junio …" at bounding box center [1191, 252] width 649 height 118
click at [0, 0] on lt-span "empleado ," at bounding box center [0, 0] width 0 height 0
click at [1107, 344] on span "Escalar No ROS Local Head" at bounding box center [1066, 343] width 129 height 21
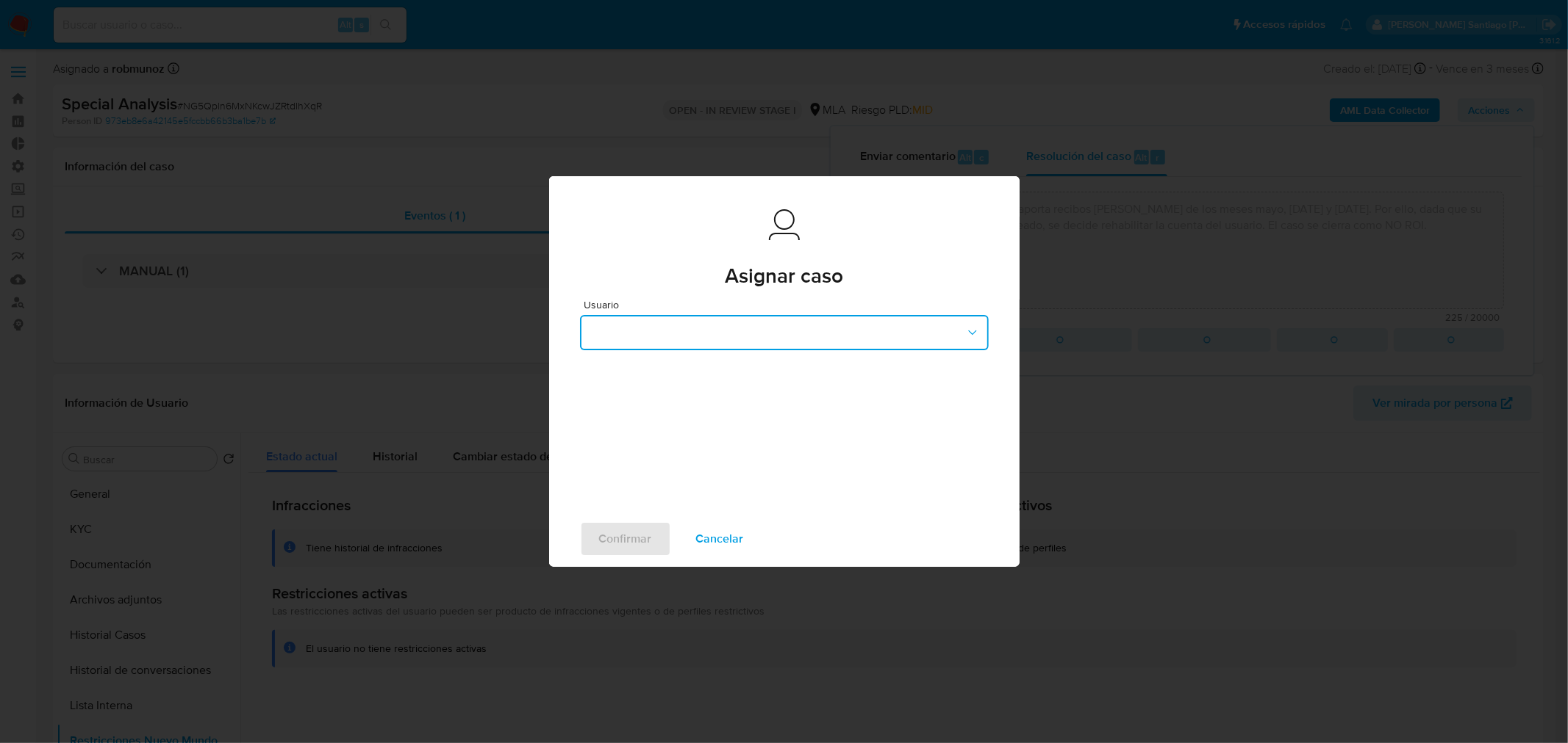
click at [644, 321] on button "button" at bounding box center [784, 333] width 409 height 35
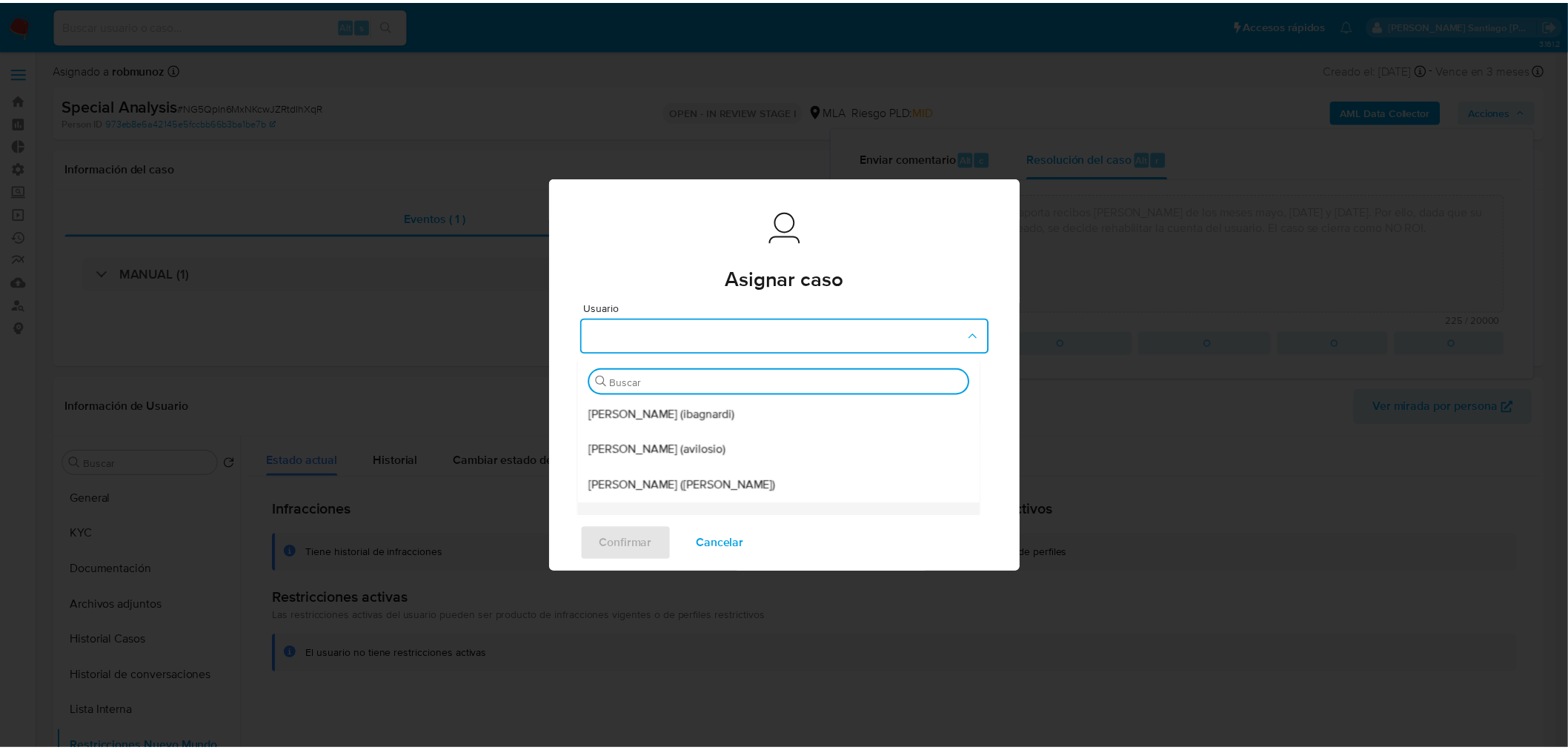
scroll to position [329, 0]
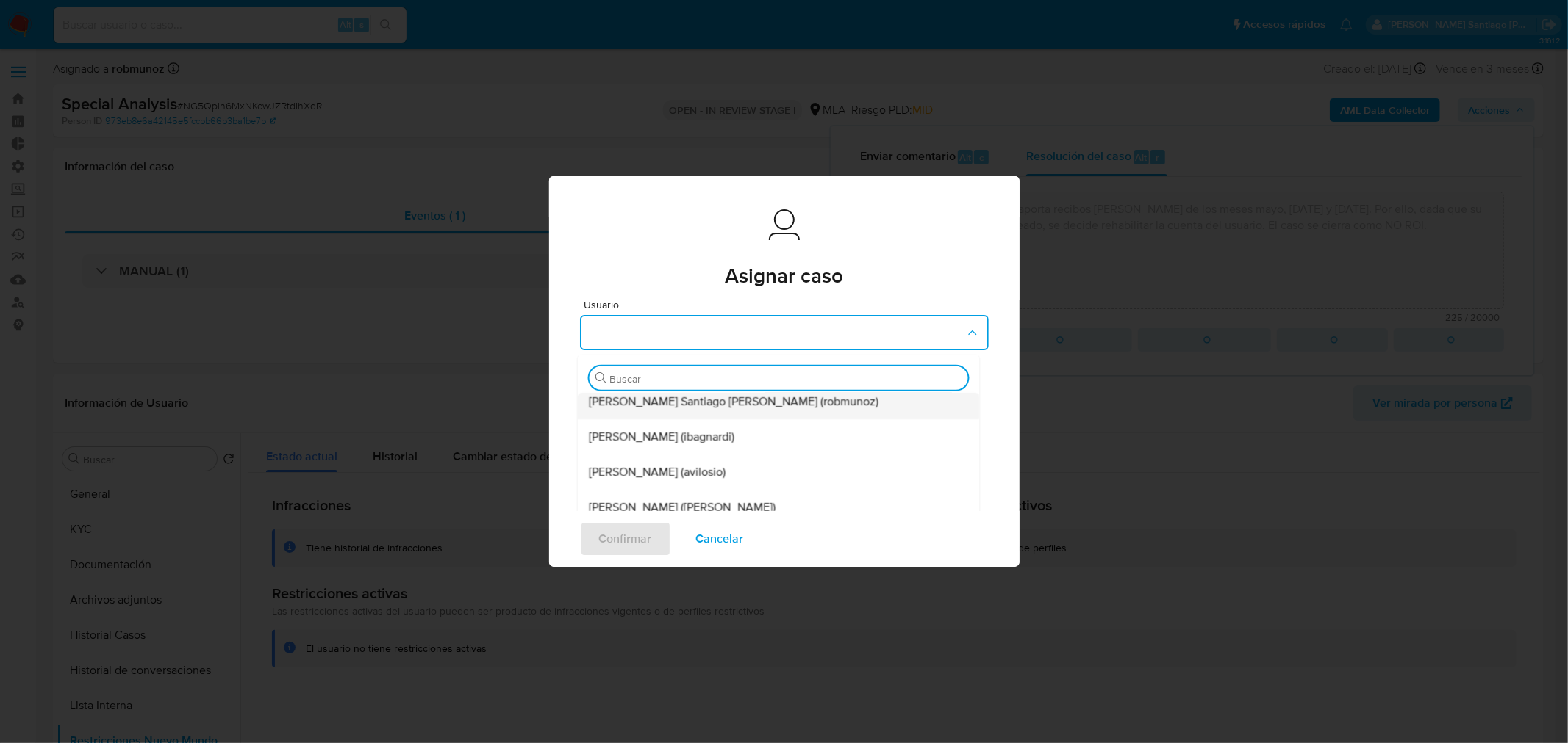
click at [766, 415] on div "Roberto Santiago Munoz (robmunoz)" at bounding box center [773, 401] width 370 height 35
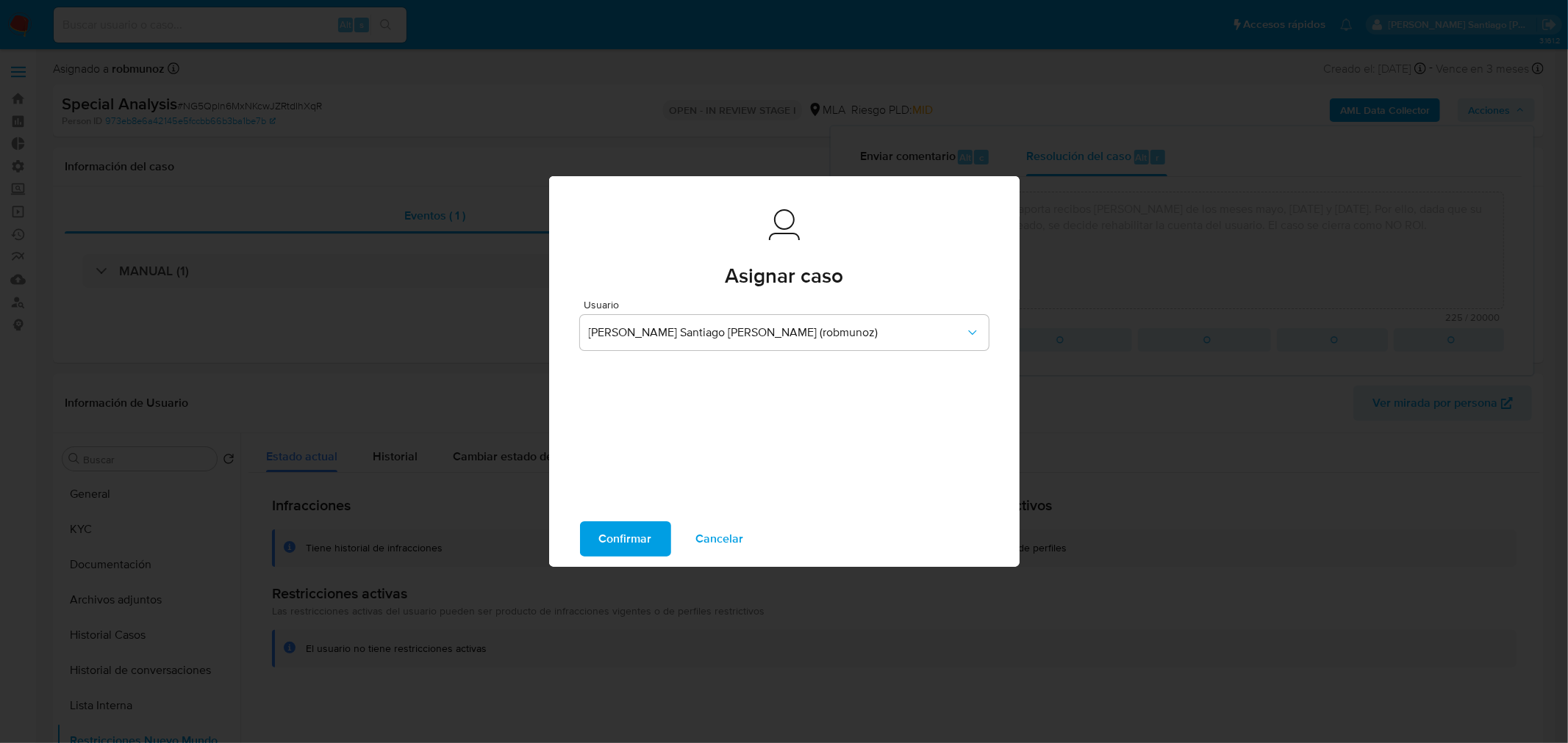
click at [642, 523] on span "Confirmar" at bounding box center [625, 540] width 53 height 32
type textarea "Usuario se contacta via CX y aporta recibos de sueldo de los meses mayo, junio …"
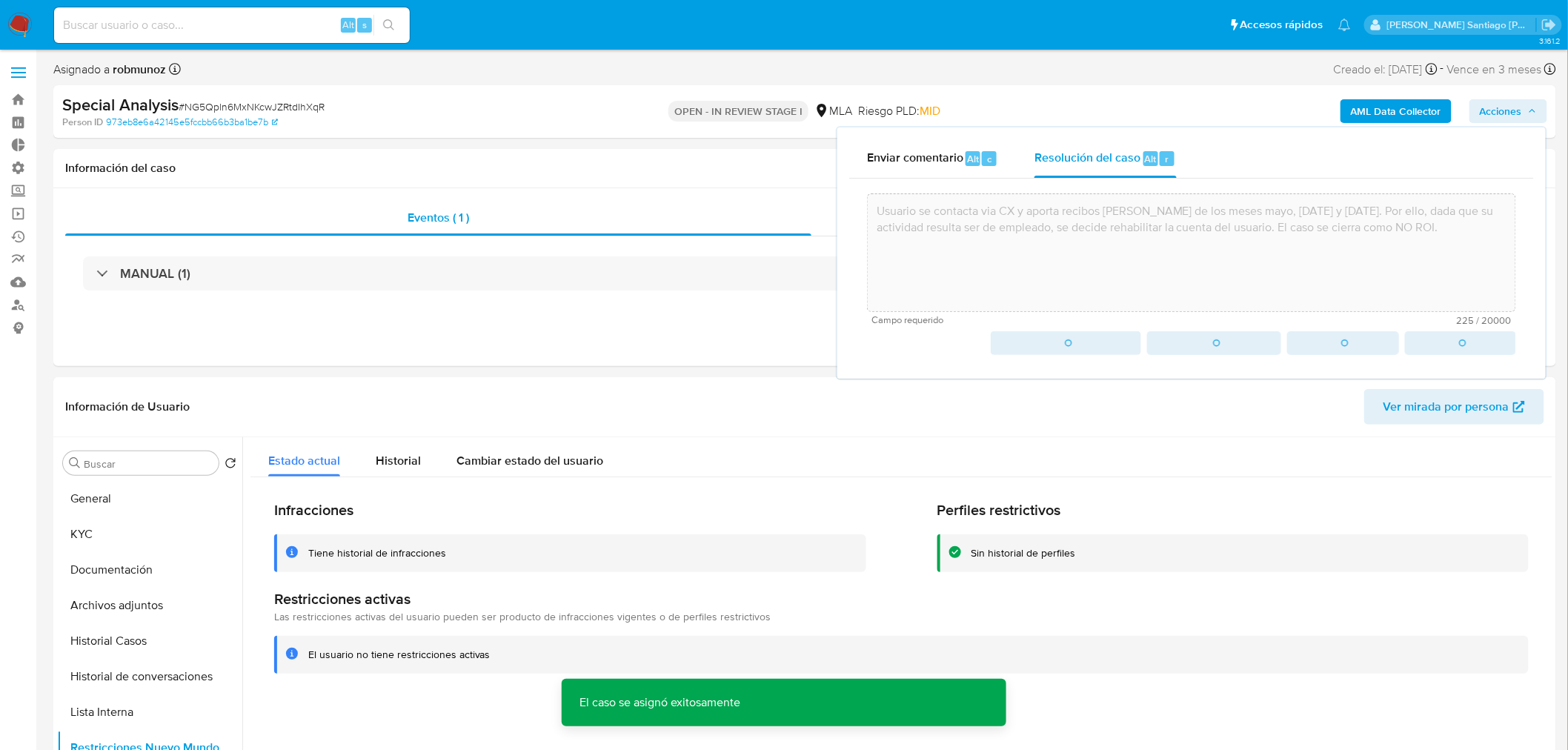
click at [27, 23] on img at bounding box center [20, 25] width 25 height 25
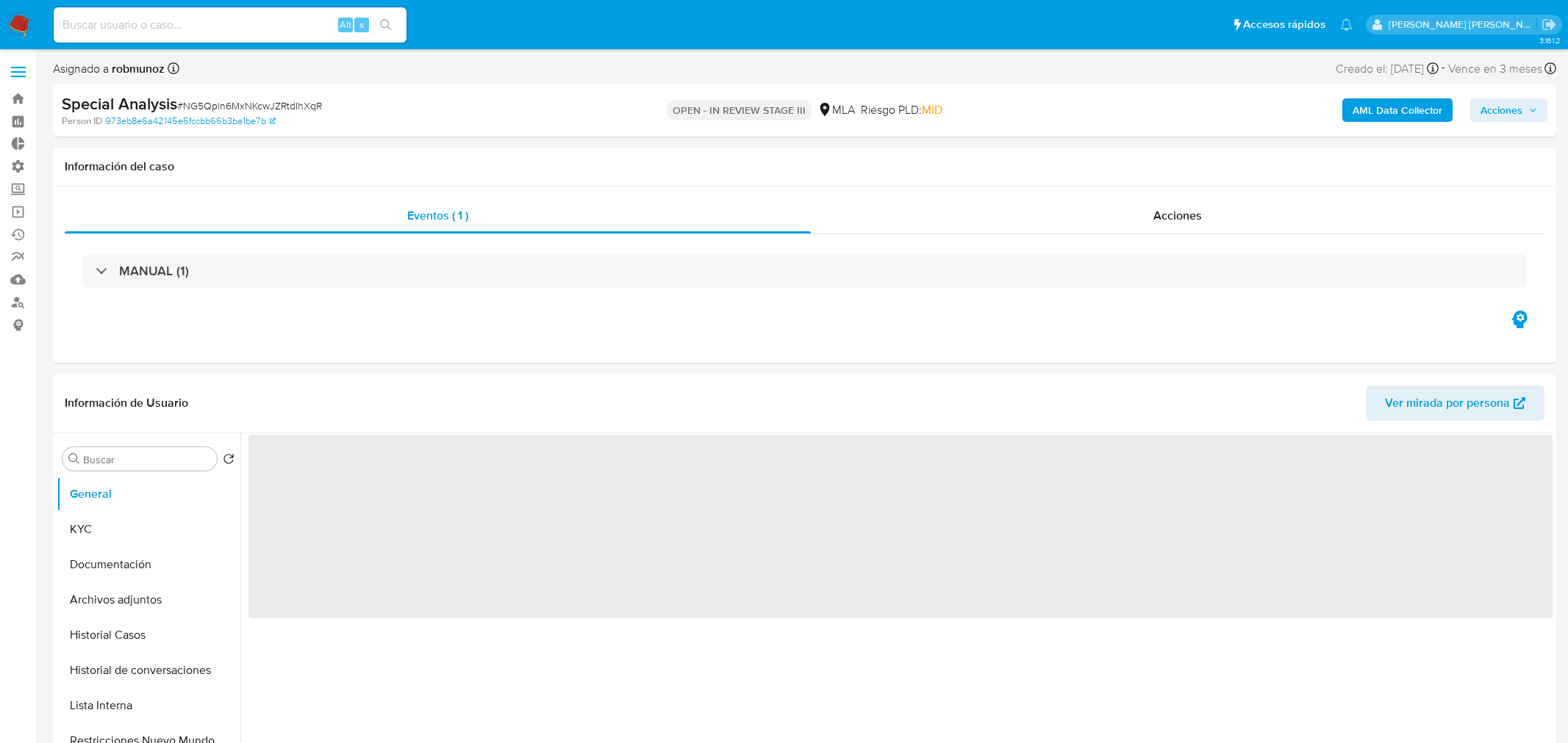
select select "10"
